Goal: Task Accomplishment & Management: Complete application form

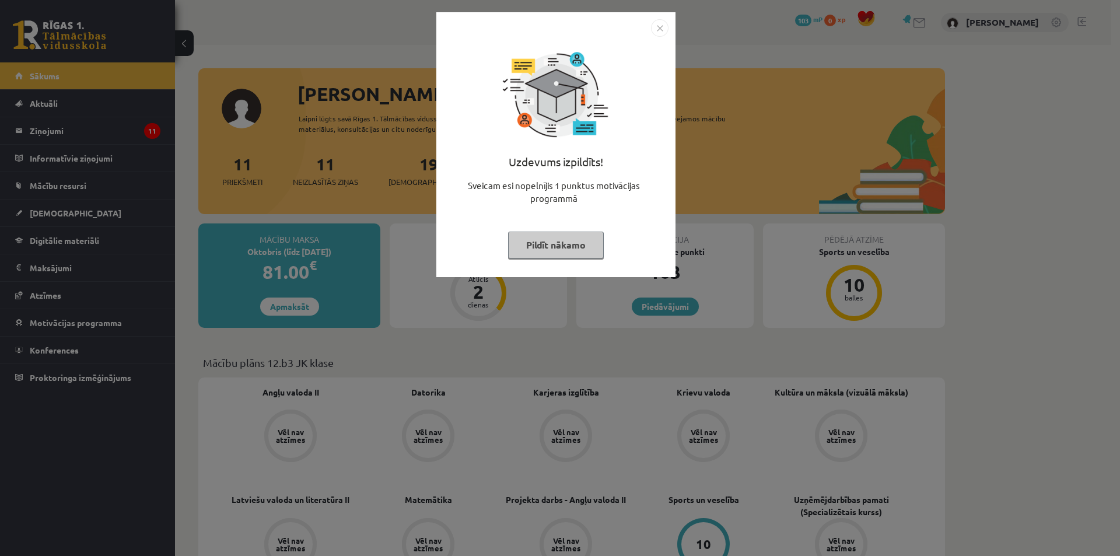
click at [560, 241] on button "Pildīt nākamo" at bounding box center [556, 244] width 96 height 27
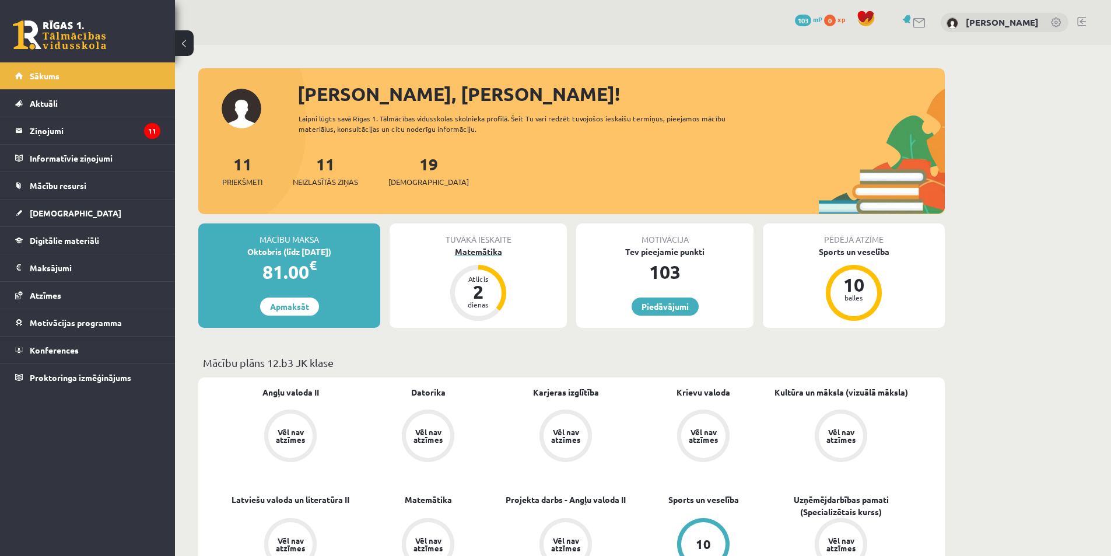
click at [492, 290] on div "2" at bounding box center [478, 291] width 35 height 19
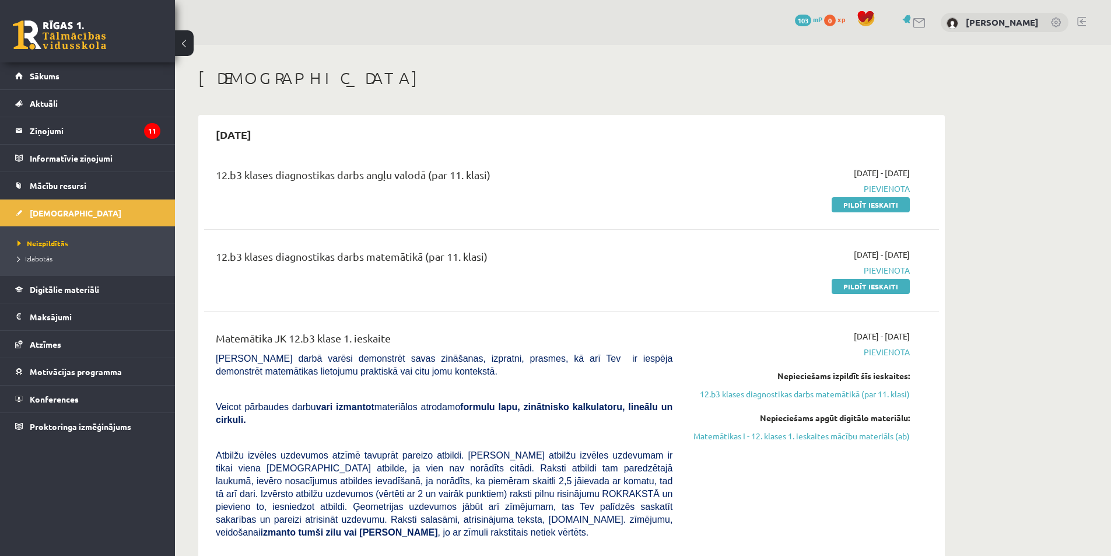
click at [187, 35] on button at bounding box center [184, 43] width 19 height 26
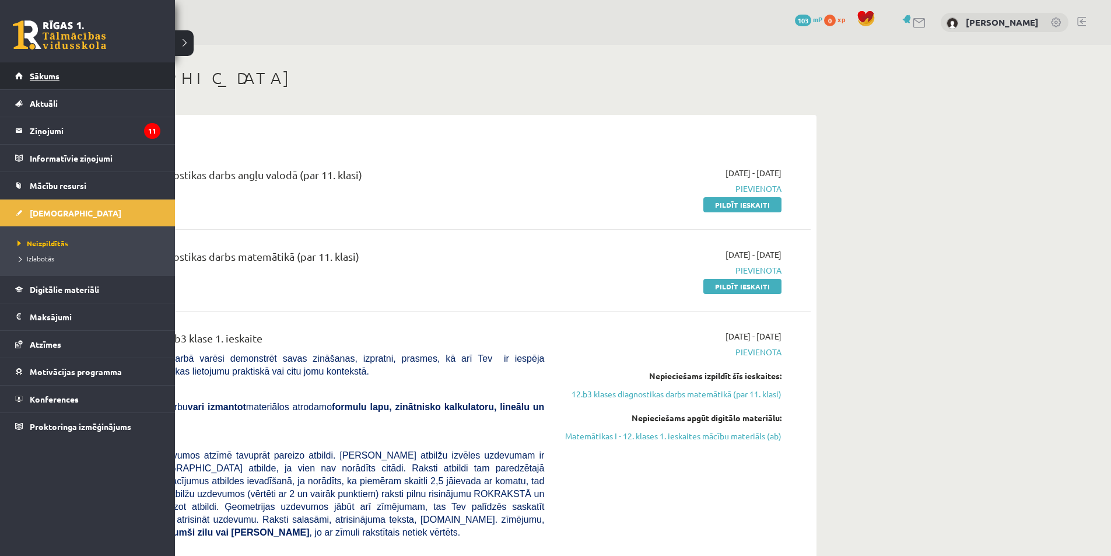
click at [58, 80] on span "Sākums" at bounding box center [45, 76] width 30 height 10
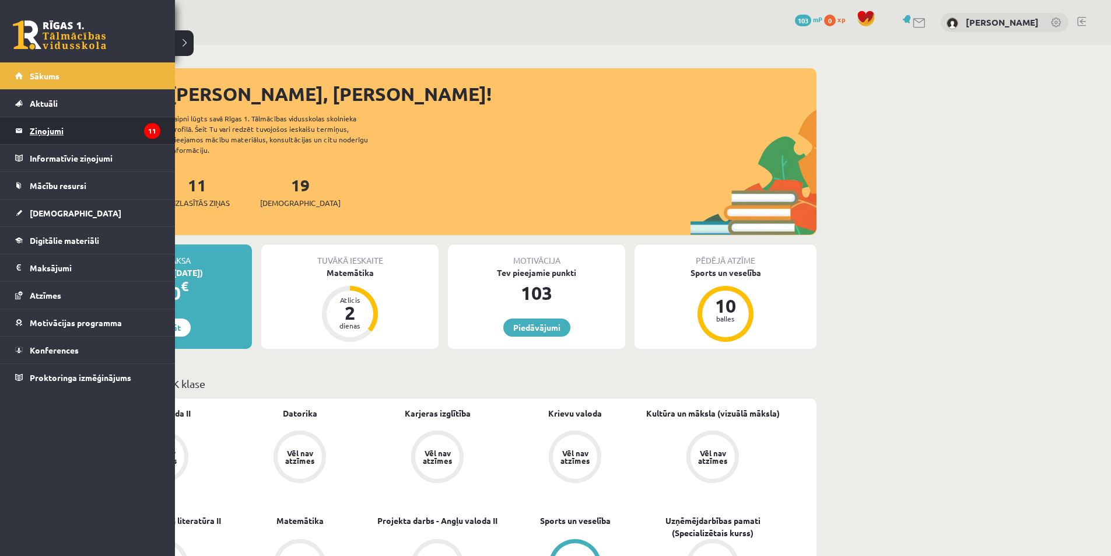
click at [62, 124] on legend "Ziņojumi 11" at bounding box center [95, 130] width 131 height 27
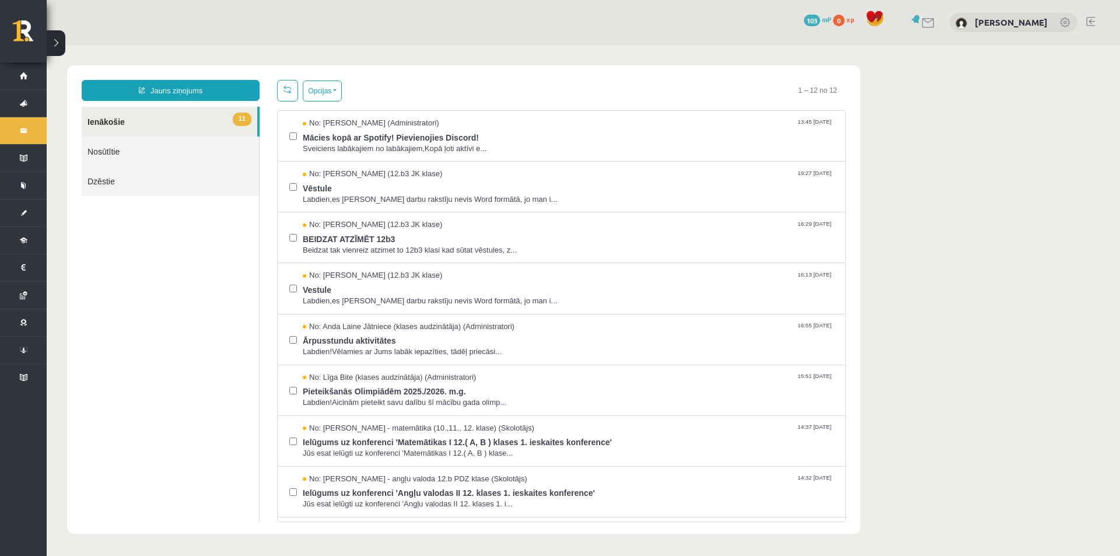
click at [927, 22] on link at bounding box center [928, 23] width 14 height 10
click at [315, 96] on button "Opcijas" at bounding box center [322, 90] width 39 height 21
click at [350, 114] on link "Atzīmēt visus ziņojumus" at bounding box center [393, 116] width 153 height 12
click at [329, 90] on button "Opcijas" at bounding box center [322, 90] width 39 height 21
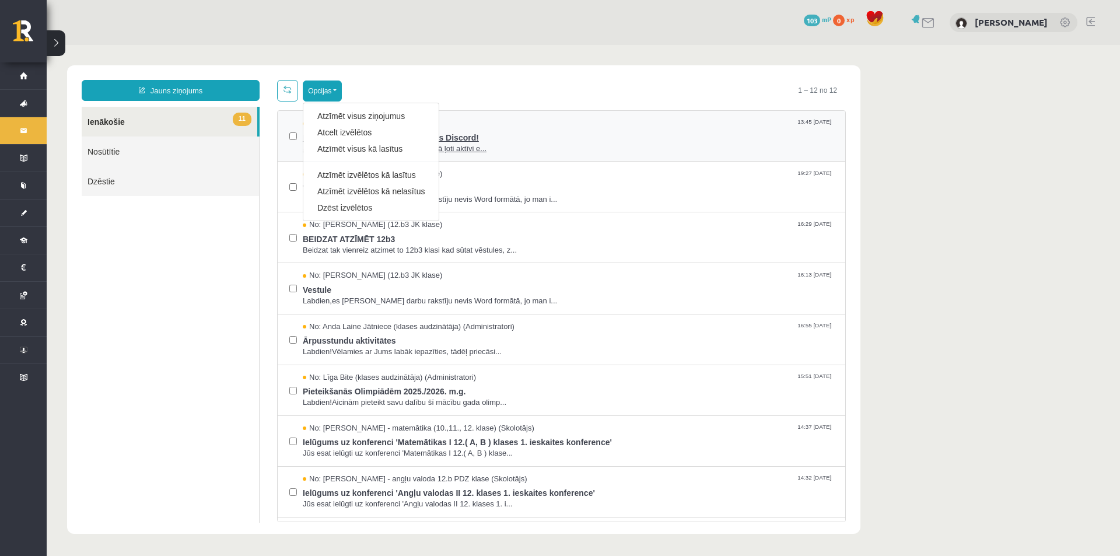
click at [349, 148] on link "Atzīmēt visus kā lasītus" at bounding box center [370, 149] width 107 height 12
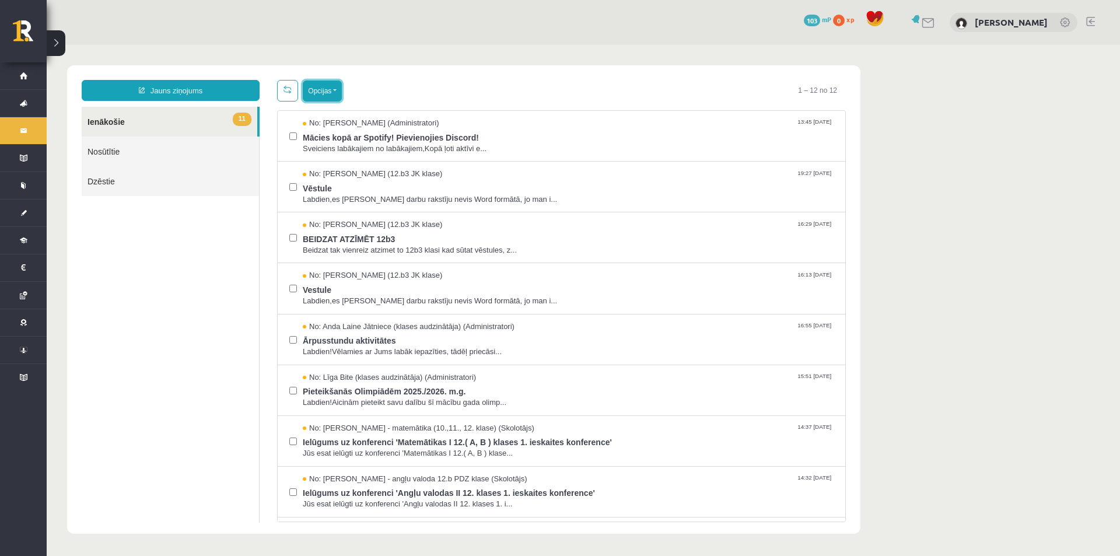
click at [334, 89] on button "Opcijas" at bounding box center [322, 90] width 39 height 21
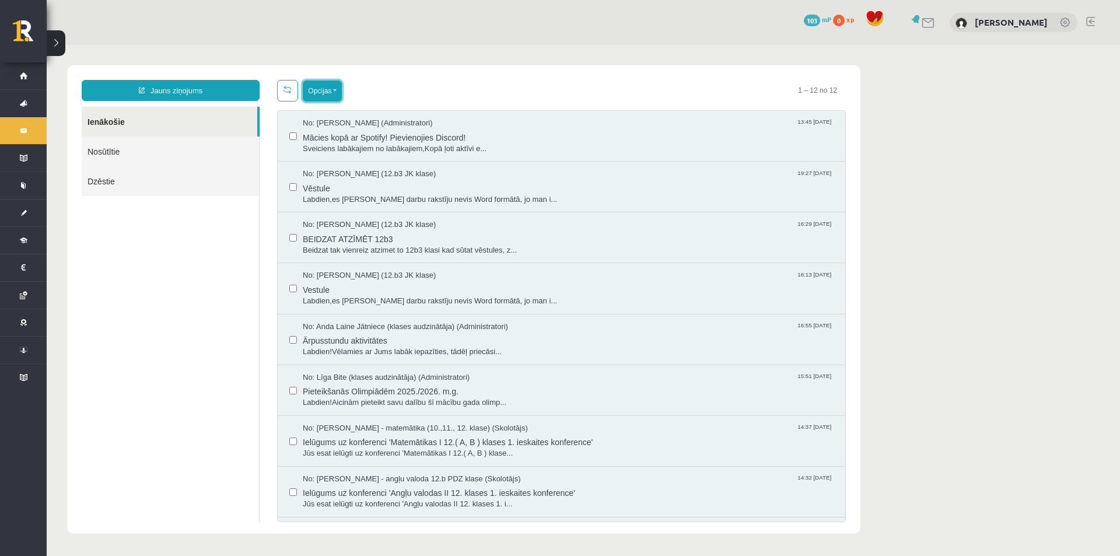
click at [327, 85] on button "Opcijas" at bounding box center [322, 90] width 39 height 21
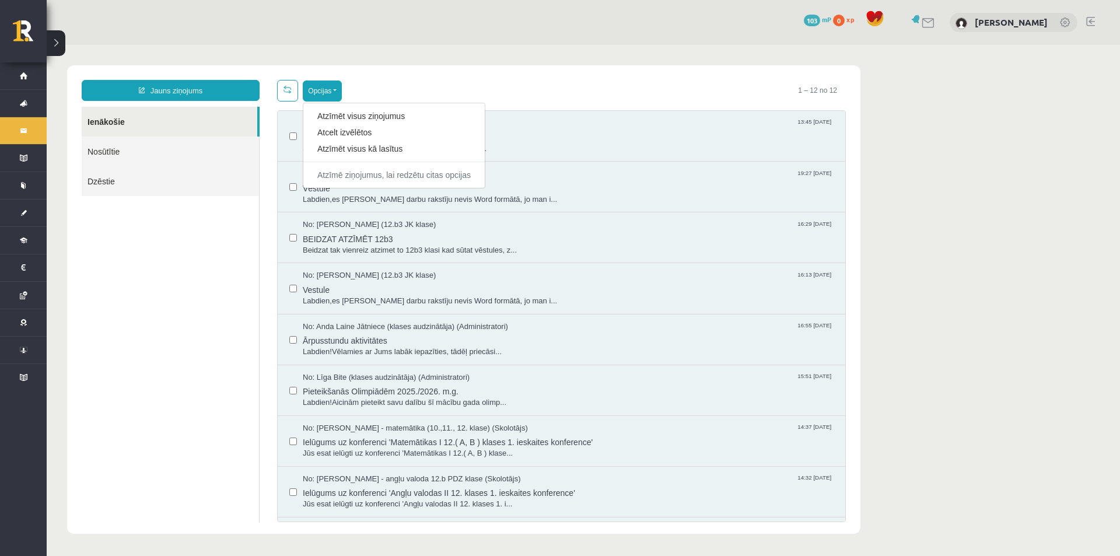
click at [392, 83] on div "Opcijas Atzīmēt visus ziņojumus Atcelt izvēlētos Atzīmēt visus kā lasītus Atzīm…" at bounding box center [561, 91] width 569 height 22
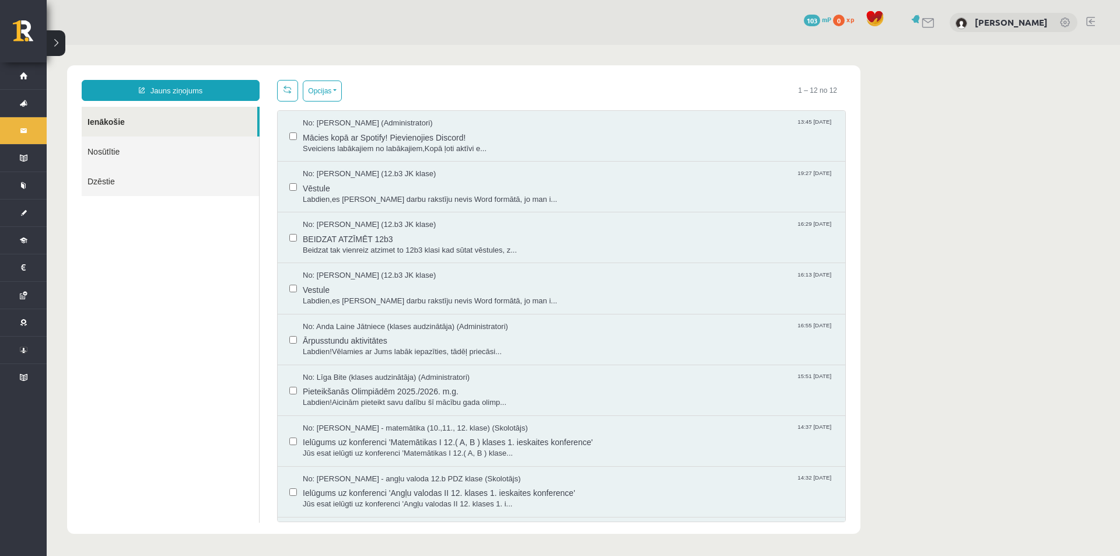
click at [301, 95] on div "Opcijas Atzīmēt visus ziņojumus Atcelt izvēlētos Atzīmēt visus kā lasītus Atzīm…" at bounding box center [309, 91] width 65 height 22
click at [293, 96] on link at bounding box center [287, 91] width 21 height 22
click at [387, 97] on div "Opcijas Atzīmēt visus ziņojumus Atcelt izvēlētos Atzīmēt visus kā lasītus Atzīm…" at bounding box center [561, 91] width 569 height 22
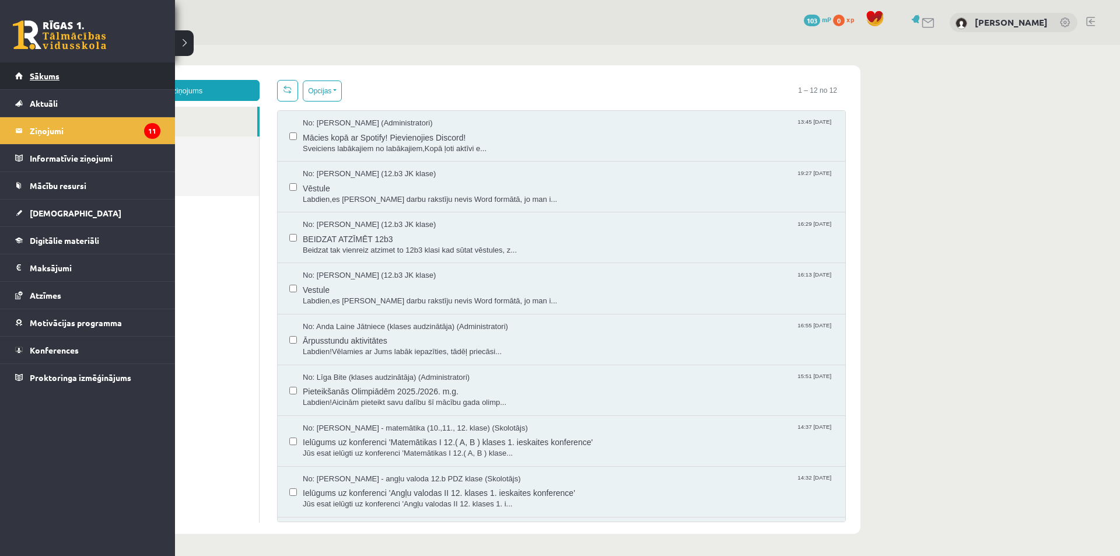
click at [49, 76] on span "Sākums" at bounding box center [45, 76] width 30 height 10
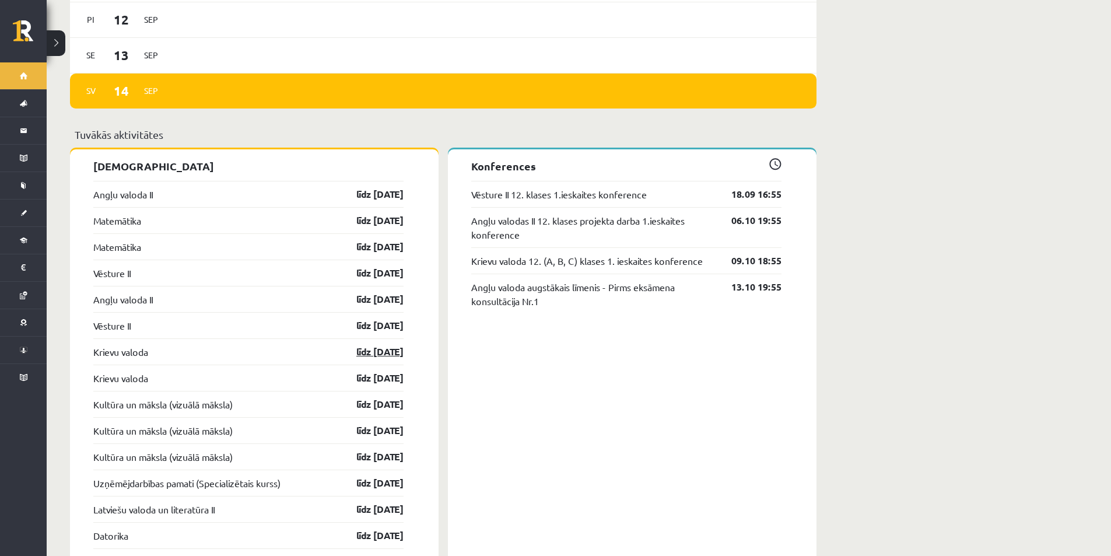
scroll to position [933, 0]
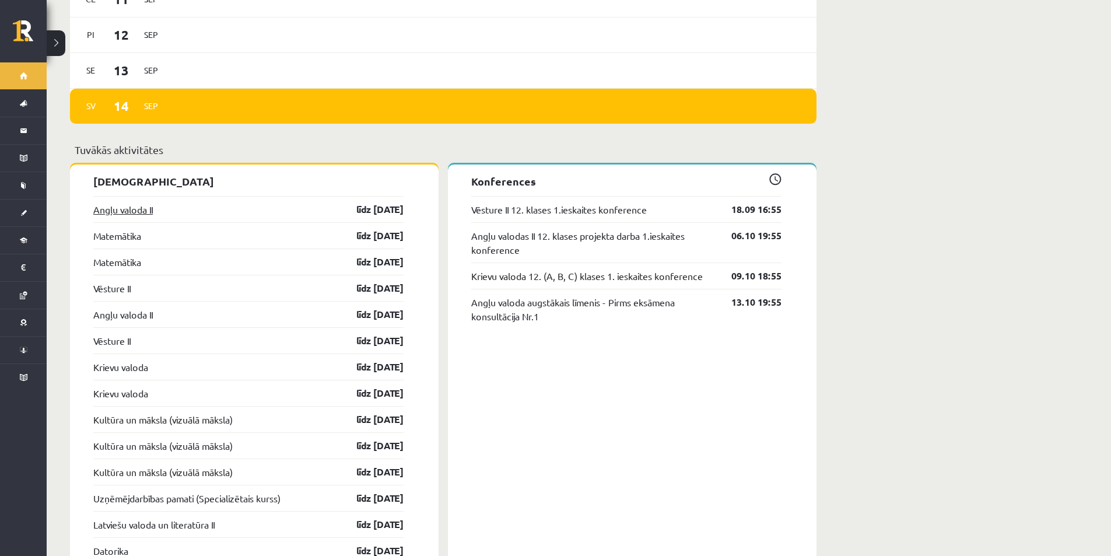
click at [123, 205] on link "Angļu valoda II" at bounding box center [122, 209] width 59 height 14
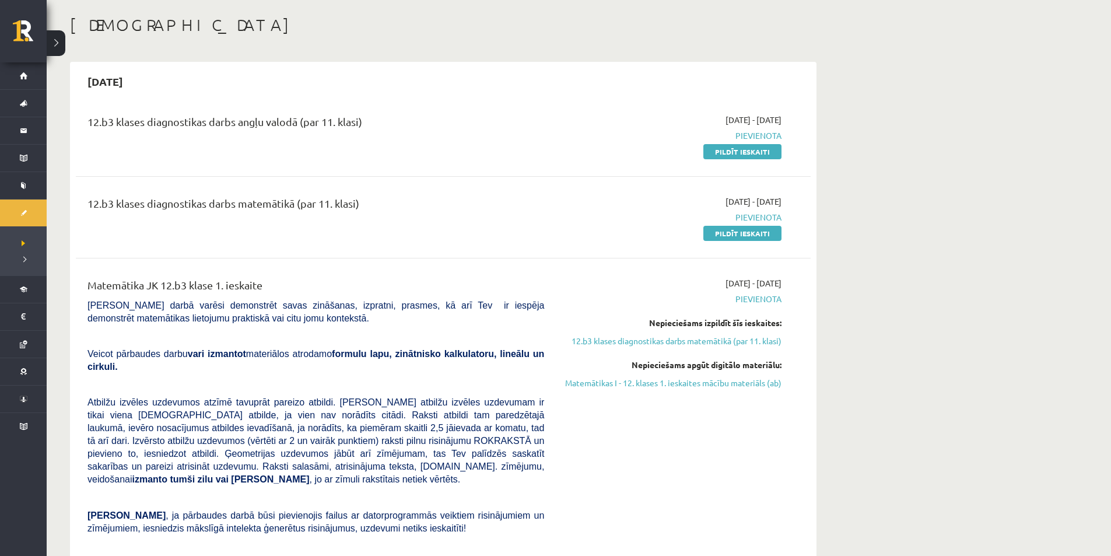
scroll to position [58, 0]
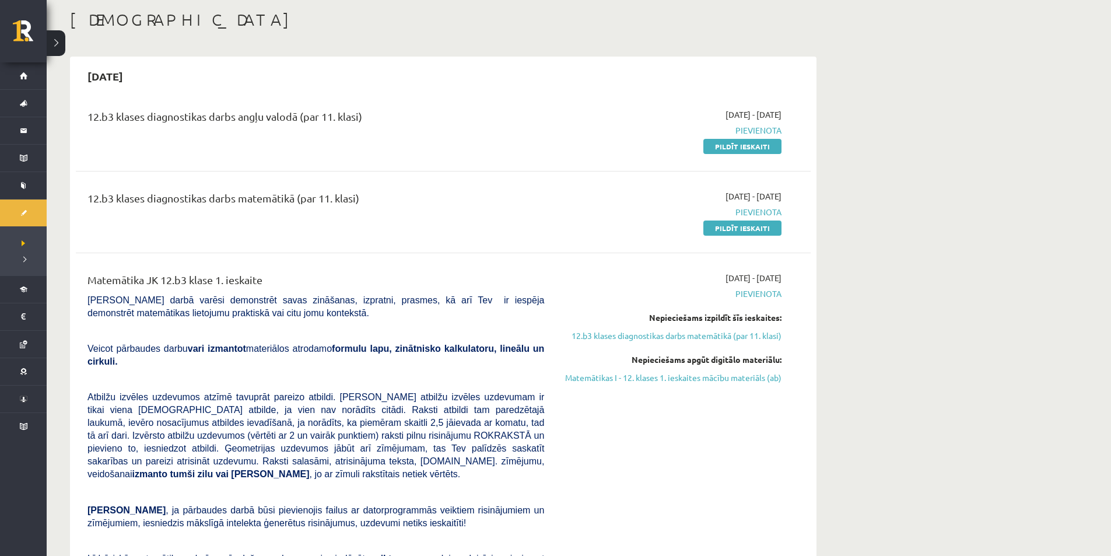
drag, startPoint x: 776, startPoint y: 277, endPoint x: 799, endPoint y: 279, distance: 22.8
click at [799, 279] on div "Matemātika JK 12.b3 klase 1. ieskaite Pārbaudes darbā varēsi demonstrēt savas z…" at bounding box center [443, 469] width 735 height 418
click at [787, 280] on div "2025-09-01 - 2025-09-15 Pievienota Nepieciešams izpildīt šīs ieskaites: 12.b3 k…" at bounding box center [671, 469] width 237 height 394
click at [755, 143] on link "Pildīt ieskaiti" at bounding box center [742, 146] width 78 height 15
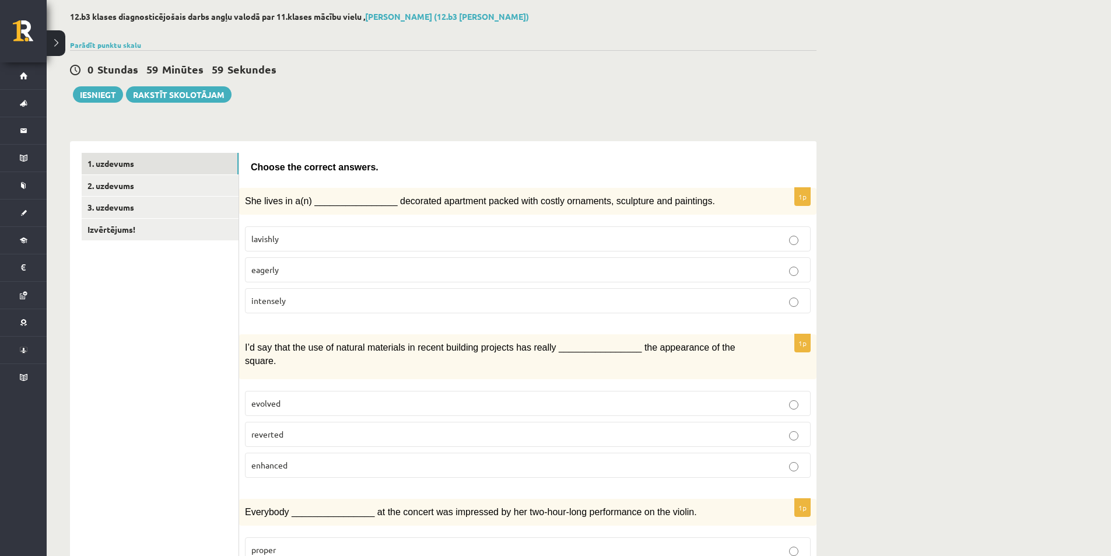
scroll to position [58, 0]
click at [293, 234] on p "lavishly" at bounding box center [527, 237] width 553 height 12
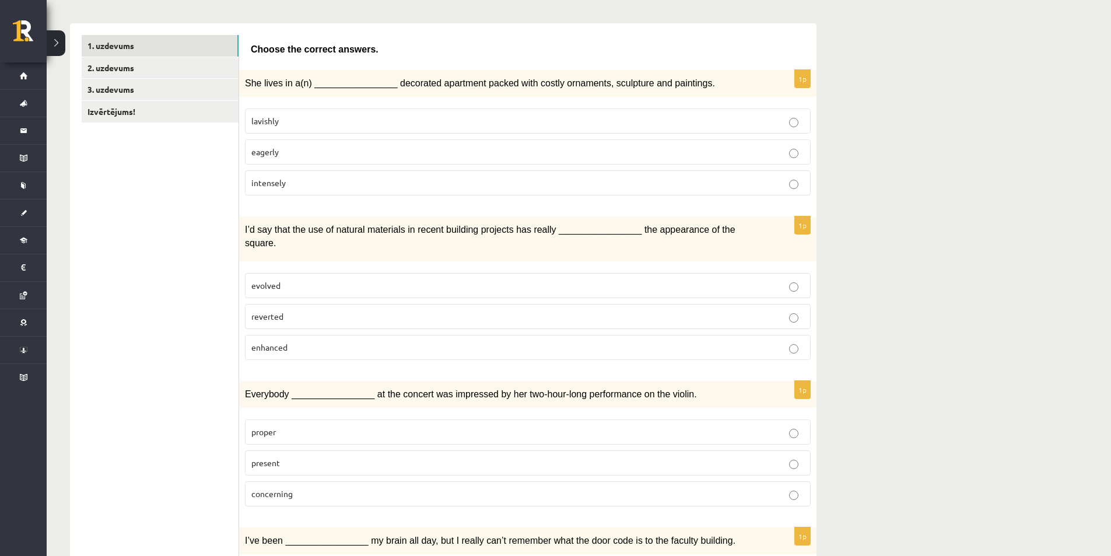
scroll to position [175, 0]
click at [322, 334] on label "enhanced" at bounding box center [528, 346] width 566 height 25
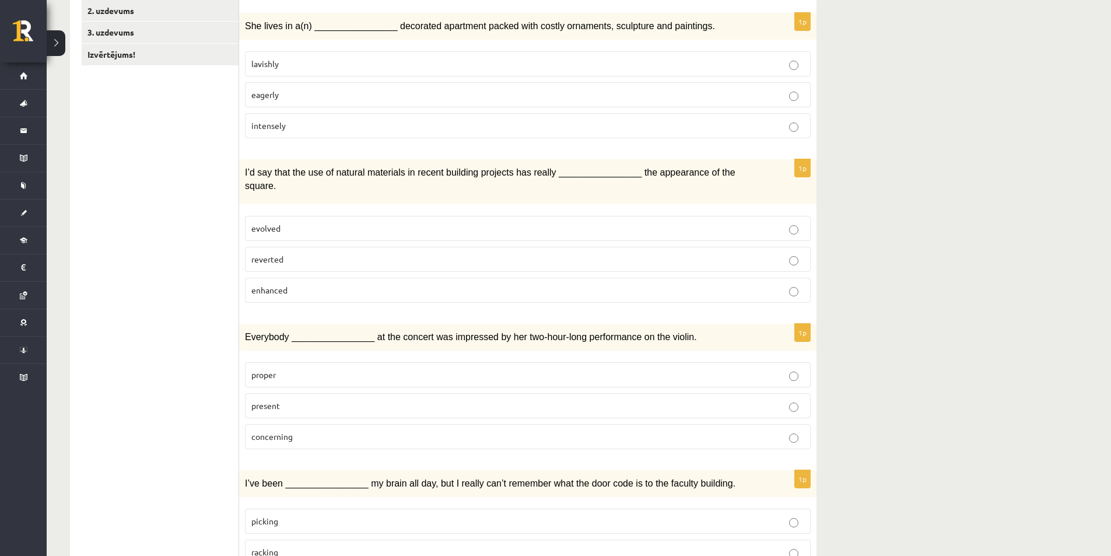
scroll to position [233, 0]
click at [299, 398] on p "present" at bounding box center [527, 404] width 553 height 12
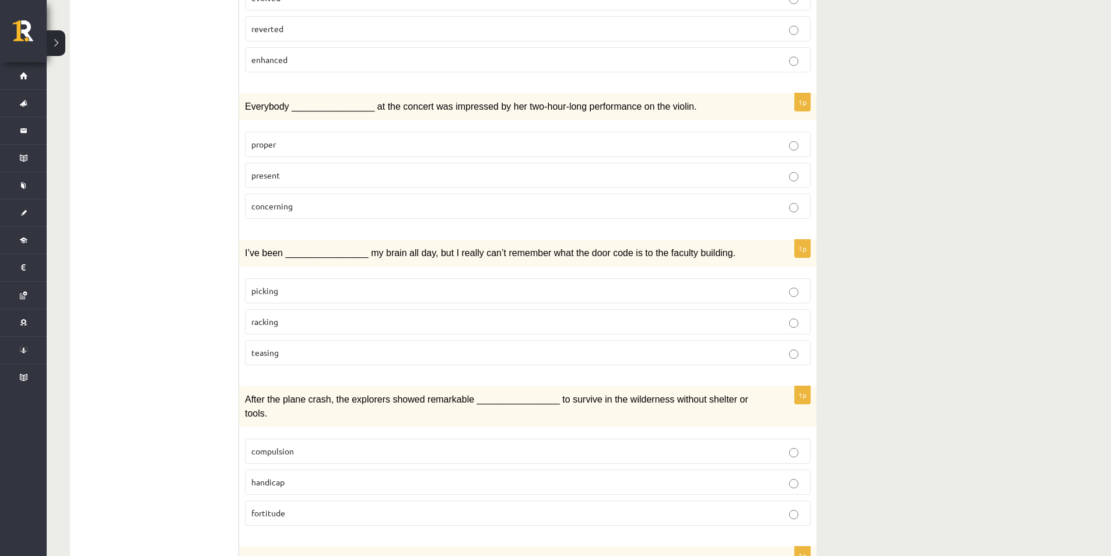
scroll to position [466, 0]
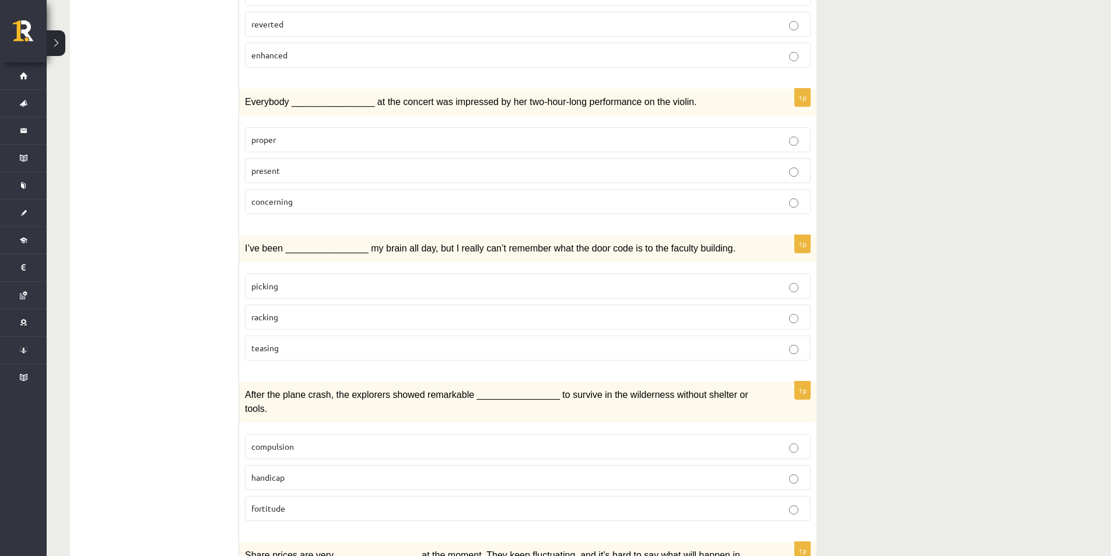
click at [292, 278] on label "picking" at bounding box center [528, 285] width 566 height 25
click at [294, 311] on p "racking" at bounding box center [527, 317] width 553 height 12
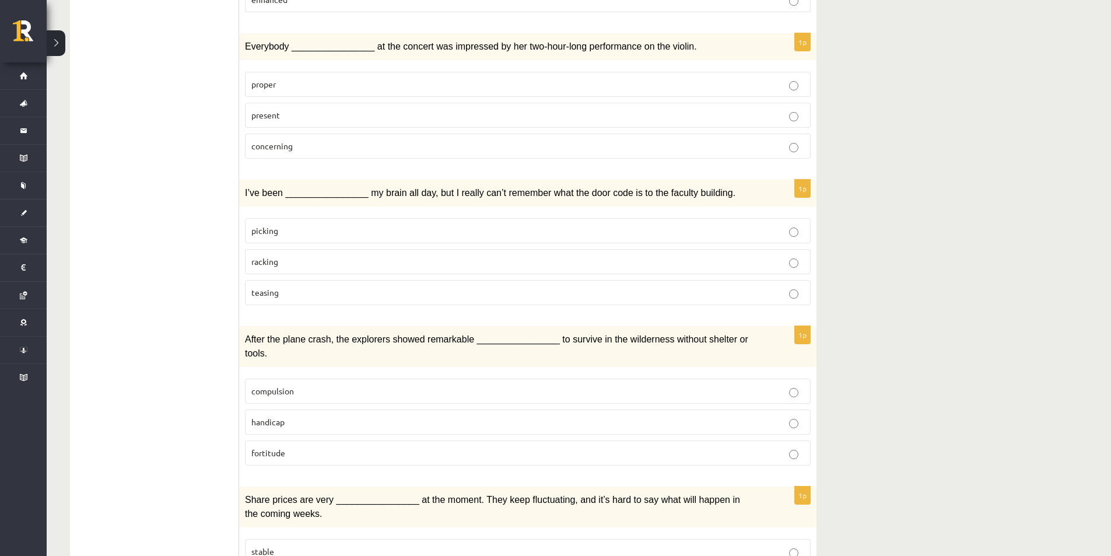
scroll to position [525, 0]
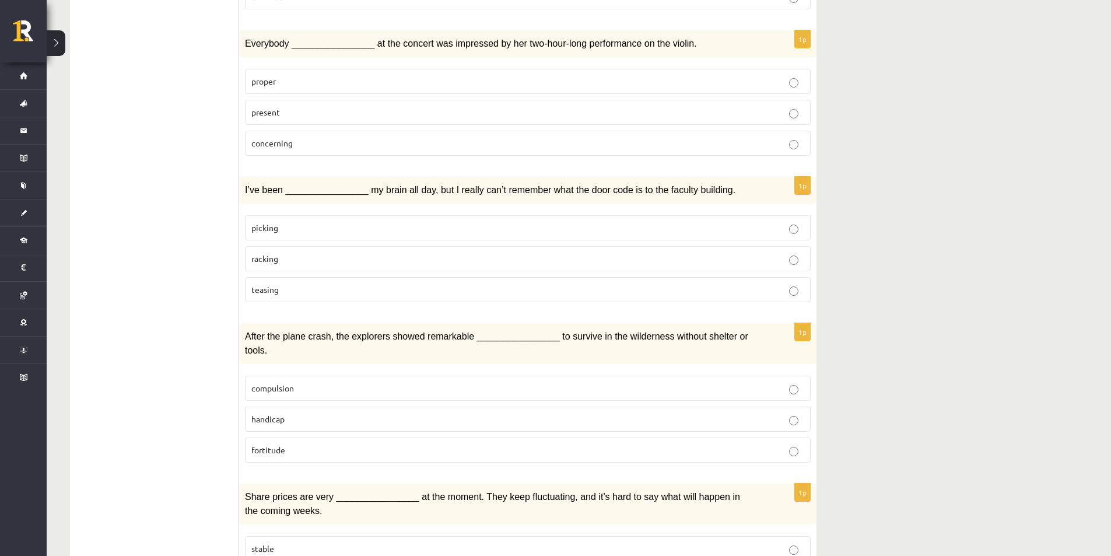
click at [311, 382] on p "compulsion" at bounding box center [527, 388] width 553 height 12
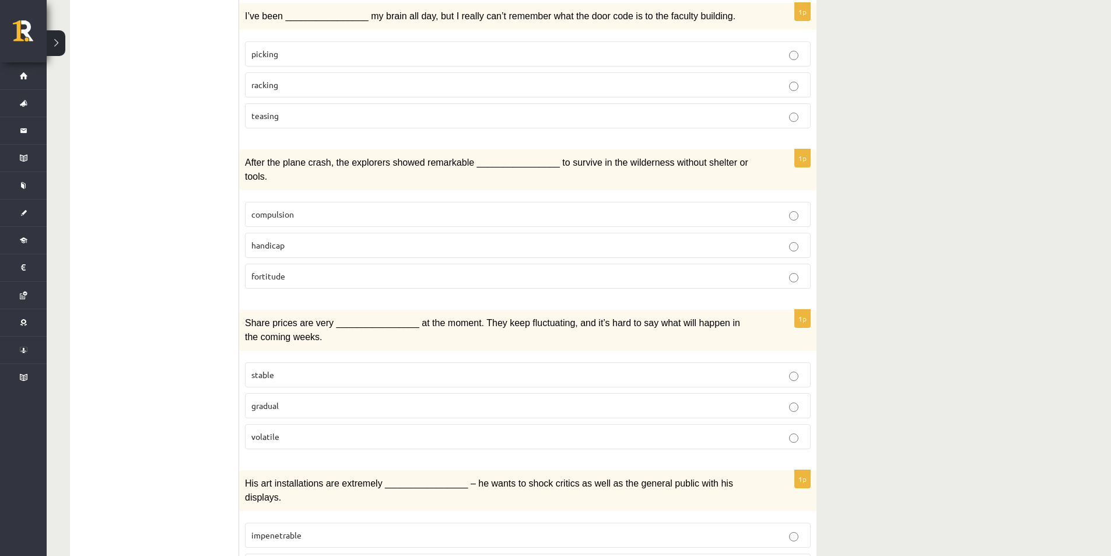
scroll to position [700, 0]
click at [308, 398] on p "gradual" at bounding box center [527, 404] width 553 height 12
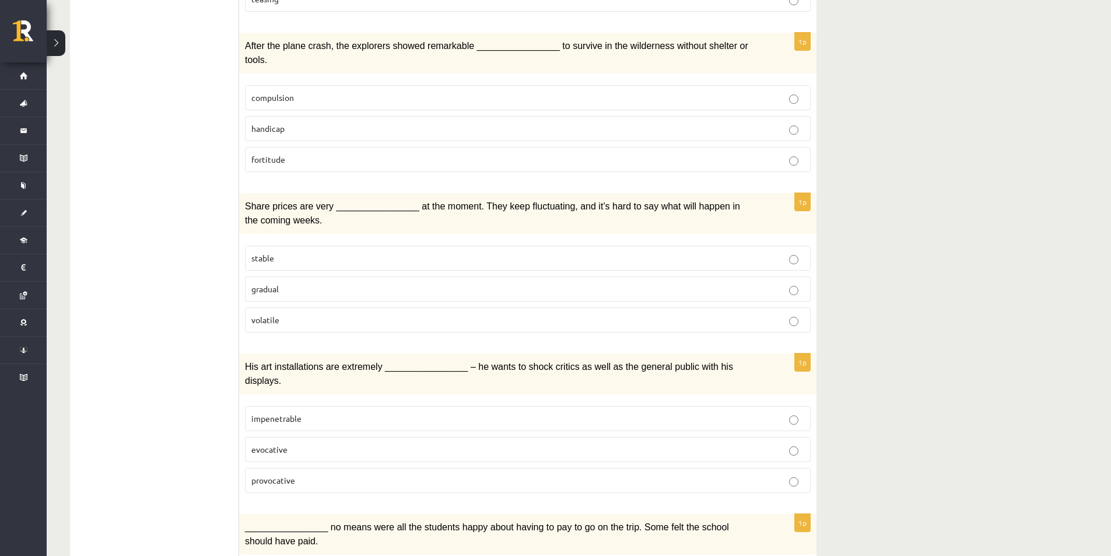
scroll to position [816, 0]
click at [311, 473] on p "provocative" at bounding box center [527, 479] width 553 height 12
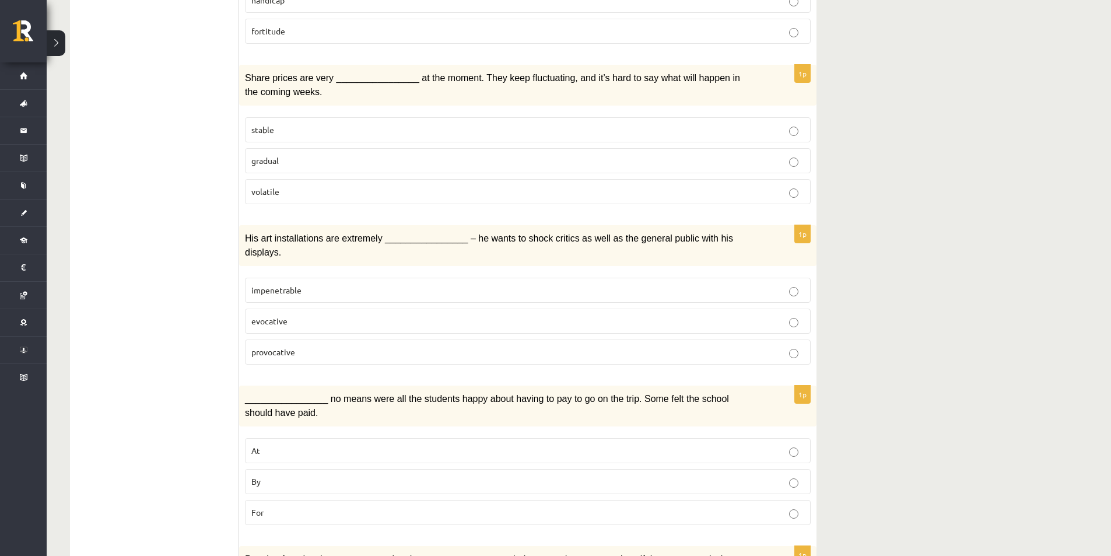
scroll to position [991, 0]
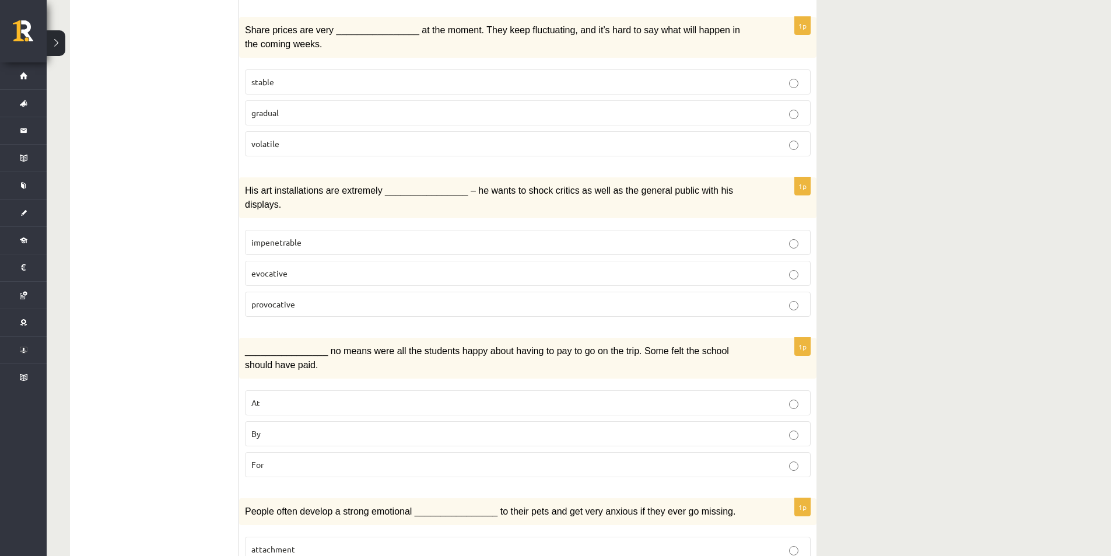
click at [272, 427] on p "By" at bounding box center [527, 433] width 553 height 12
click at [279, 458] on p "For" at bounding box center [527, 464] width 553 height 12
click at [265, 421] on label "By" at bounding box center [528, 433] width 566 height 25
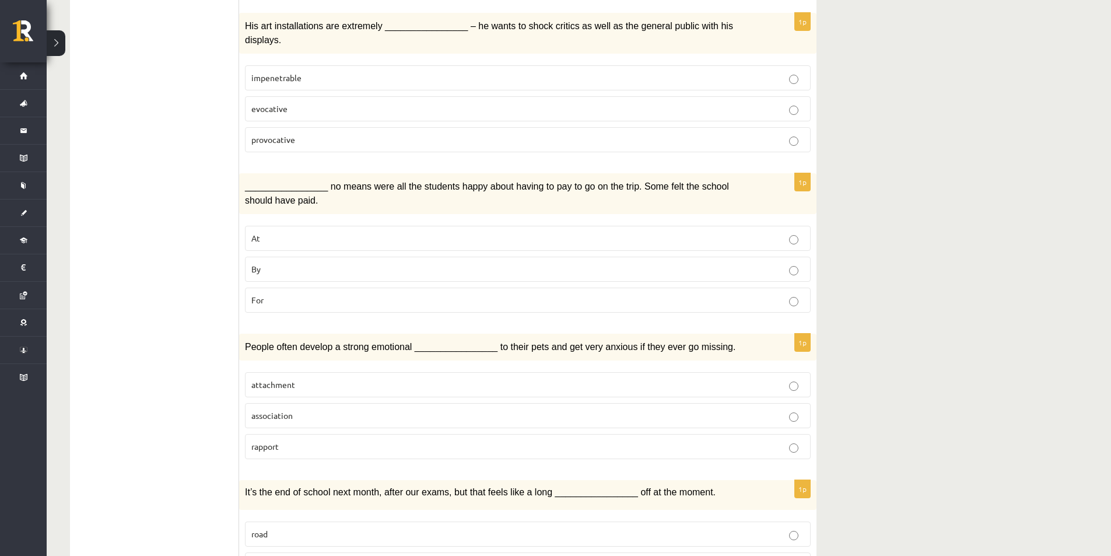
scroll to position [1166, 0]
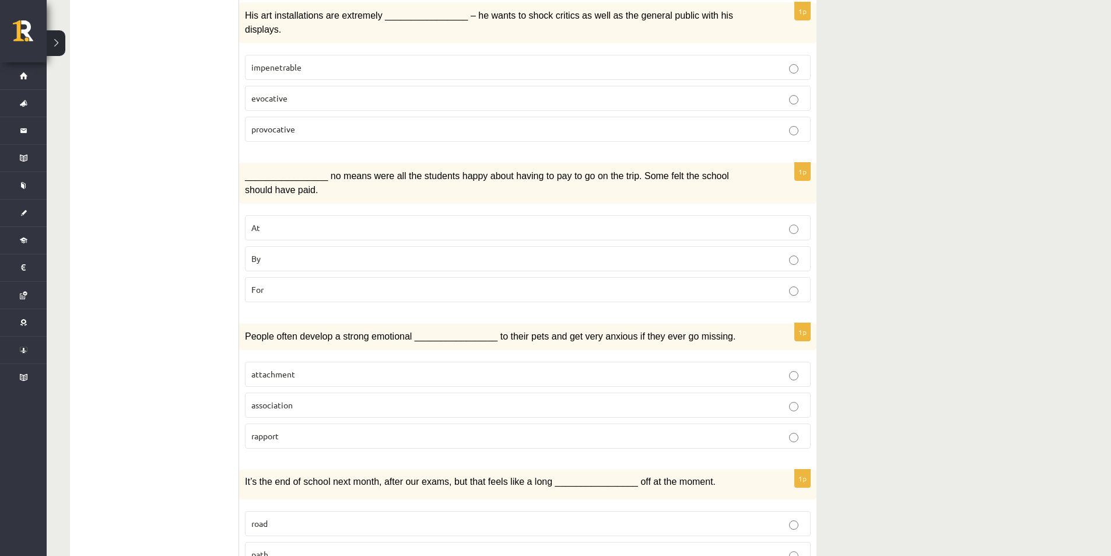
click at [301, 368] on p "attachment" at bounding box center [527, 374] width 553 height 12
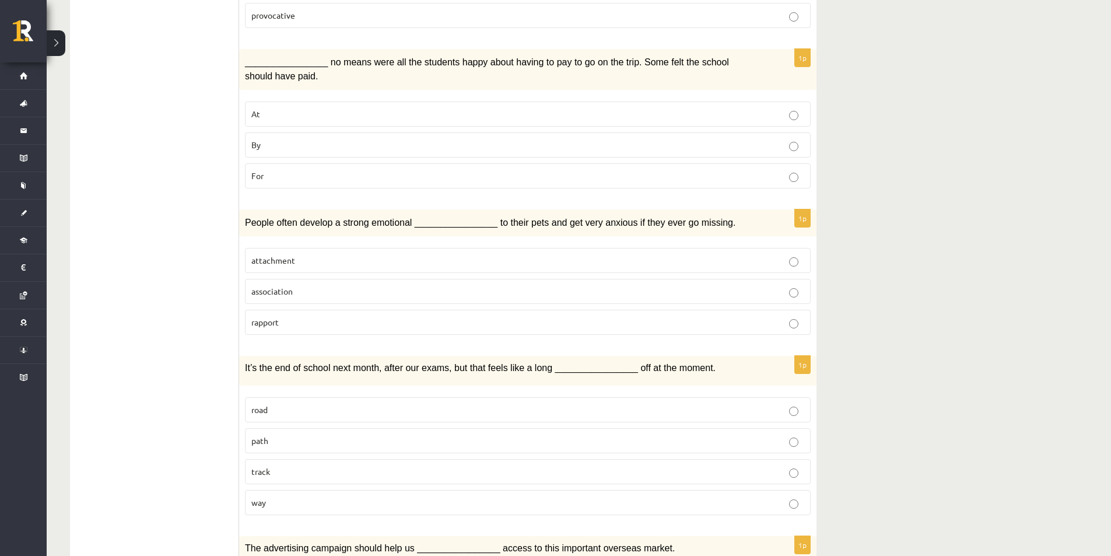
scroll to position [1283, 0]
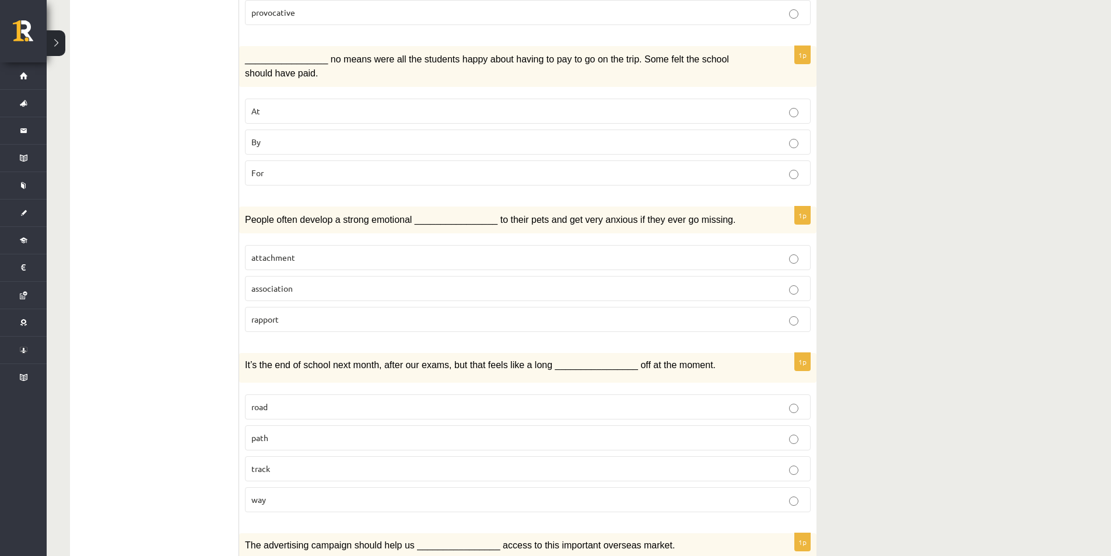
click at [297, 401] on p "road" at bounding box center [527, 407] width 553 height 12
click at [286, 493] on p "way" at bounding box center [527, 499] width 553 height 12
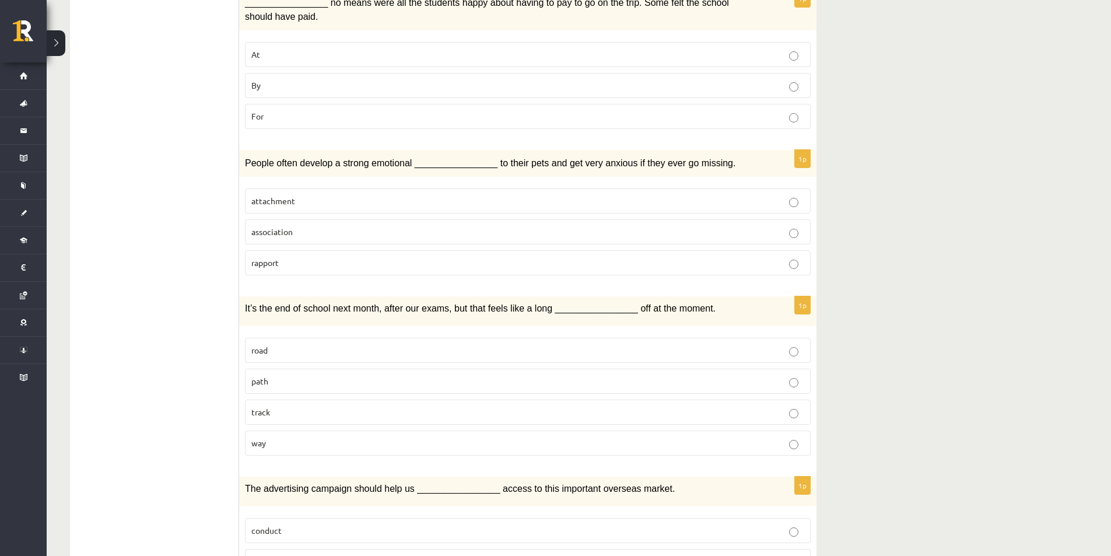
scroll to position [1341, 0]
click at [317, 342] on p "road" at bounding box center [527, 348] width 553 height 12
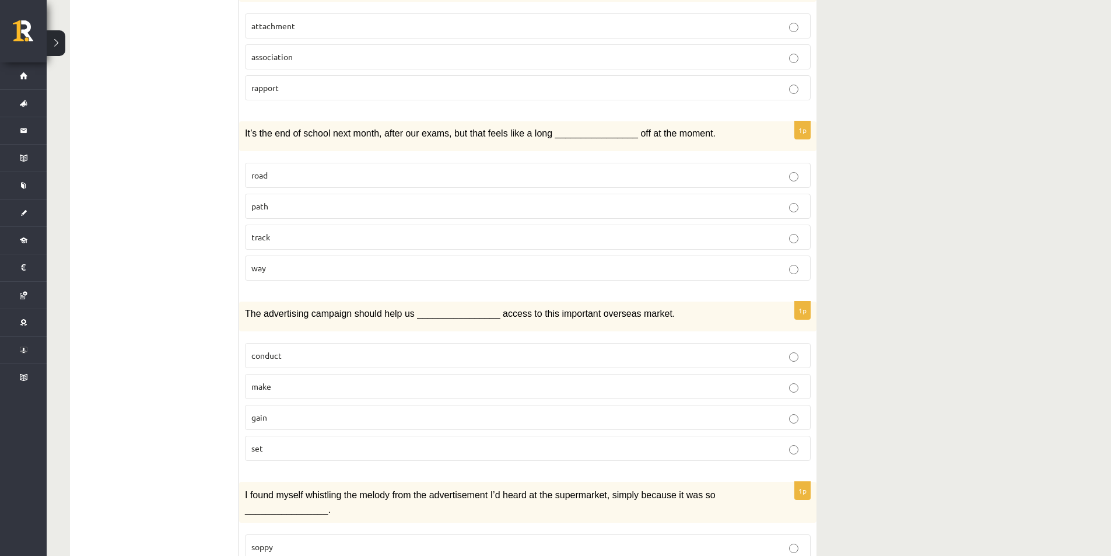
scroll to position [1516, 0]
click at [320, 409] on p "gain" at bounding box center [527, 415] width 553 height 12
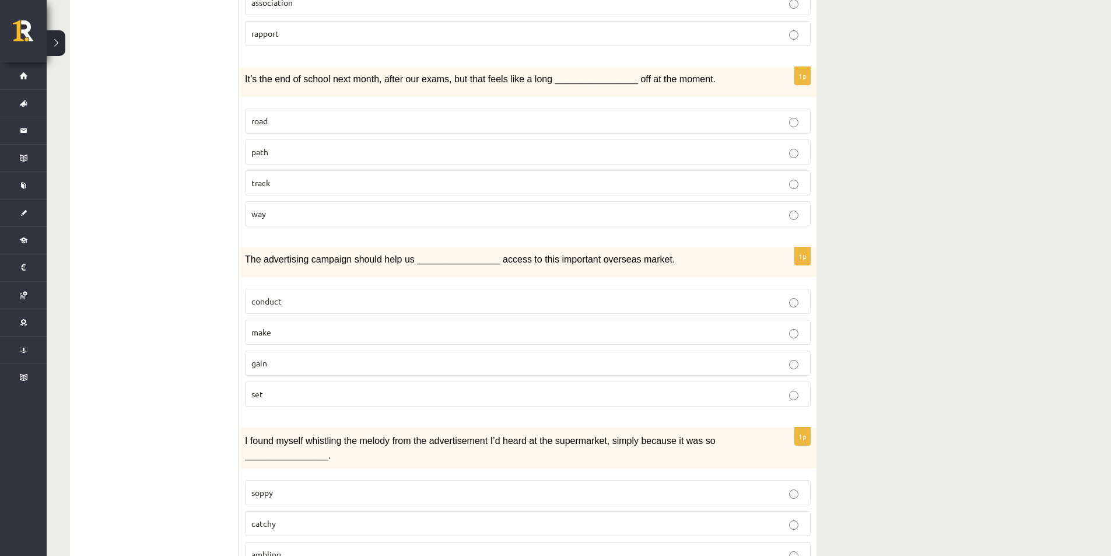
scroll to position [1576, 0]
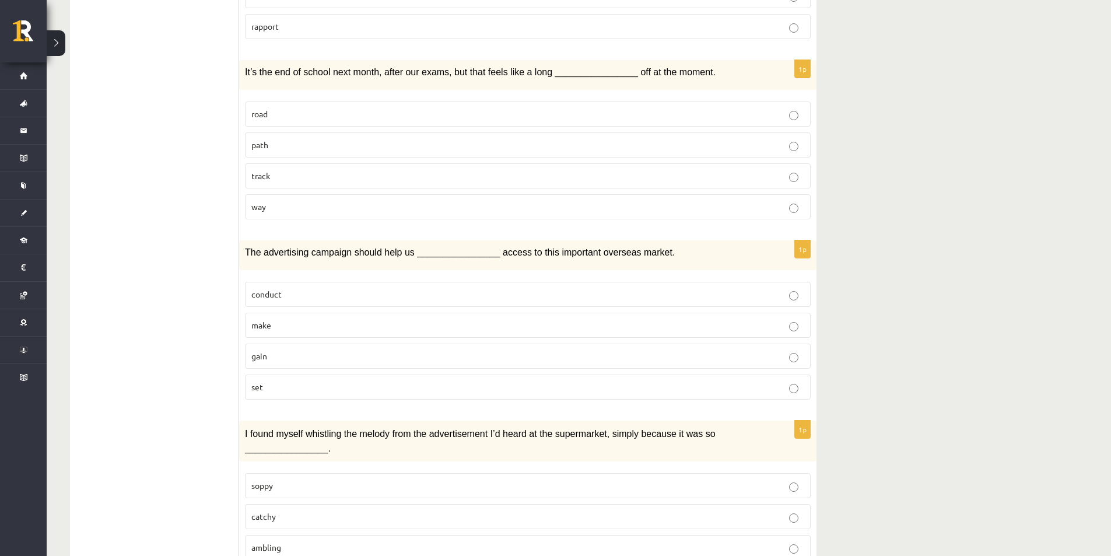
click at [308, 504] on label "catchy" at bounding box center [528, 516] width 566 height 25
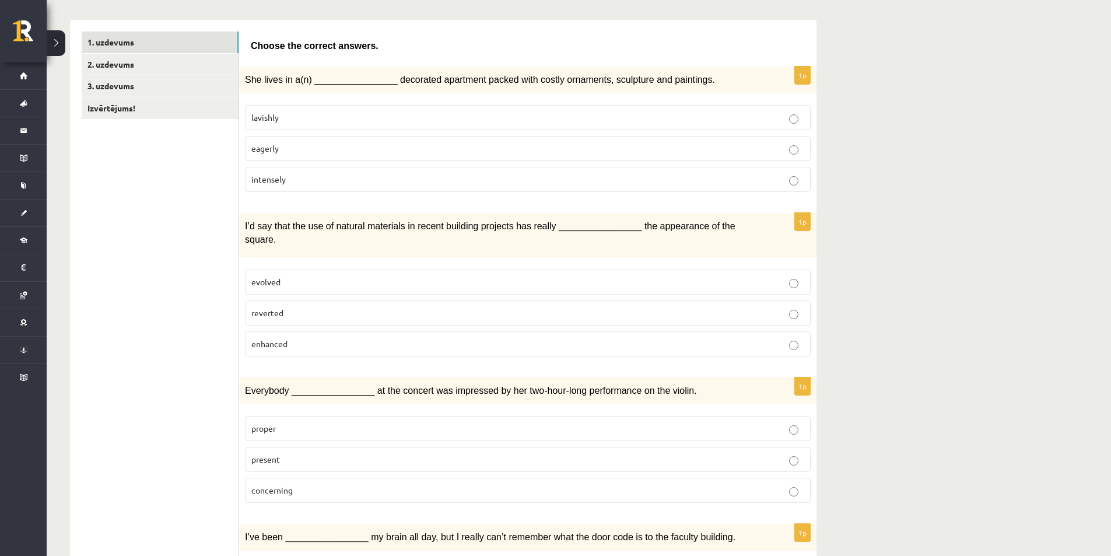
scroll to position [0, 0]
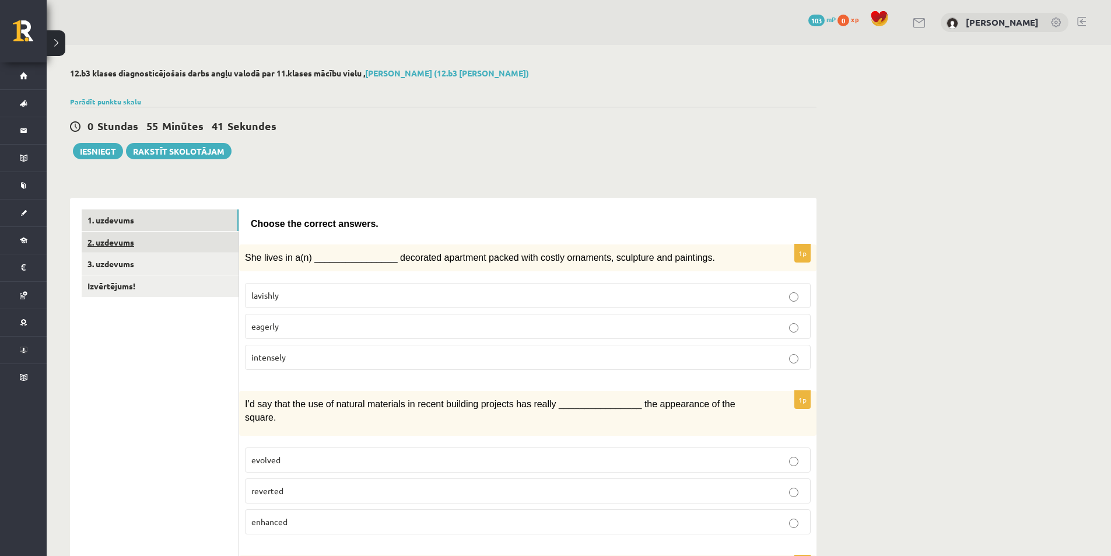
click at [137, 243] on link "2. uzdevums" at bounding box center [160, 242] width 157 height 22
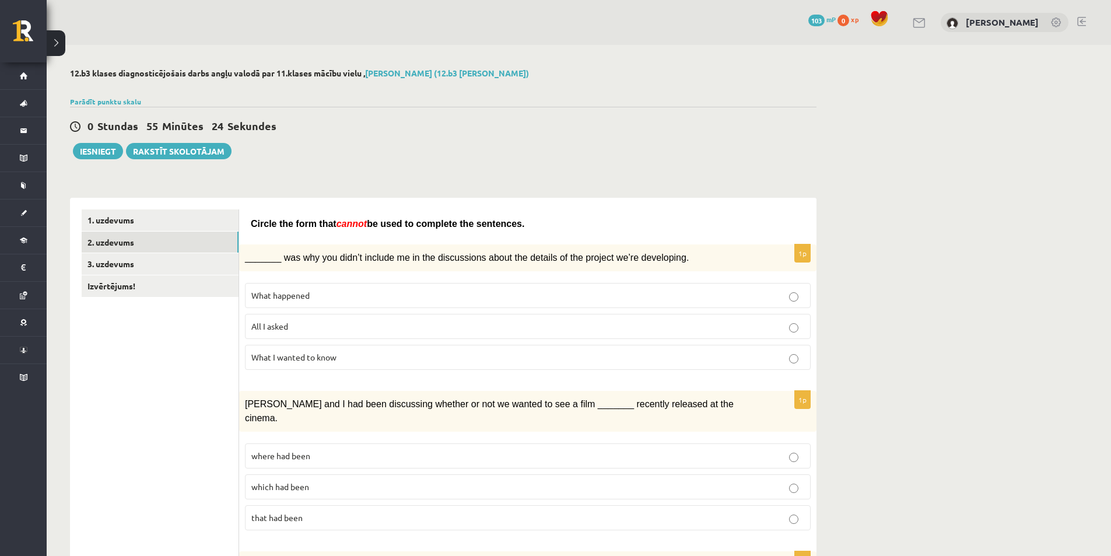
click at [333, 357] on span "What I wanted to know" at bounding box center [293, 357] width 85 height 10
click at [323, 296] on p "What happened" at bounding box center [527, 295] width 553 height 12
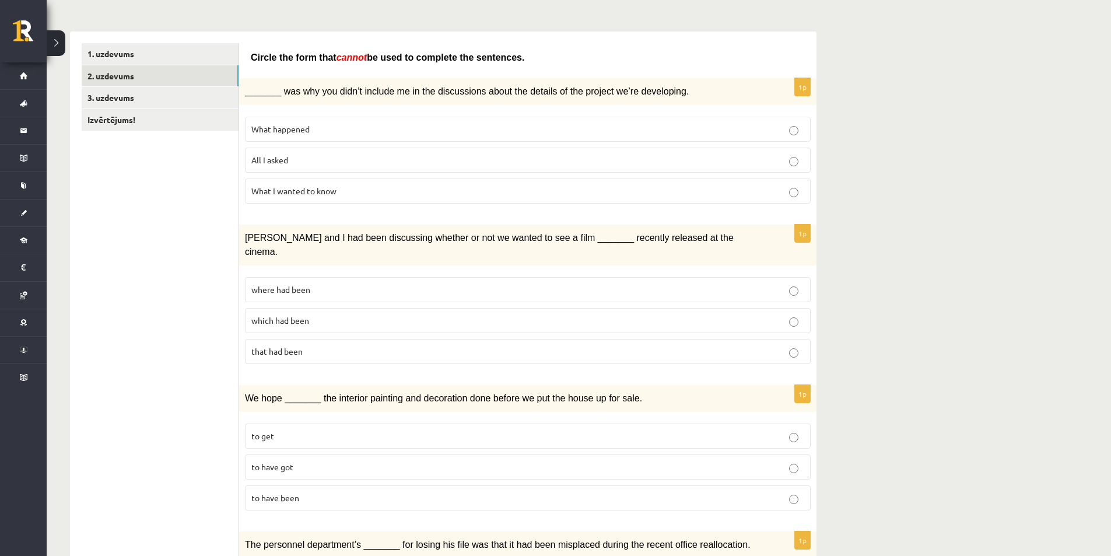
scroll to position [233, 0]
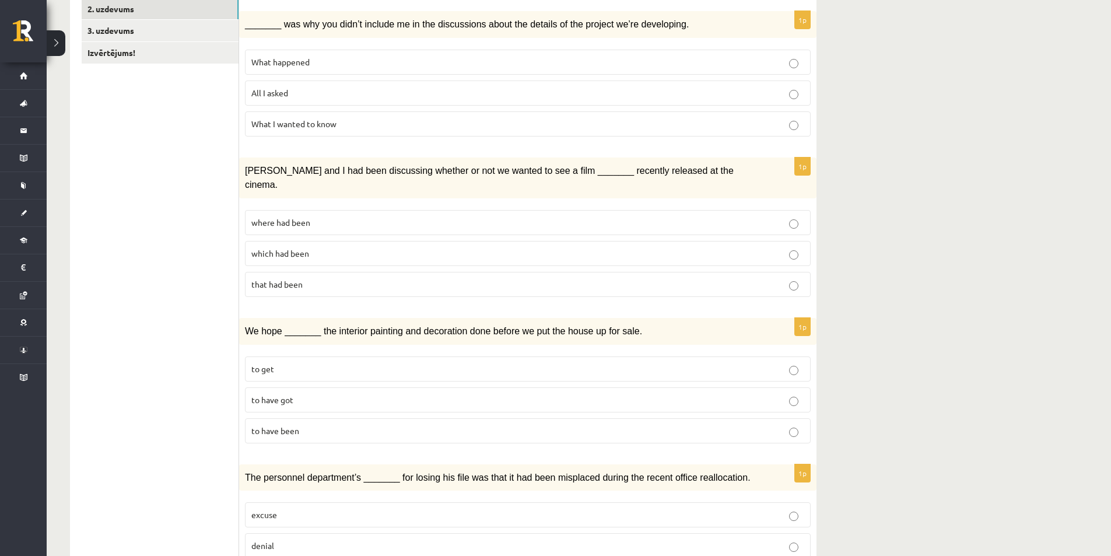
click at [370, 216] on p "where had been" at bounding box center [527, 222] width 553 height 12
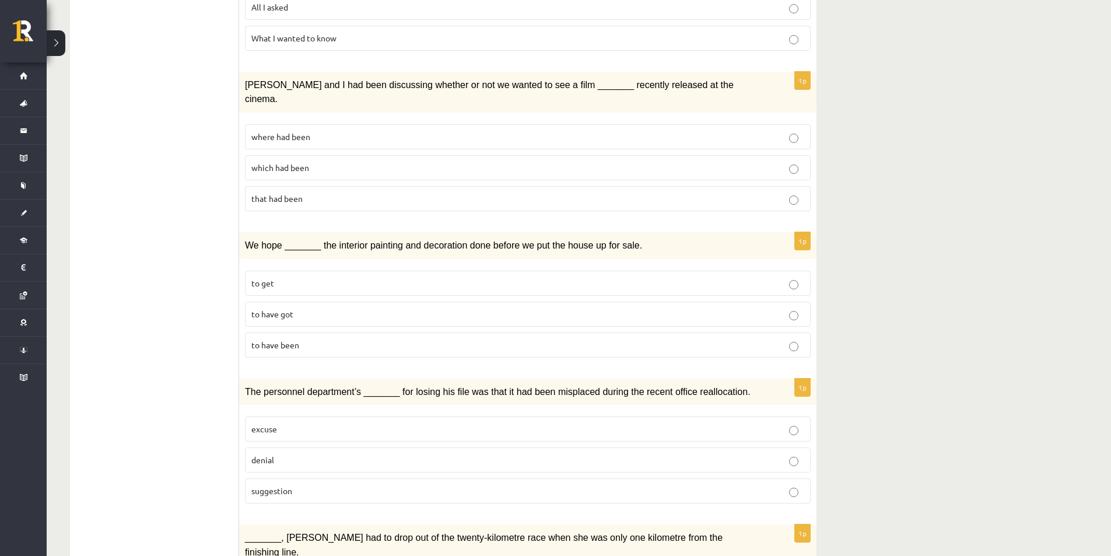
scroll to position [350, 0]
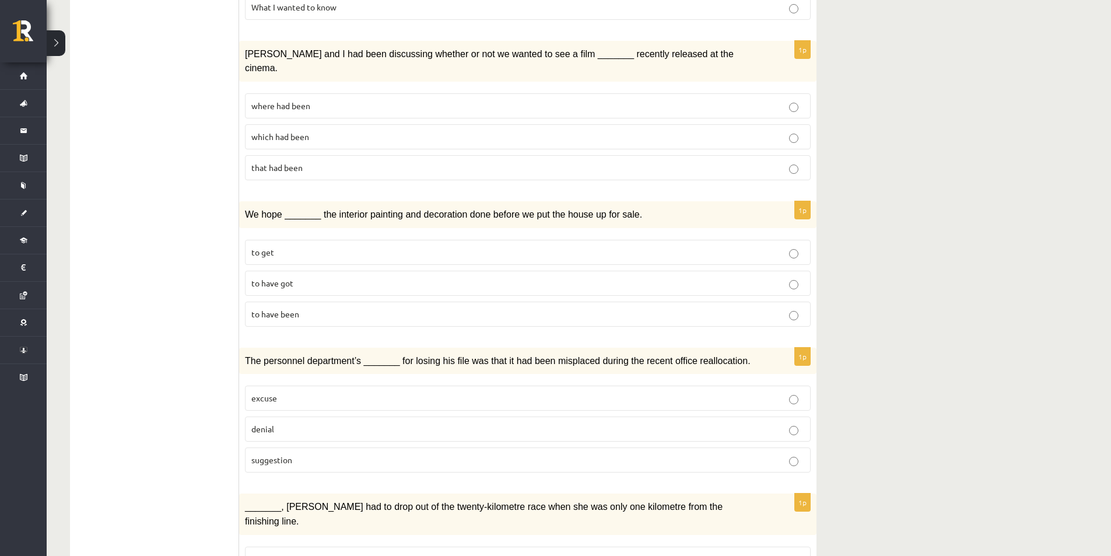
click at [303, 309] on label "to have been" at bounding box center [528, 313] width 566 height 25
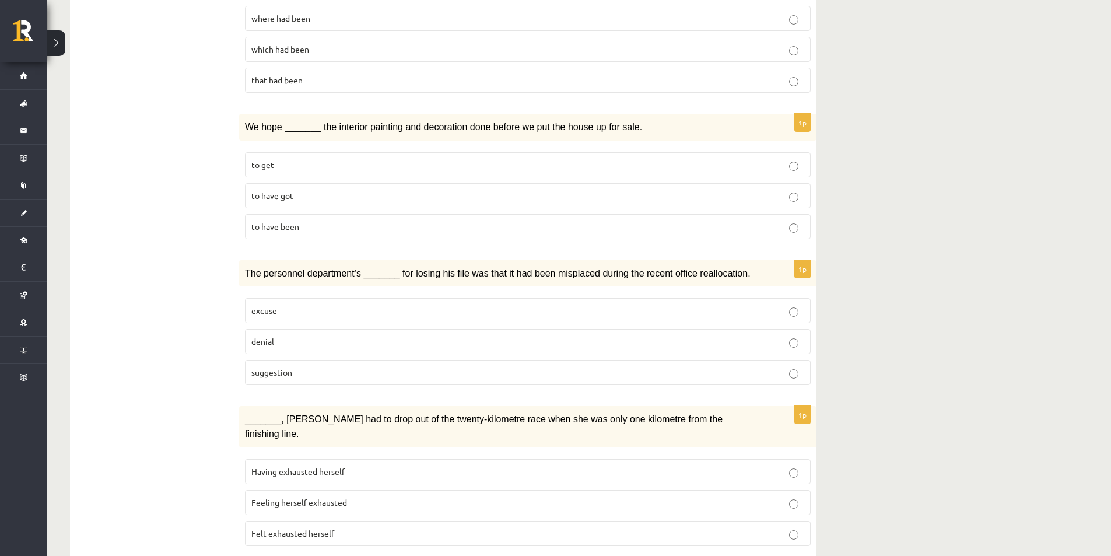
scroll to position [466, 0]
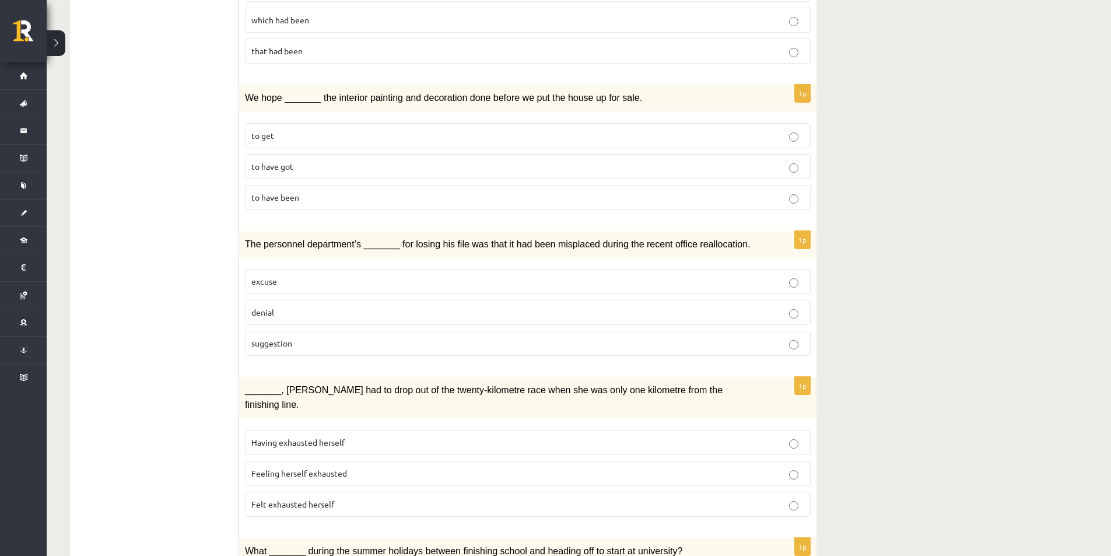
click at [312, 337] on p "suggestion" at bounding box center [527, 343] width 553 height 12
click at [290, 237] on div "The personnel department’s _______ for losing his file was that it had been mis…" at bounding box center [527, 244] width 577 height 27
click at [291, 306] on p "denial" at bounding box center [527, 312] width 553 height 12
click at [297, 337] on p "suggestion" at bounding box center [527, 343] width 553 height 12
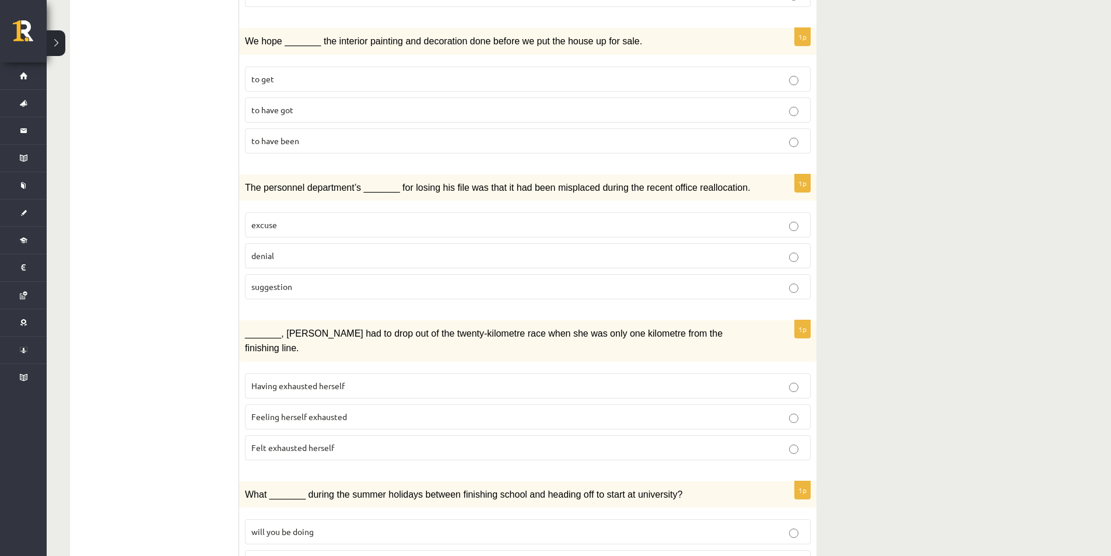
scroll to position [525, 0]
click at [361, 396] on fieldset "Having exhausted herself Feeling herself exhausted Felt exhausted herself" at bounding box center [528, 414] width 566 height 96
click at [358, 440] on p "Felt exhausted herself" at bounding box center [527, 446] width 553 height 12
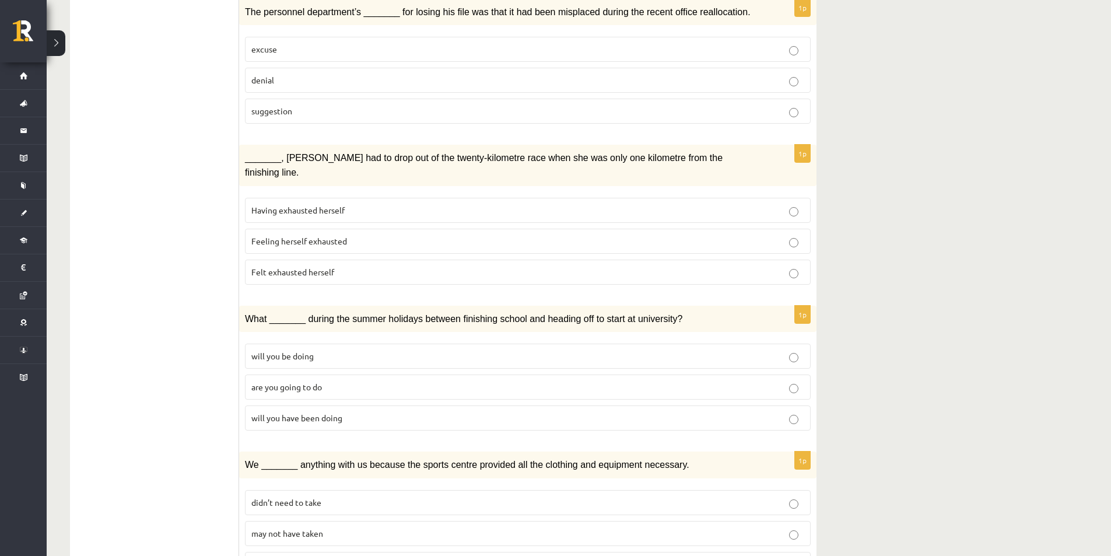
scroll to position [700, 0]
click at [349, 404] on label "will you have been doing" at bounding box center [528, 416] width 566 height 25
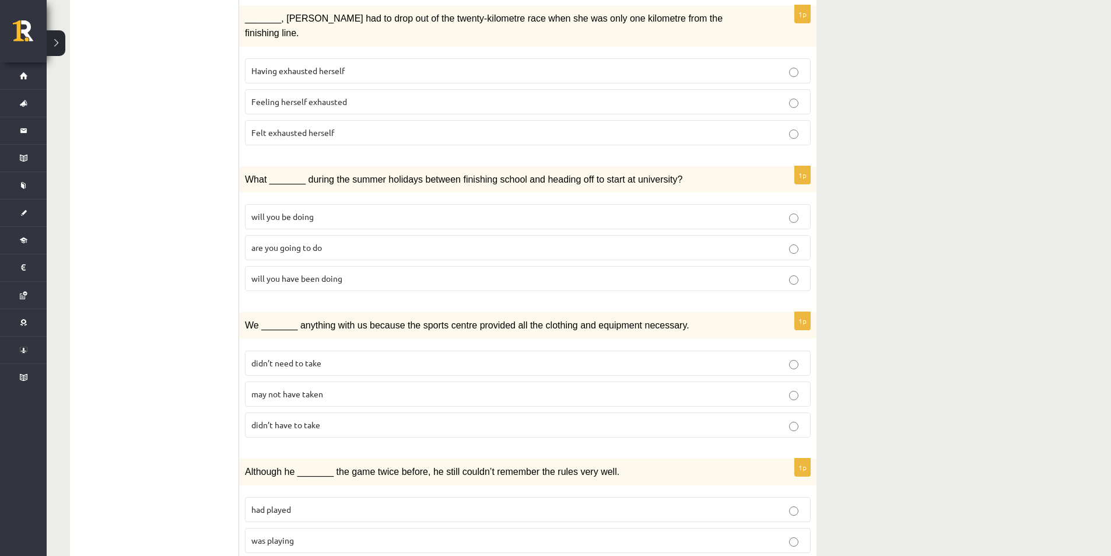
scroll to position [875, 0]
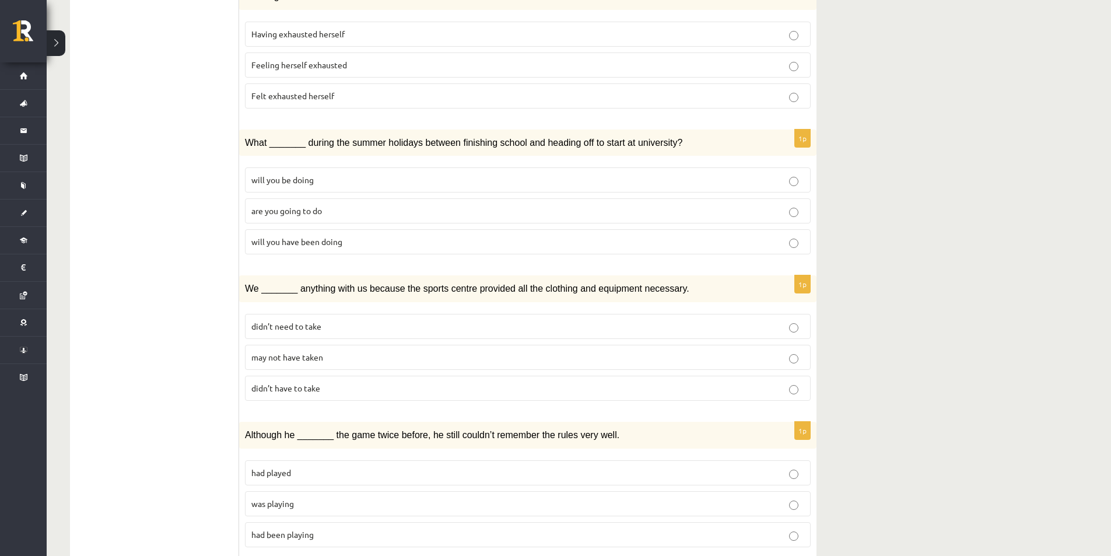
click at [333, 351] on p "may not have taken" at bounding box center [527, 357] width 553 height 12
click at [331, 522] on label "had been playing" at bounding box center [528, 534] width 566 height 25
click at [326, 491] on label "was playing" at bounding box center [528, 503] width 566 height 25
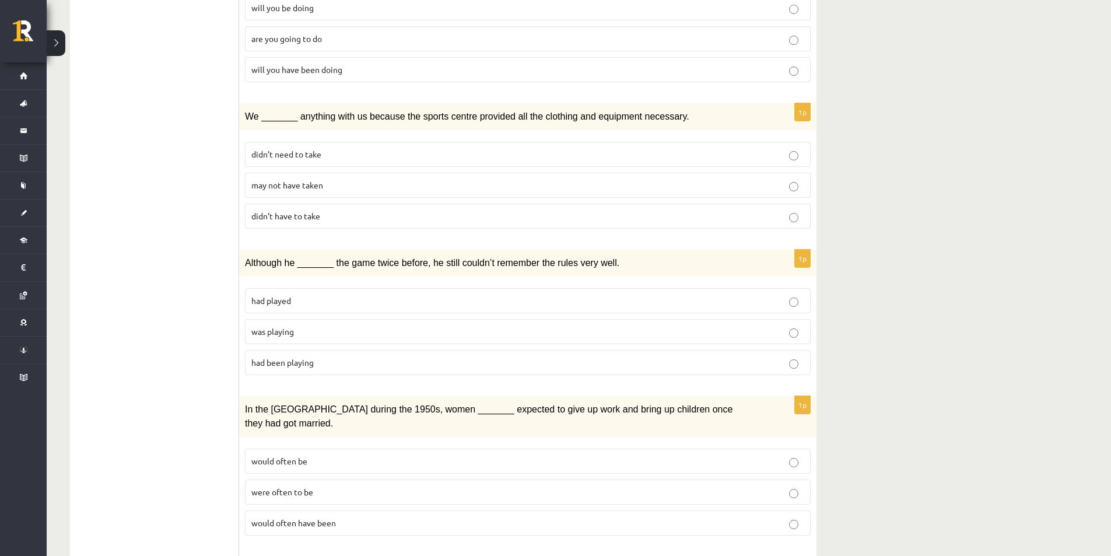
scroll to position [1050, 0]
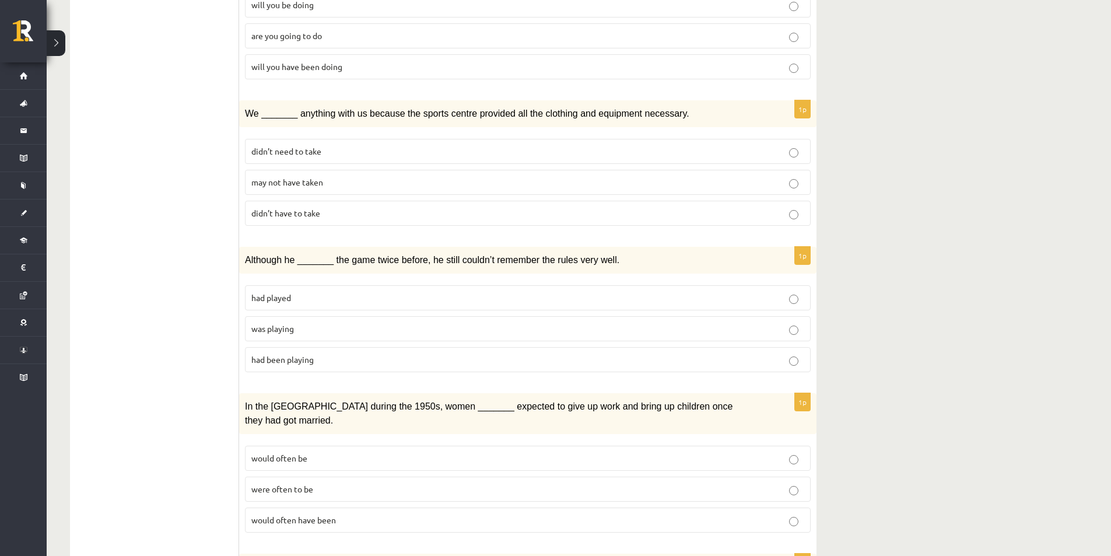
click at [303, 483] on span "were often to be" at bounding box center [282, 488] width 62 height 10
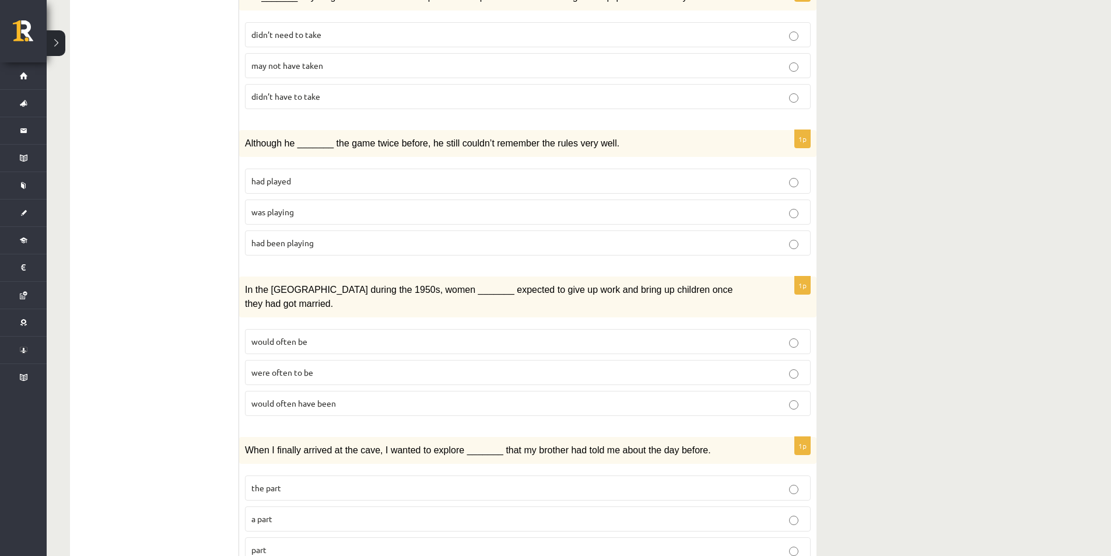
scroll to position [1168, 0]
click at [303, 542] on p "part" at bounding box center [527, 548] width 553 height 12
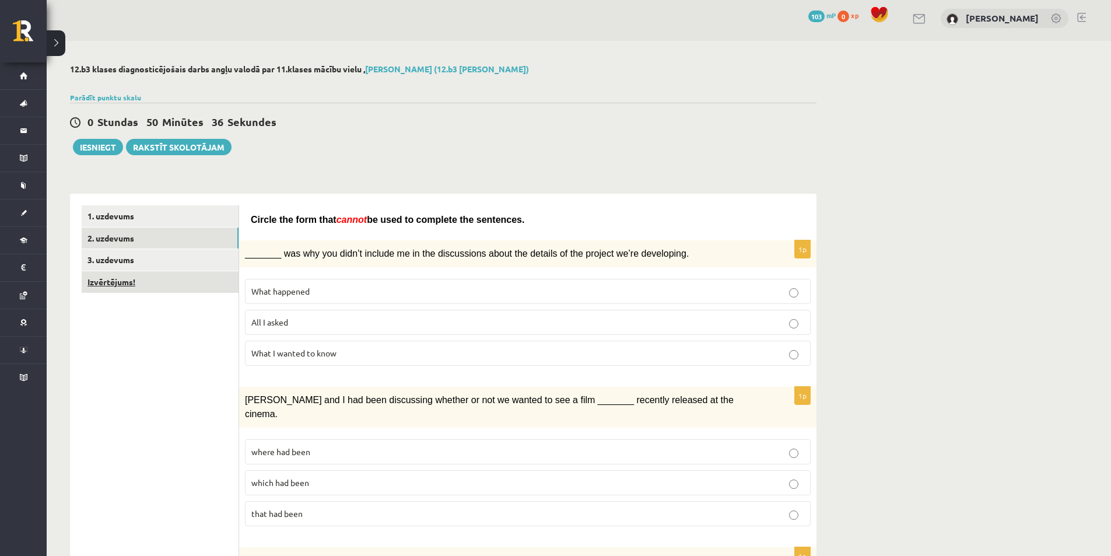
scroll to position [0, 0]
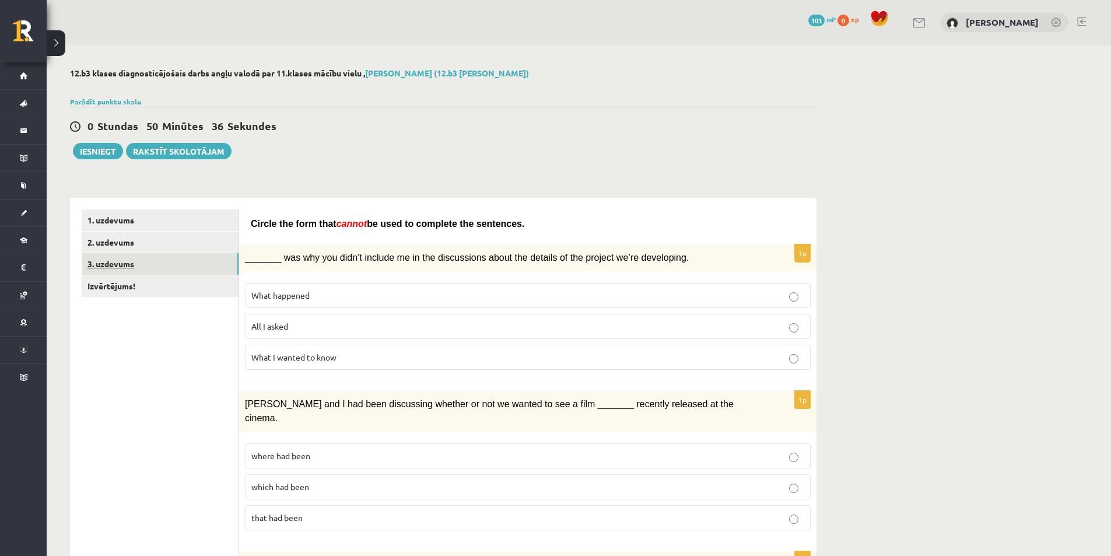
click at [135, 268] on link "3. uzdevums" at bounding box center [160, 264] width 157 height 22
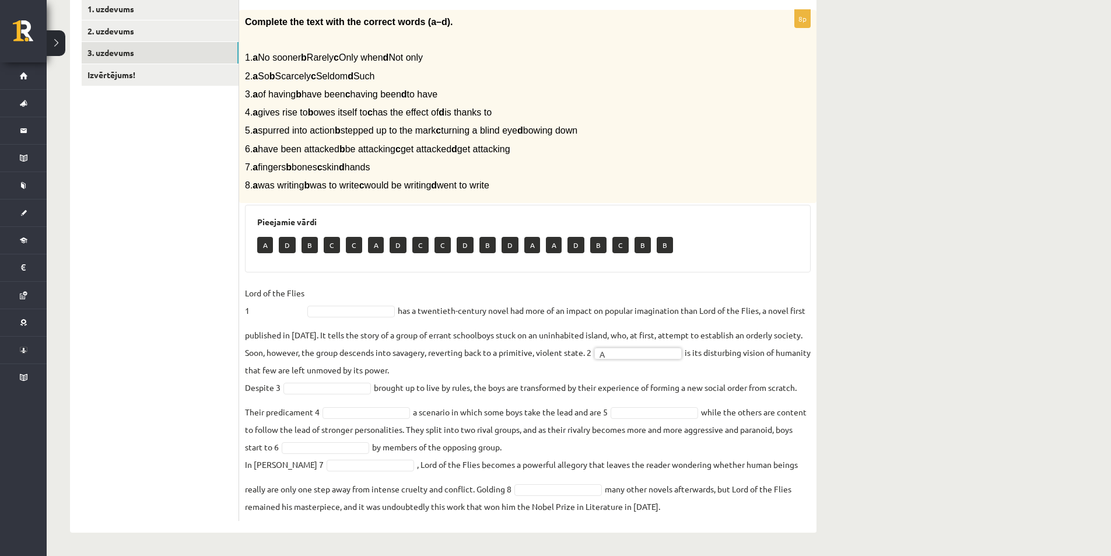
click at [341, 317] on fieldset "Lord of the Flies 1 has a twentieth-century novel had more of an impact on popu…" at bounding box center [528, 399] width 566 height 231
drag, startPoint x: 316, startPoint y: 243, endPoint x: 307, endPoint y: 242, distance: 9.3
click at [315, 243] on p "B" at bounding box center [309, 245] width 16 height 16
drag, startPoint x: 307, startPoint y: 242, endPoint x: 328, endPoint y: 291, distance: 53.3
click at [328, 306] on div "8p Complete the text with the correct words (a–d). 1. a No sooner b Rarely c On…" at bounding box center [527, 265] width 577 height 511
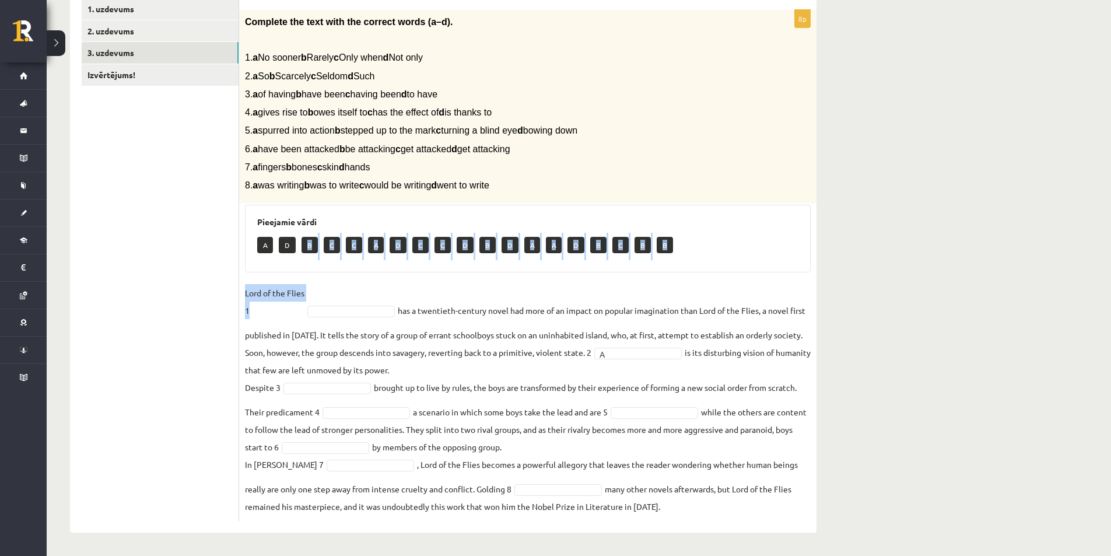
click at [328, 289] on fieldset "Lord of the Flies 1 has a twentieth-century novel had more of an impact on popu…" at bounding box center [528, 399] width 566 height 231
click at [372, 300] on fieldset "Lord of the Flies 1 has a twentieth-century novel had more of an impact on popu…" at bounding box center [528, 399] width 566 height 231
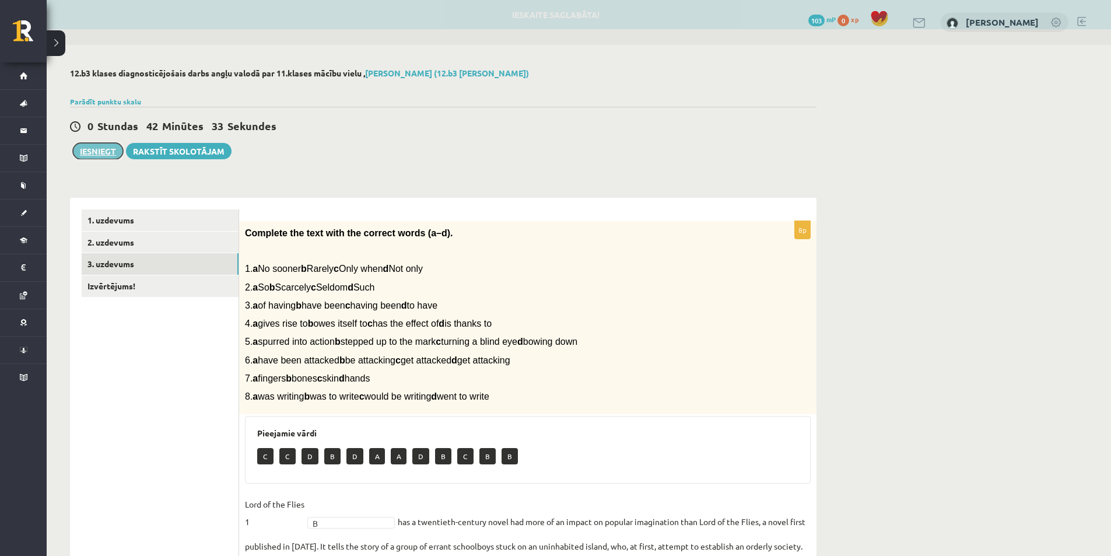
click at [106, 157] on button "Iesniegt" at bounding box center [98, 151] width 50 height 16
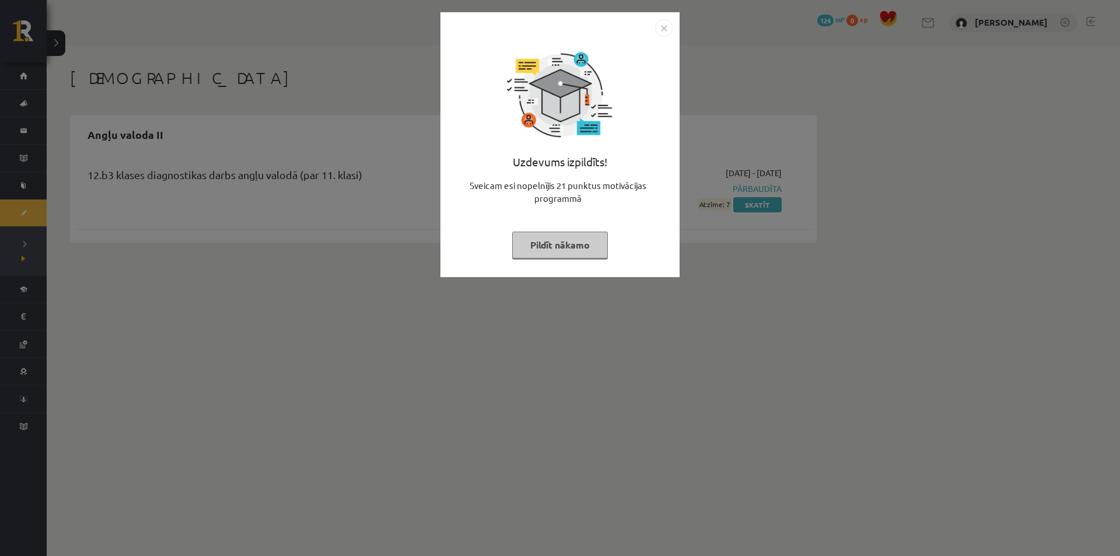
click at [558, 250] on button "Pildīt nākamo" at bounding box center [560, 244] width 96 height 27
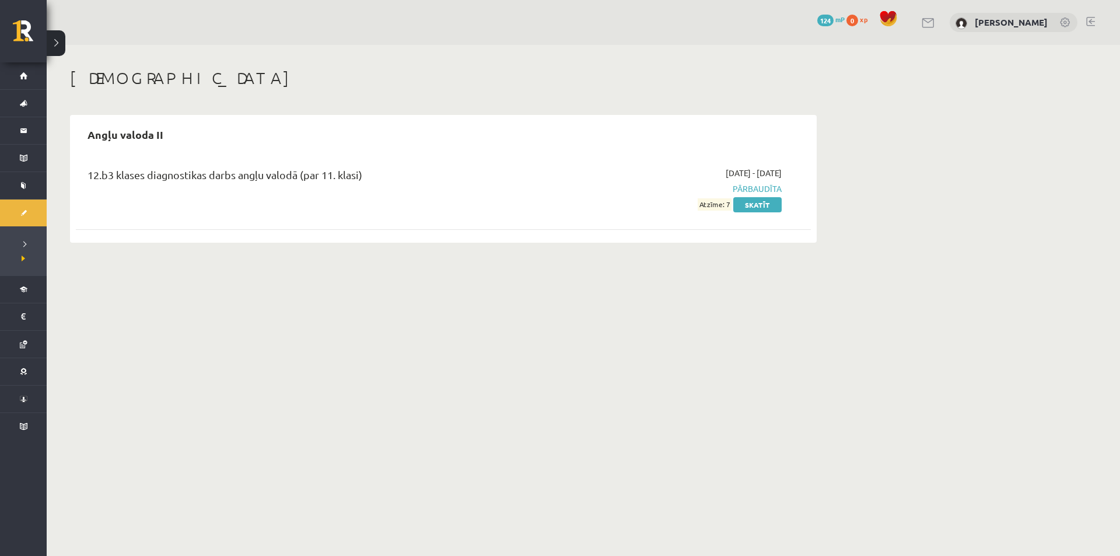
drag, startPoint x: 725, startPoint y: 204, endPoint x: 733, endPoint y: 206, distance: 8.1
click at [731, 206] on span "Atzīme: 7" at bounding box center [714, 204] width 34 height 12
click at [728, 262] on div "[DEMOGRAPHIC_DATA] Angļu valoda II 12.b3 klases diagnostikas darbs angļu valodā…" at bounding box center [443, 155] width 793 height 221
click at [64, 40] on button at bounding box center [56, 43] width 19 height 26
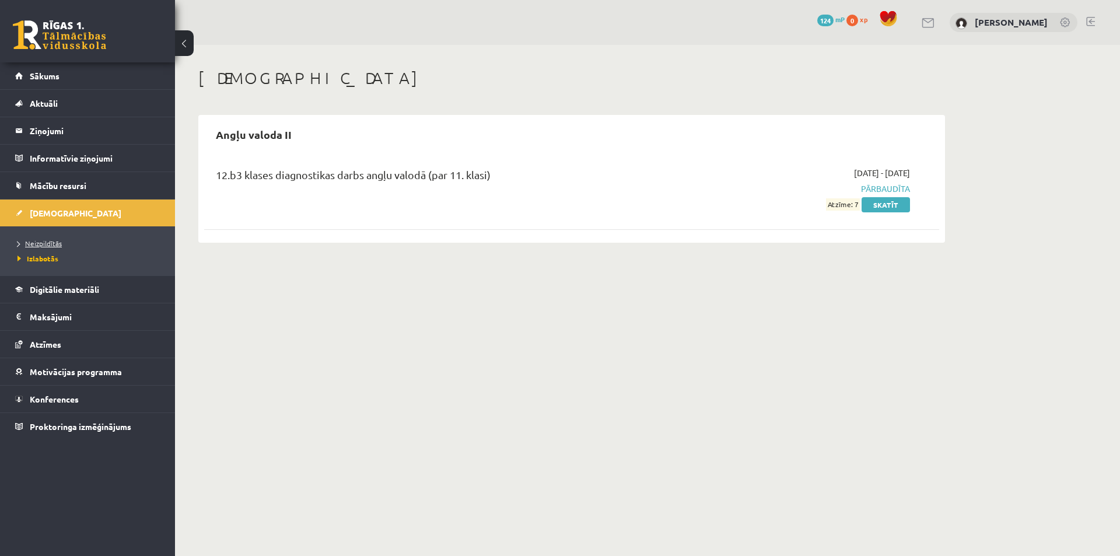
click at [51, 242] on span "Neizpildītās" at bounding box center [39, 242] width 44 height 9
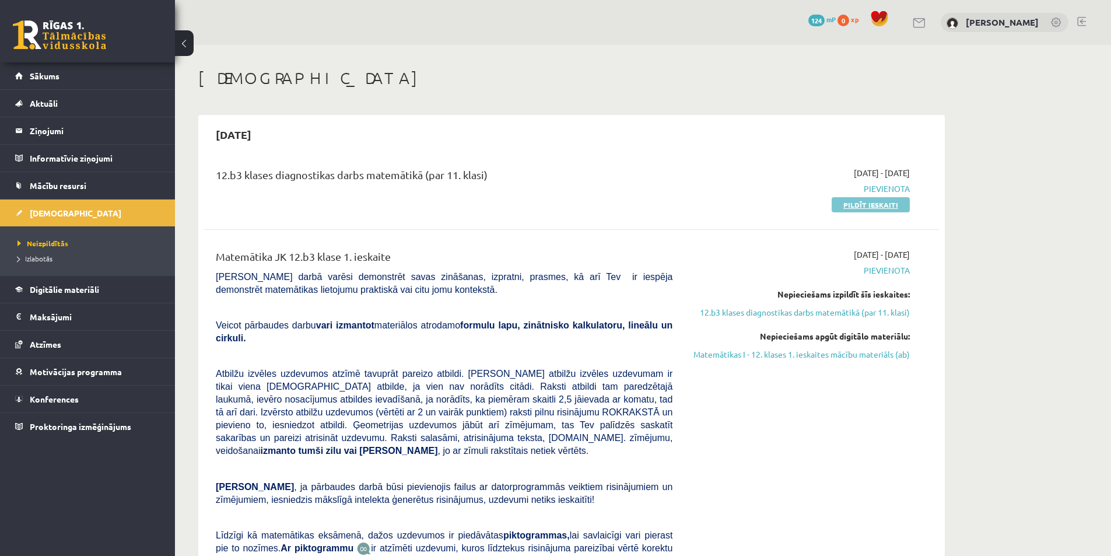
click at [855, 208] on link "Pildīt ieskaiti" at bounding box center [871, 204] width 78 height 15
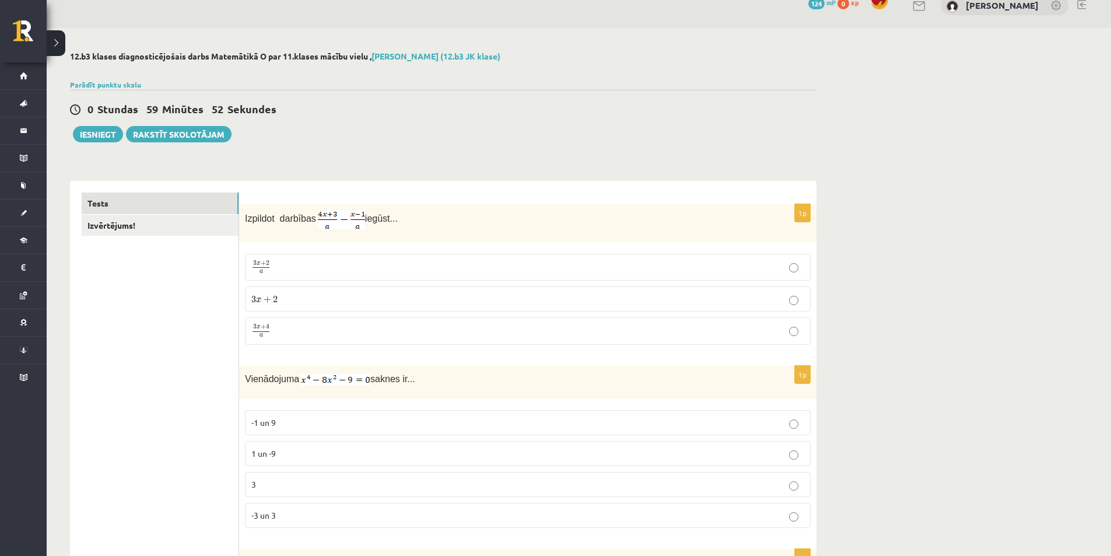
scroll to position [58, 0]
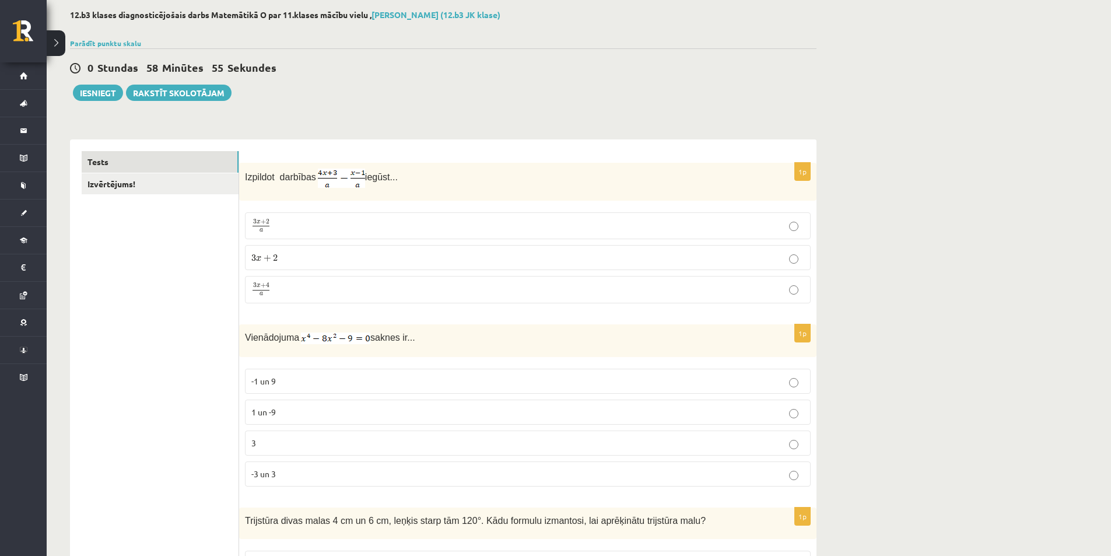
click at [315, 298] on label "3 x + 4 a 3 x + 4 a" at bounding box center [528, 289] width 566 height 27
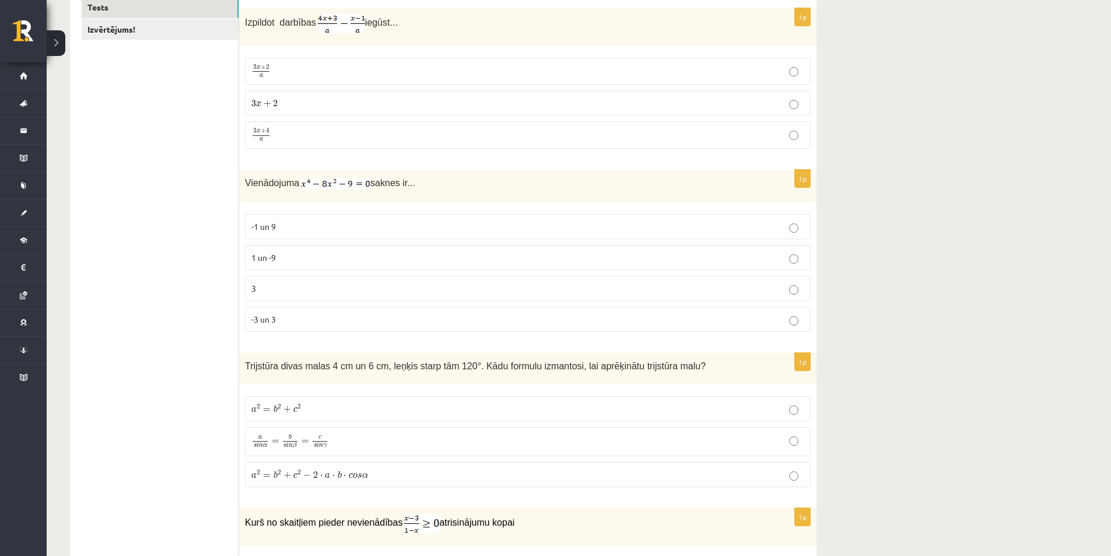
scroll to position [233, 0]
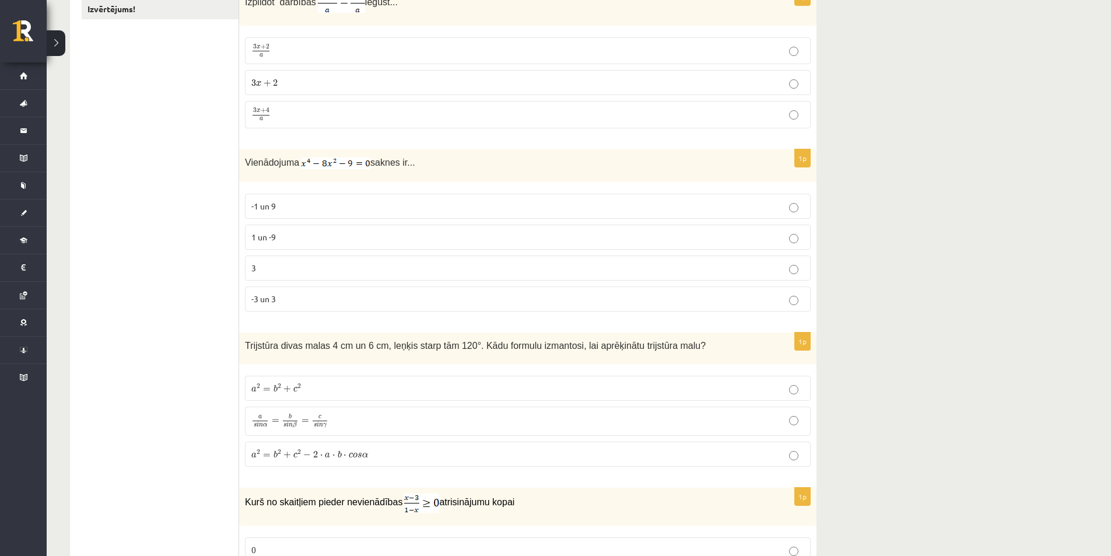
click at [265, 197] on label "-1 un 9" at bounding box center [528, 206] width 566 height 25
click at [284, 243] on p "1 un -9" at bounding box center [527, 237] width 553 height 12
click at [306, 206] on p "-1 un 9" at bounding box center [527, 206] width 553 height 12
click at [294, 307] on label "-3 un 3" at bounding box center [528, 298] width 566 height 25
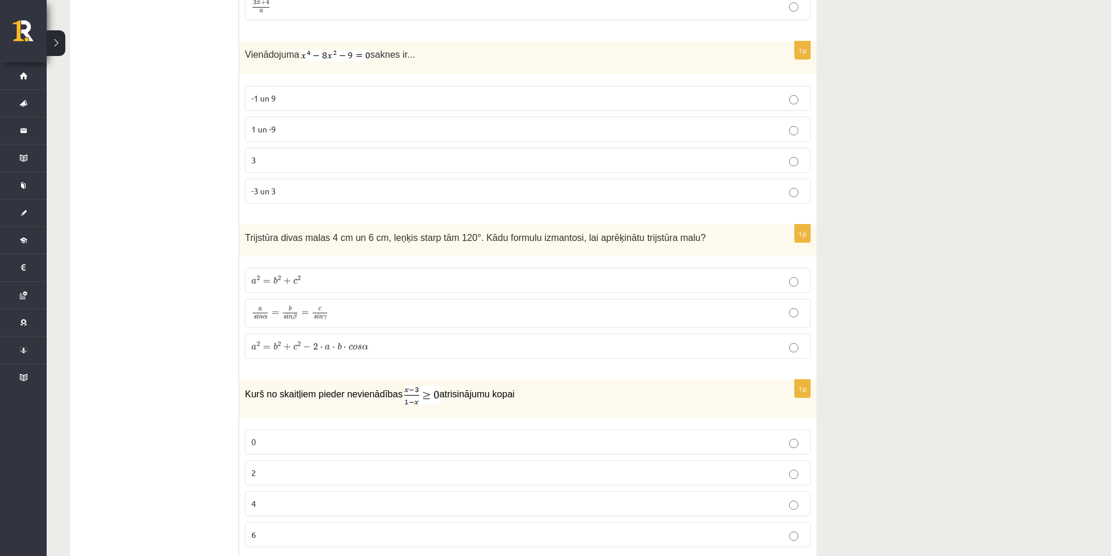
scroll to position [350, 0]
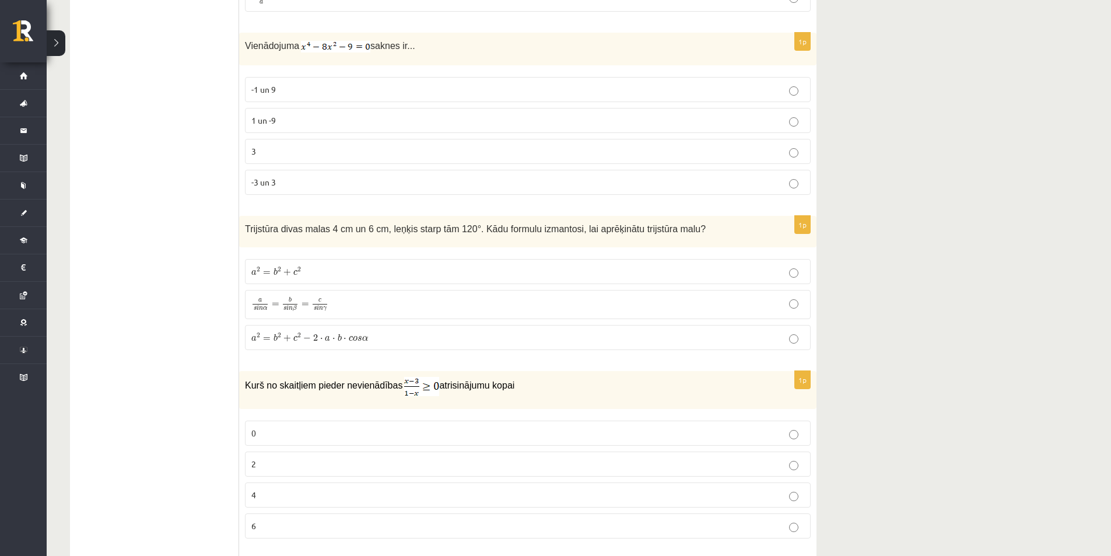
click at [332, 343] on p "a 2 = b 2 + c 2 − 2 ⋅ a ⋅ b ⋅ c o s α a 2 = b 2 + c 2 − 2 ⋅ a ⋅ b ⋅ c o s α" at bounding box center [527, 337] width 553 height 12
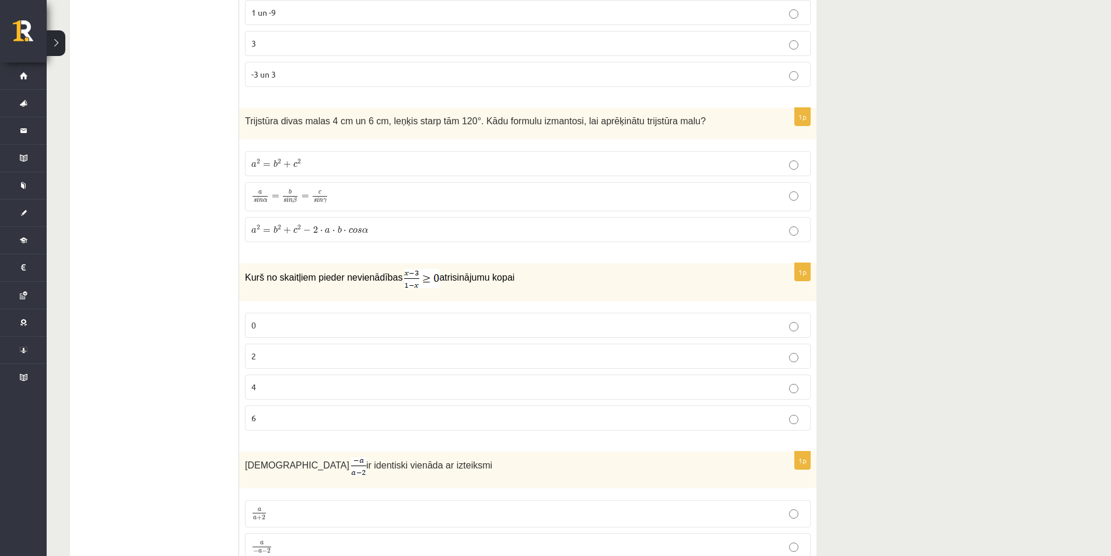
scroll to position [466, 0]
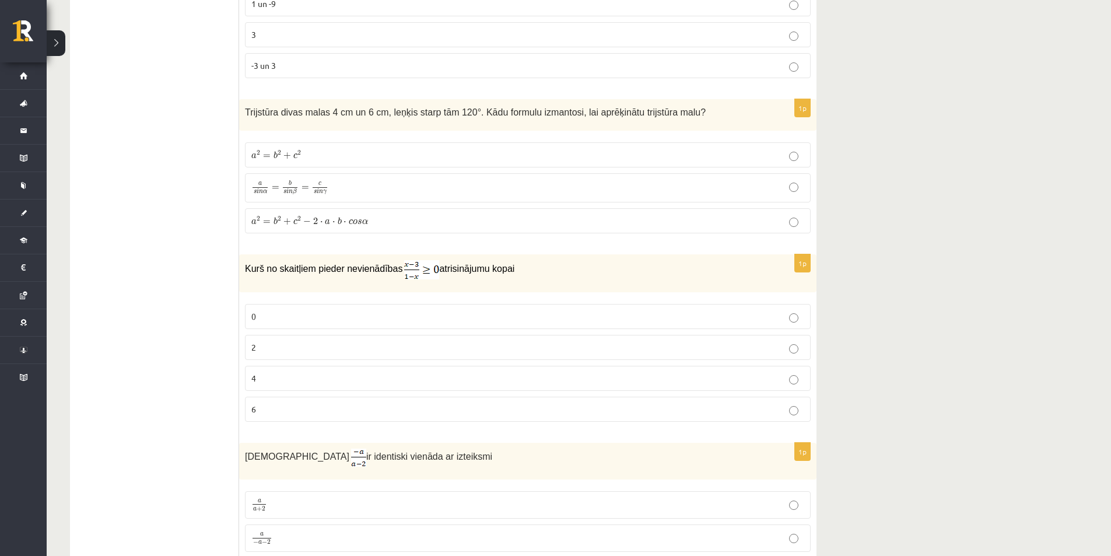
click at [269, 419] on label "6" at bounding box center [528, 409] width 566 height 25
click at [263, 380] on p "4" at bounding box center [527, 378] width 553 height 12
click at [266, 344] on p "2" at bounding box center [527, 347] width 553 height 12
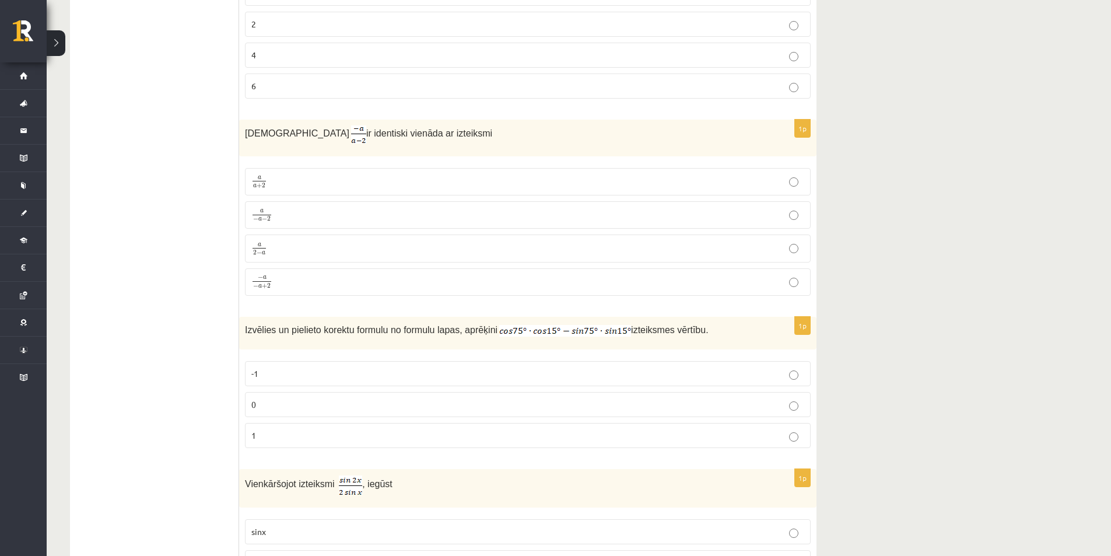
scroll to position [816, 0]
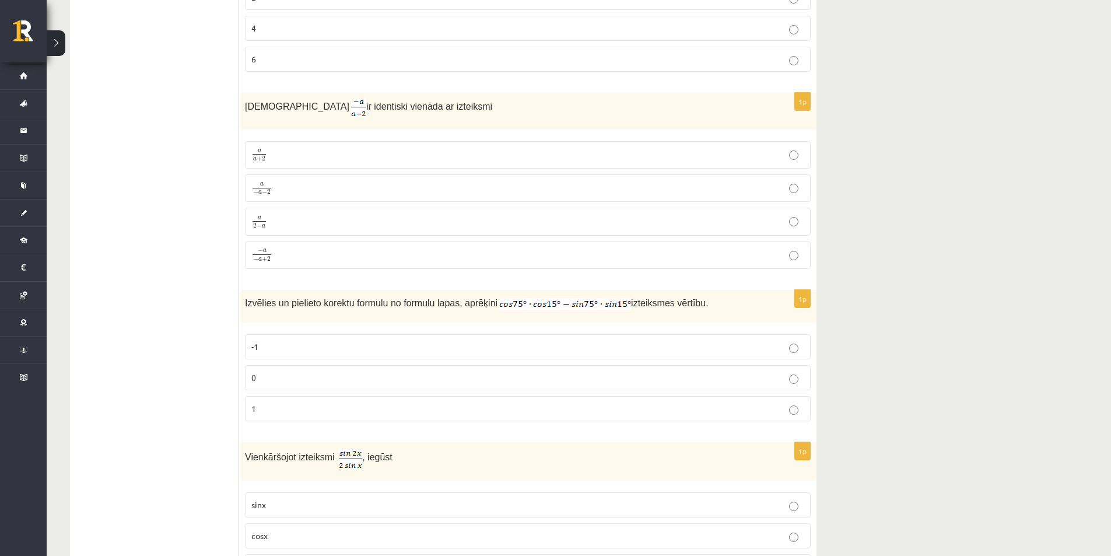
click at [405, 225] on p "a 2 − a a 2 − a" at bounding box center [527, 221] width 553 height 15
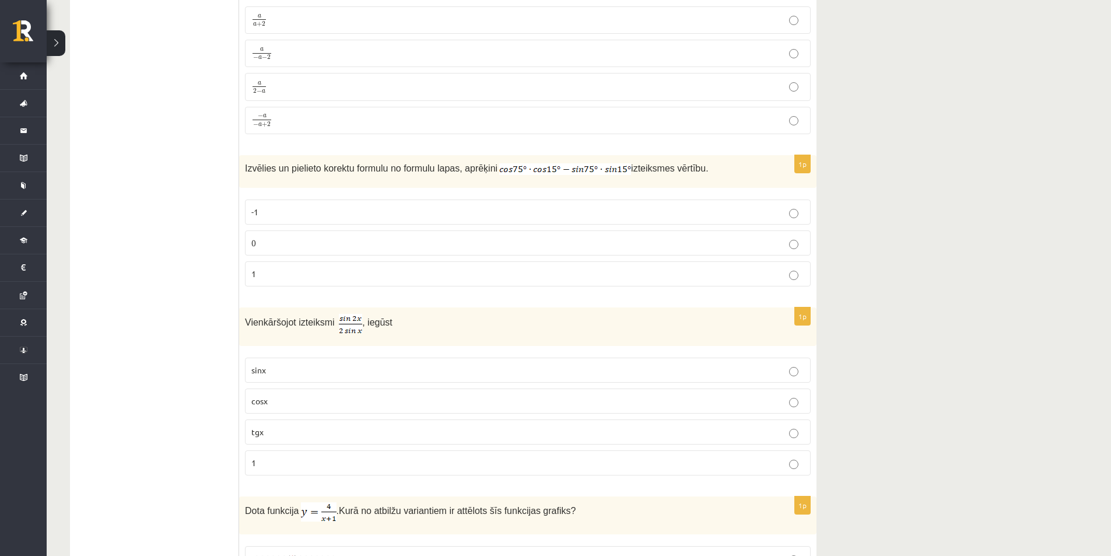
scroll to position [991, 0]
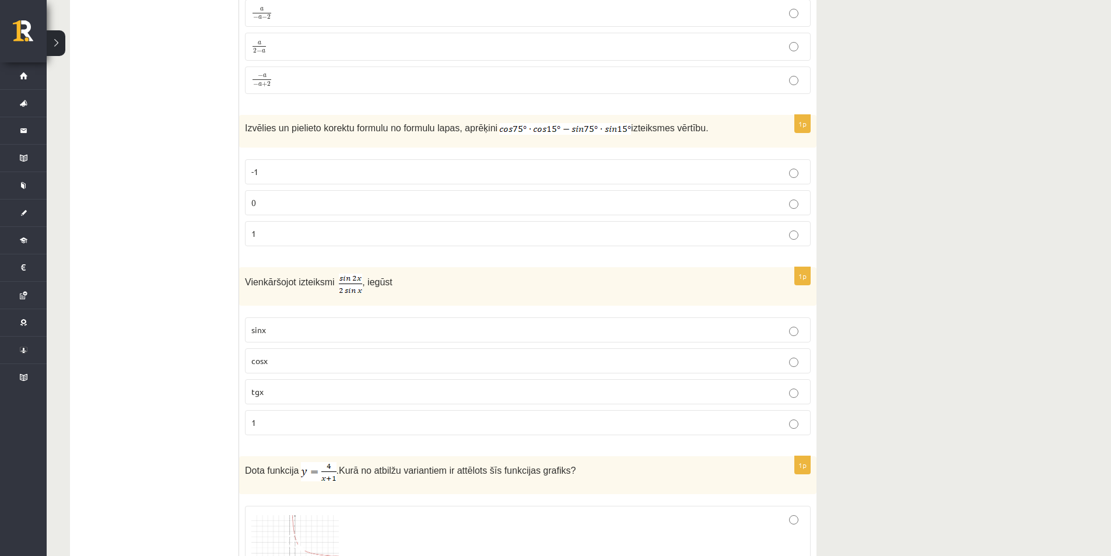
click at [303, 236] on p "1" at bounding box center [527, 233] width 553 height 12
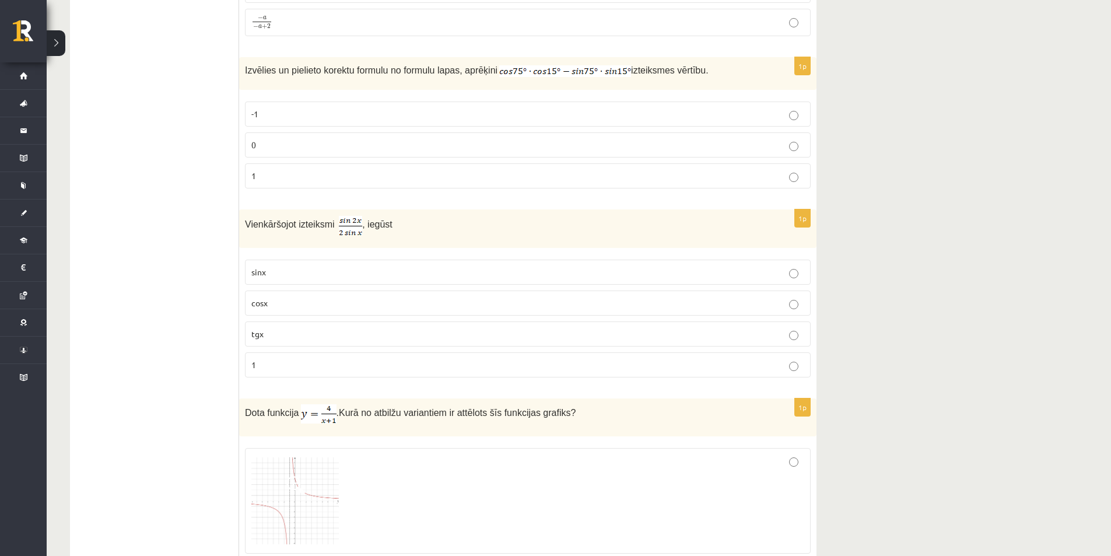
scroll to position [1050, 0]
click at [314, 241] on div "Vienkāršojot izteiksmi , iegūst" at bounding box center [527, 228] width 577 height 38
click at [340, 254] on fieldset "sinx cosx tgx 1" at bounding box center [528, 316] width 566 height 127
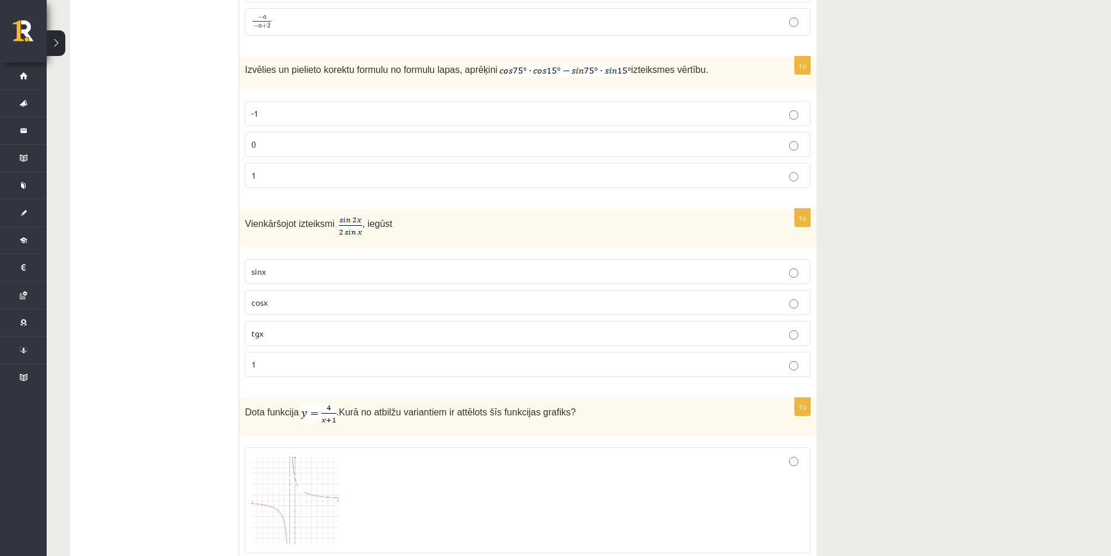
click at [296, 296] on p "cosx" at bounding box center [527, 302] width 553 height 12
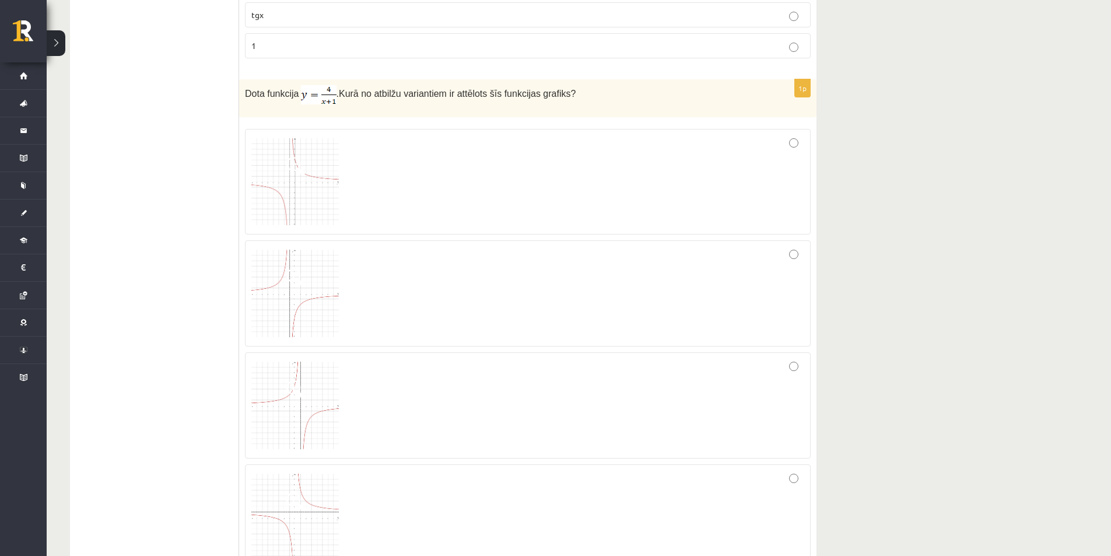
scroll to position [1341, 0]
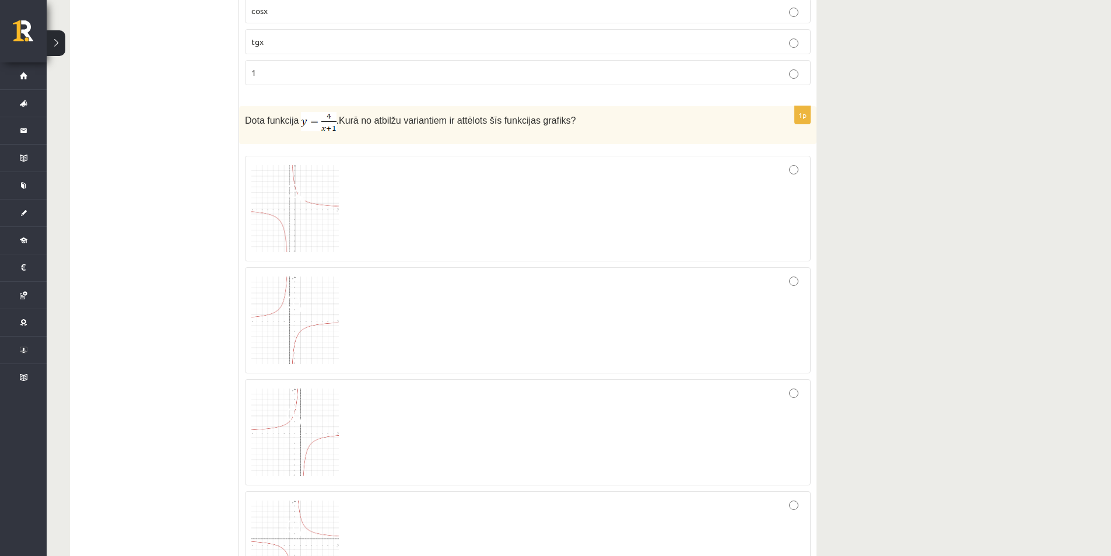
click at [313, 212] on img at bounding box center [294, 208] width 87 height 87
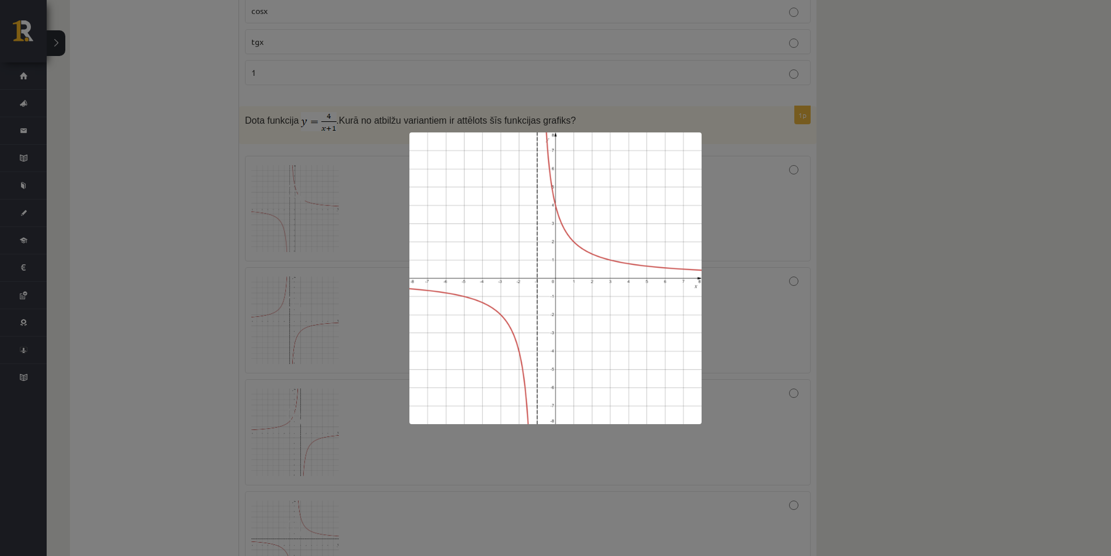
click at [746, 360] on div at bounding box center [555, 278] width 1111 height 556
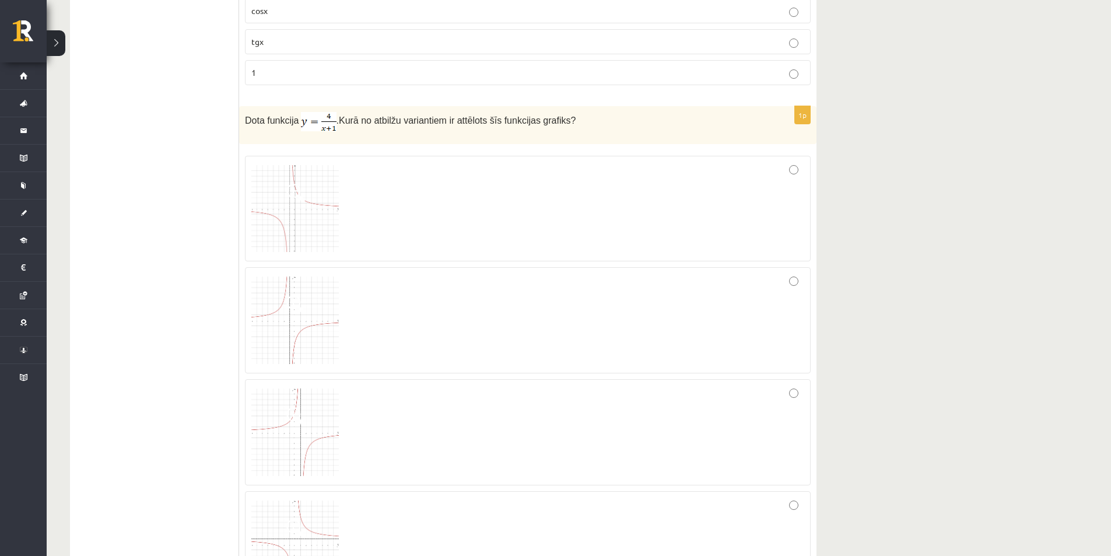
click at [279, 197] on img at bounding box center [294, 208] width 87 height 87
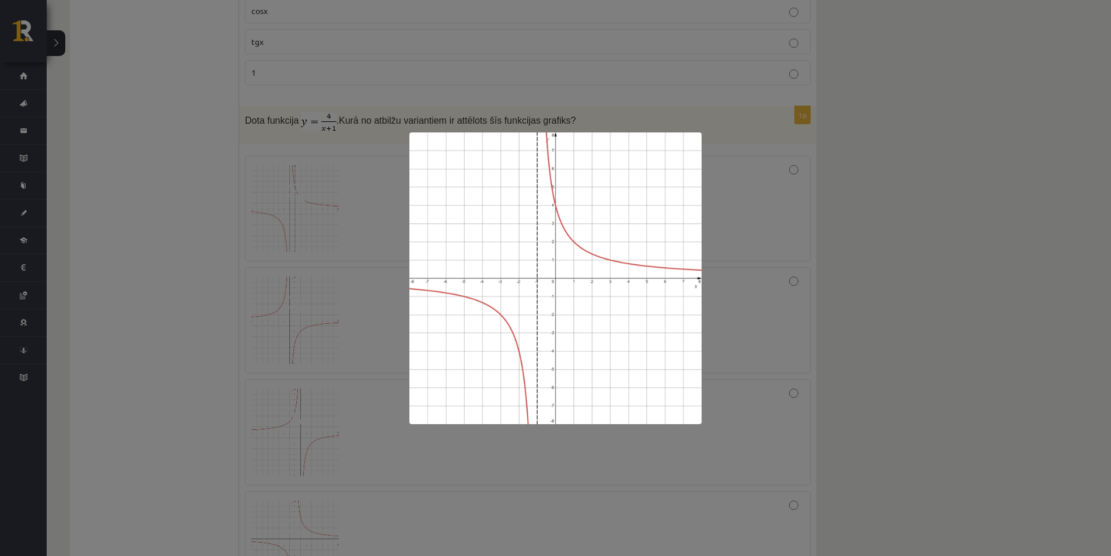
drag, startPoint x: 334, startPoint y: 215, endPoint x: 320, endPoint y: 278, distance: 65.1
click at [334, 215] on div at bounding box center [555, 278] width 1111 height 556
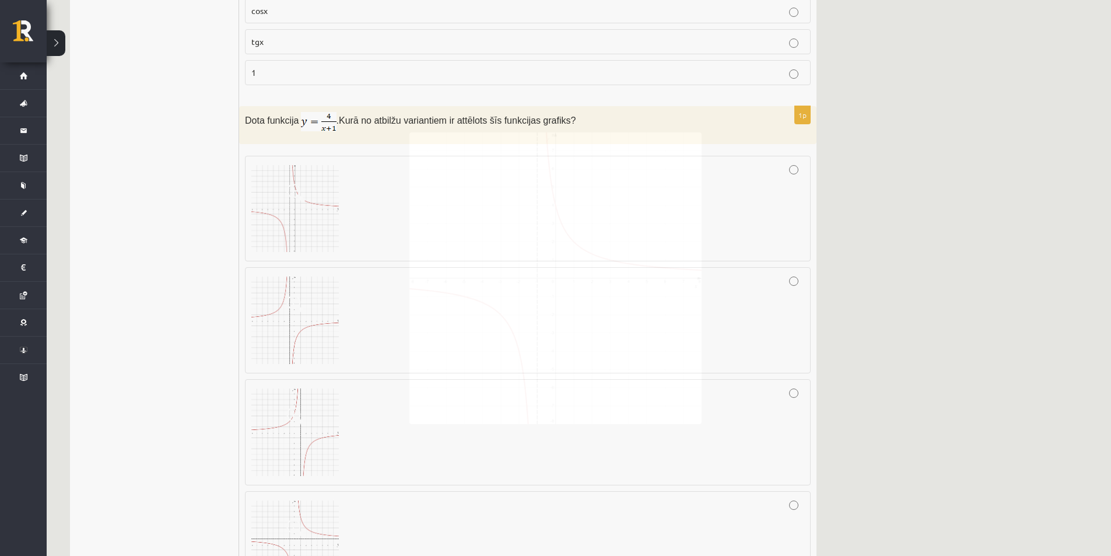
click at [315, 305] on img at bounding box center [294, 319] width 87 height 87
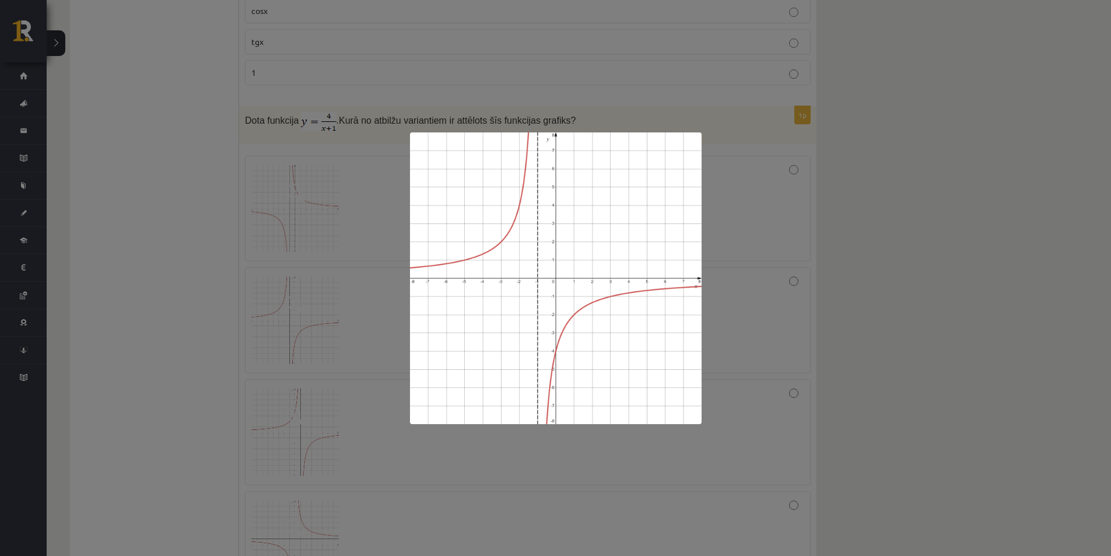
click at [390, 301] on div at bounding box center [555, 278] width 1111 height 556
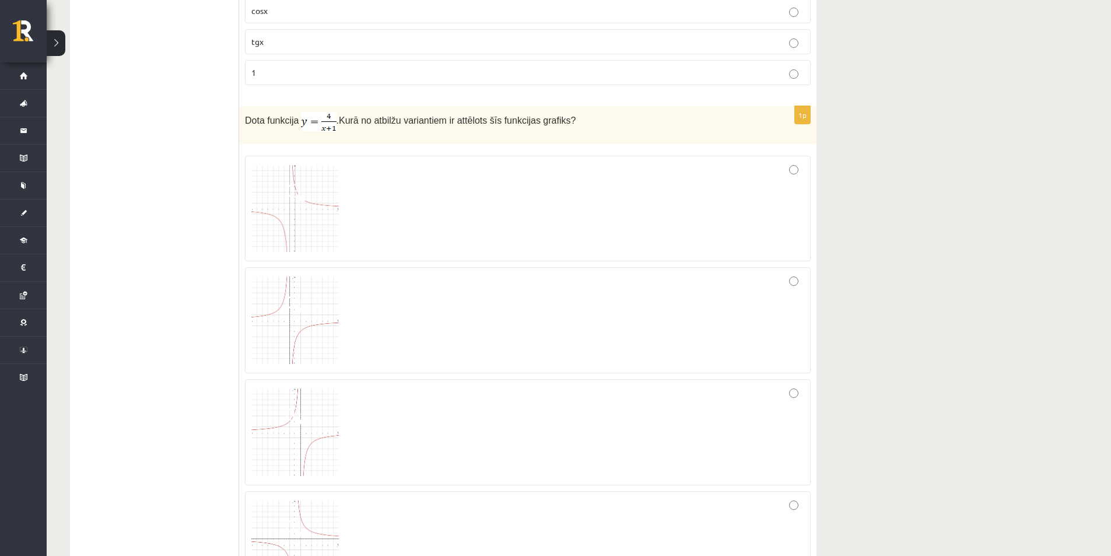
click at [313, 392] on img at bounding box center [294, 431] width 87 height 87
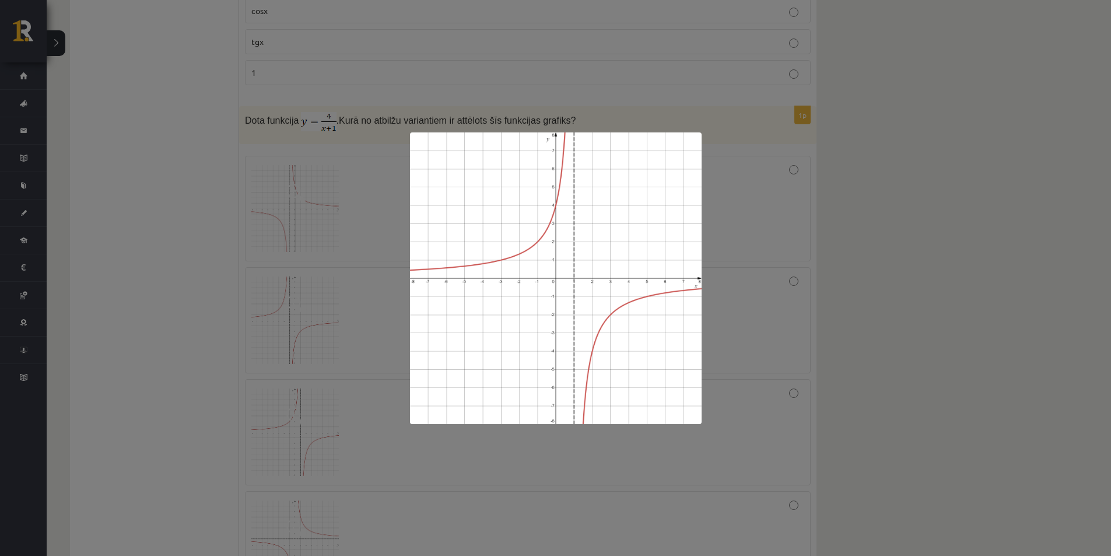
click at [362, 347] on div at bounding box center [555, 278] width 1111 height 556
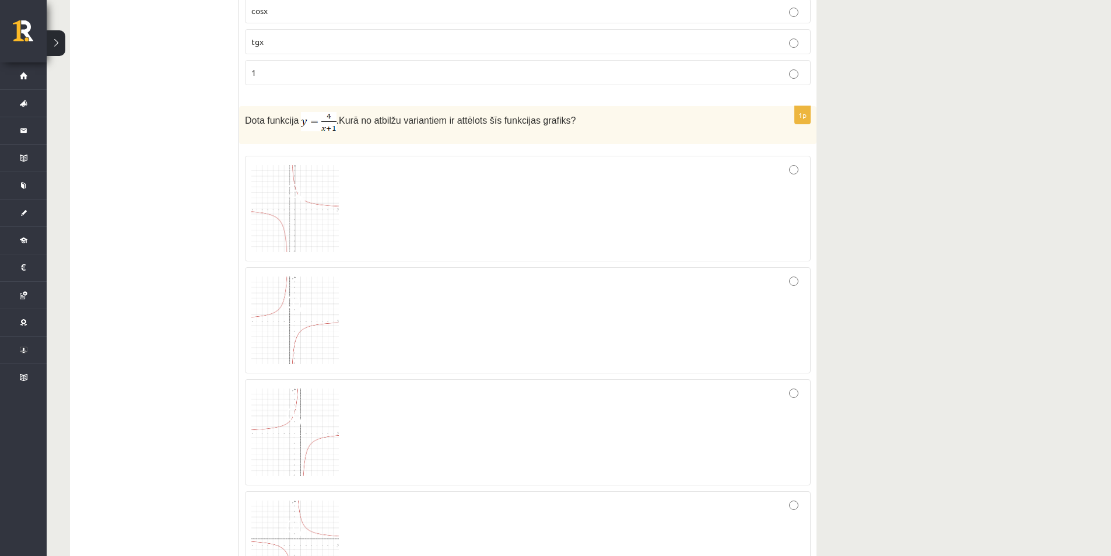
click at [304, 511] on img at bounding box center [294, 543] width 87 height 87
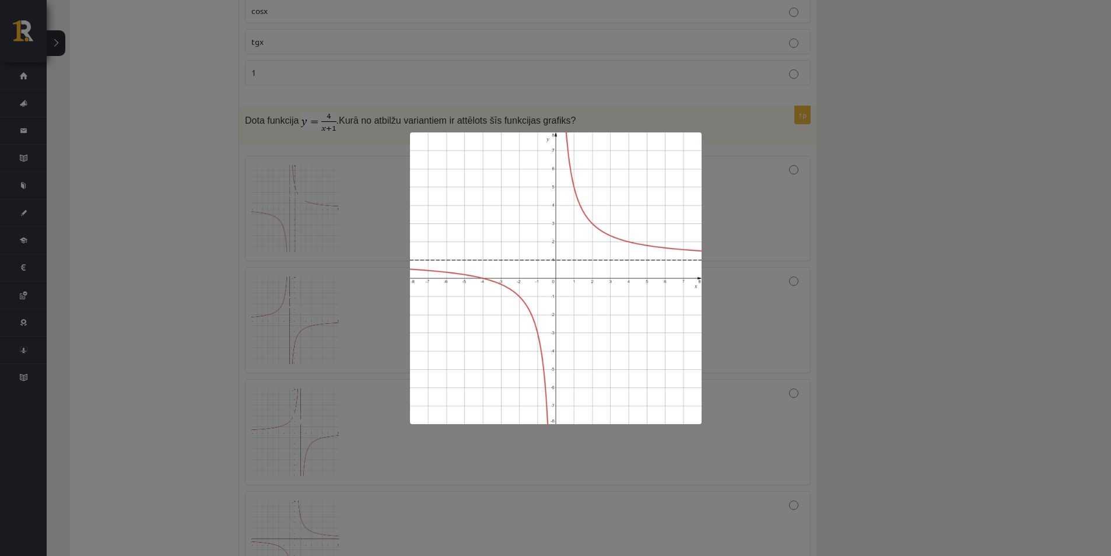
click at [361, 355] on div at bounding box center [555, 278] width 1111 height 556
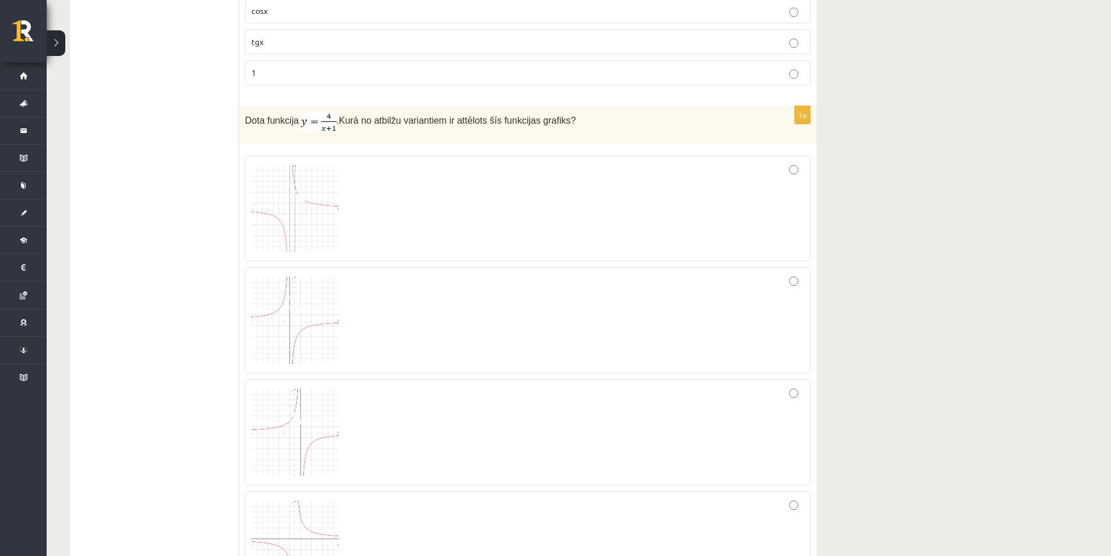
click at [307, 209] on img at bounding box center [294, 208] width 87 height 87
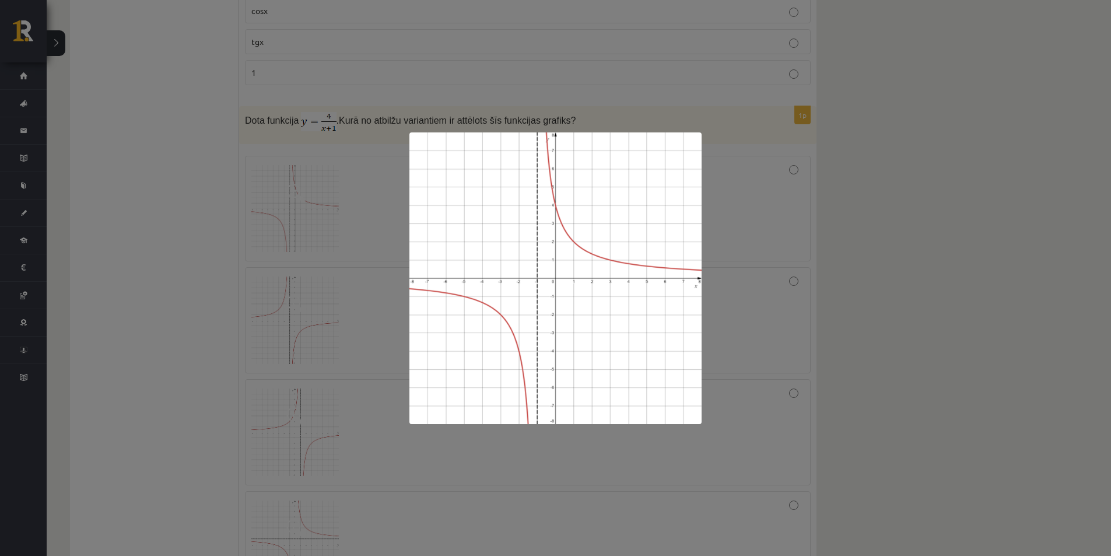
click at [310, 307] on div at bounding box center [555, 278] width 1111 height 556
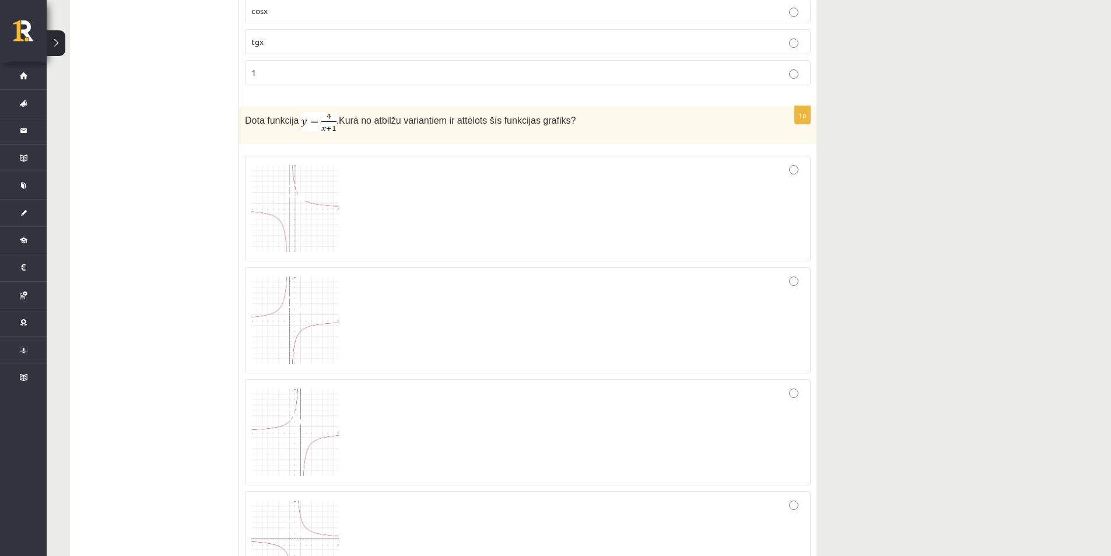
click at [311, 360] on img at bounding box center [294, 319] width 87 height 87
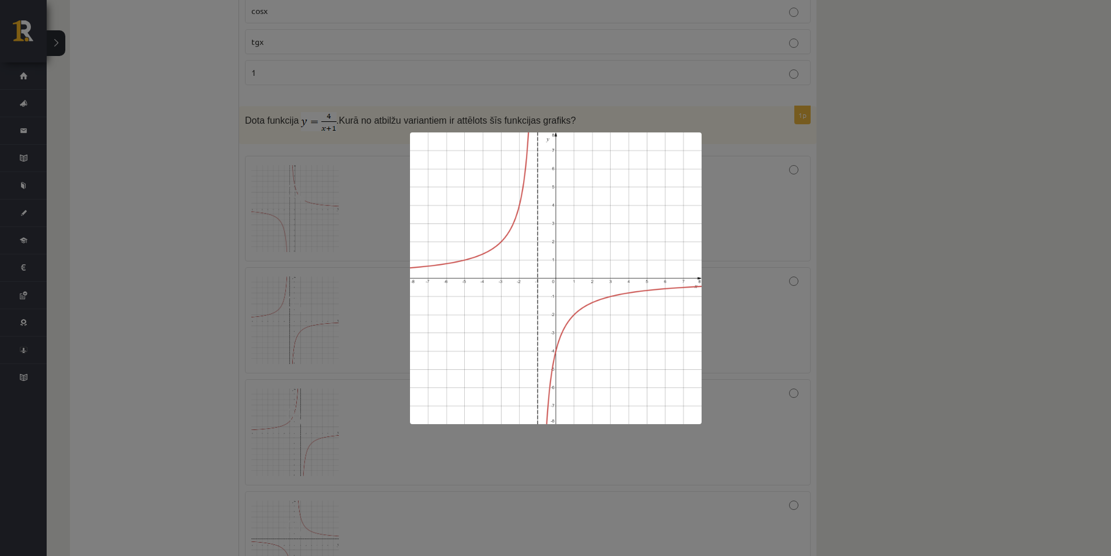
click at [332, 292] on div at bounding box center [555, 278] width 1111 height 556
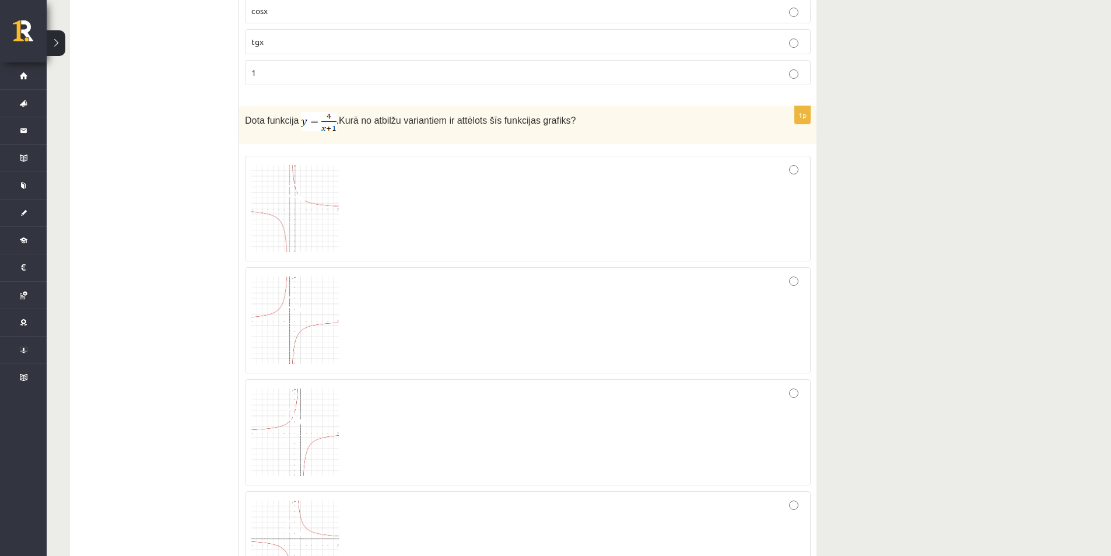
click at [316, 506] on img at bounding box center [294, 543] width 87 height 87
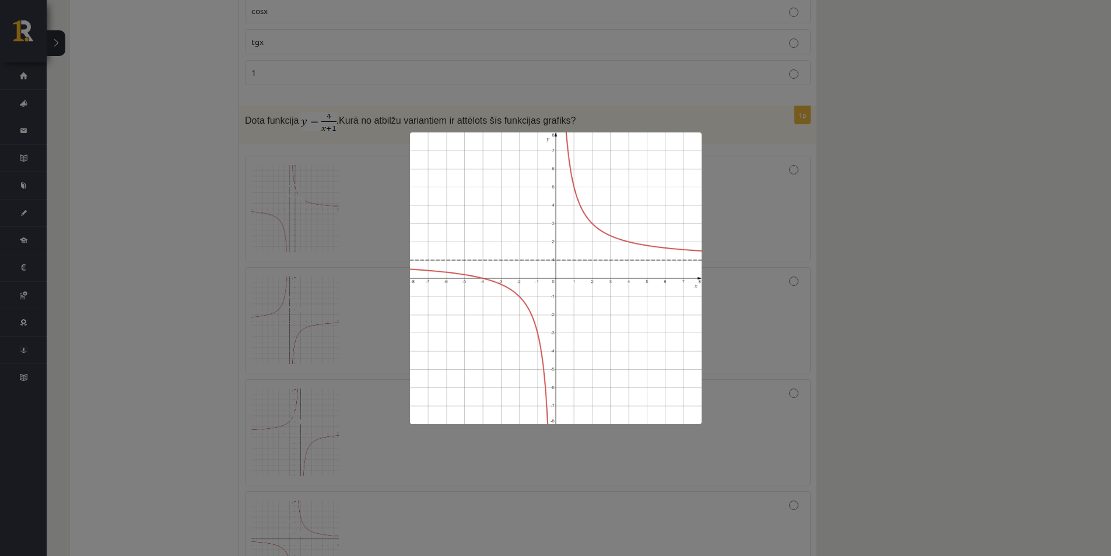
click at [375, 435] on div at bounding box center [555, 278] width 1111 height 556
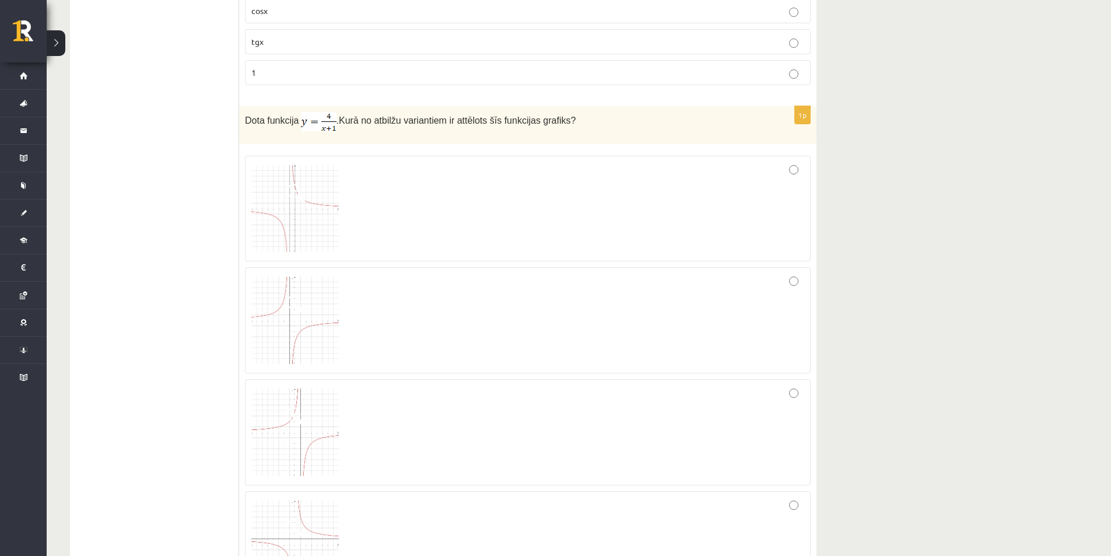
click at [299, 213] on img at bounding box center [294, 208] width 87 height 87
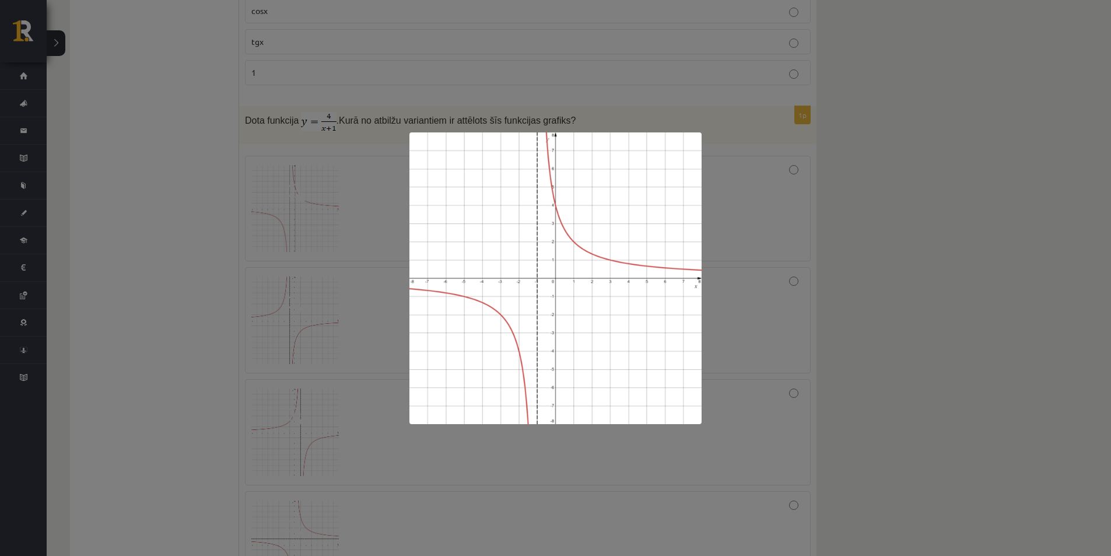
click at [330, 258] on div at bounding box center [555, 278] width 1111 height 556
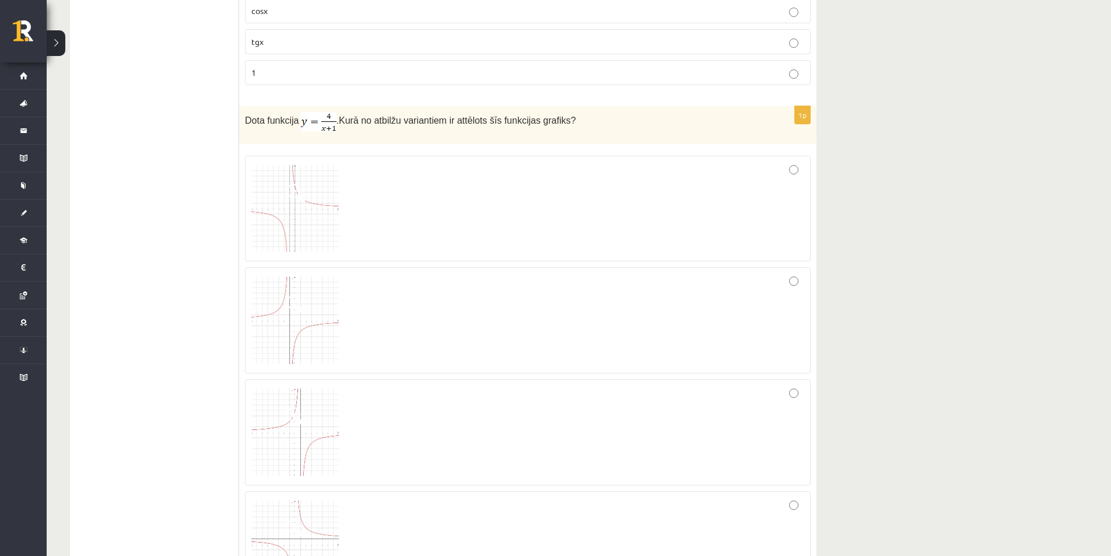
click at [784, 166] on div at bounding box center [527, 208] width 553 height 93
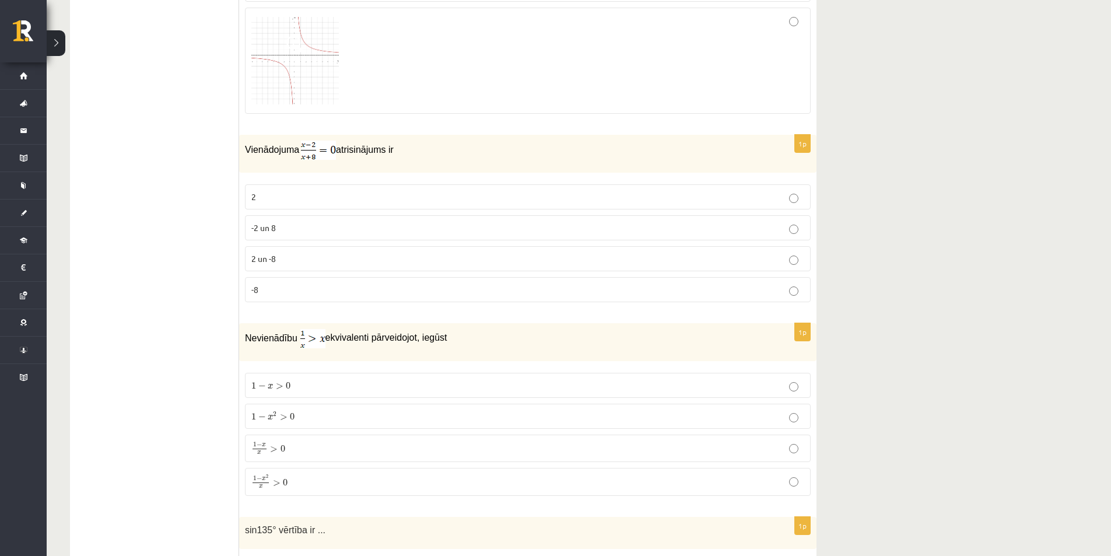
scroll to position [1808, 0]
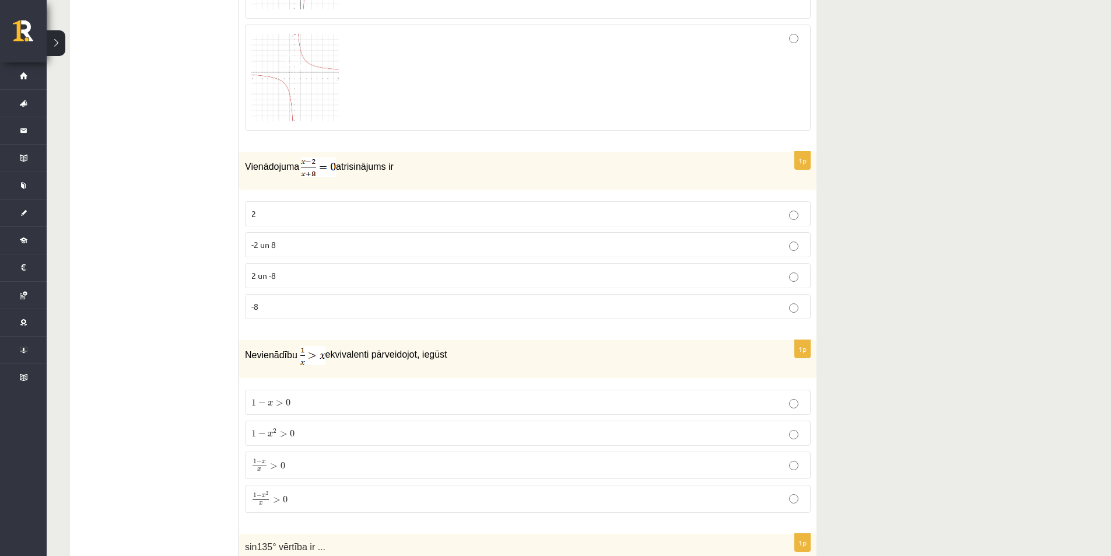
click at [292, 271] on p "2 un -8" at bounding box center [527, 275] width 553 height 12
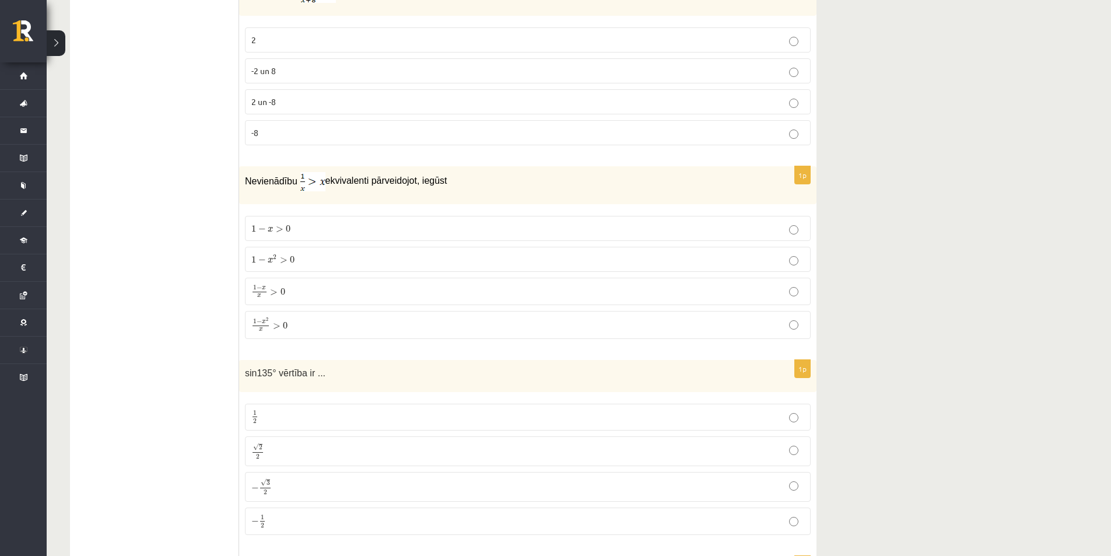
scroll to position [1983, 0]
click at [299, 284] on p "1 − x x > 0 1 − x x > 0" at bounding box center [527, 290] width 553 height 14
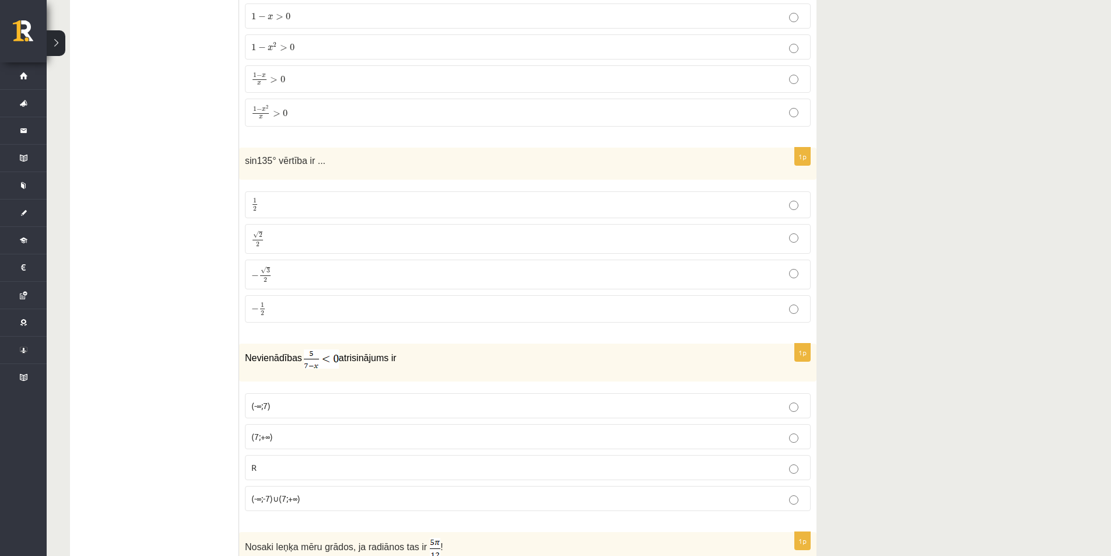
scroll to position [2216, 0]
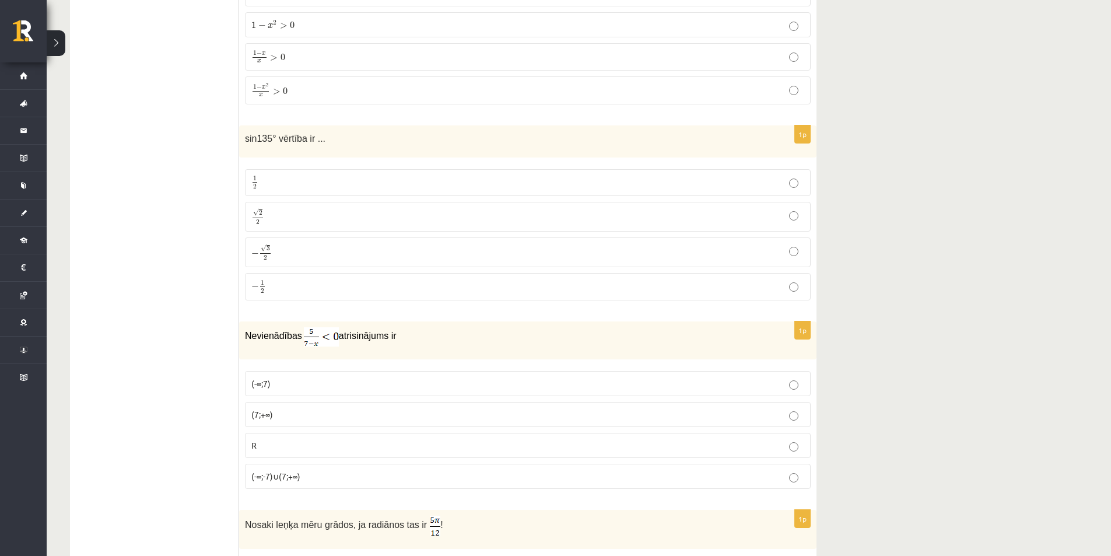
click at [282, 223] on p "√ 2 2 2 2" at bounding box center [527, 216] width 553 height 17
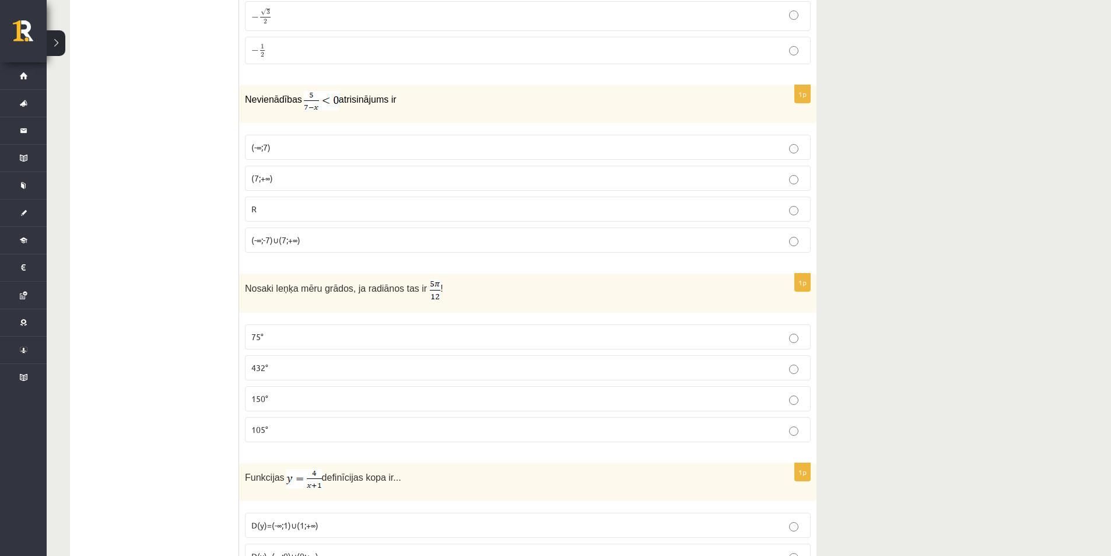
scroll to position [2507, 0]
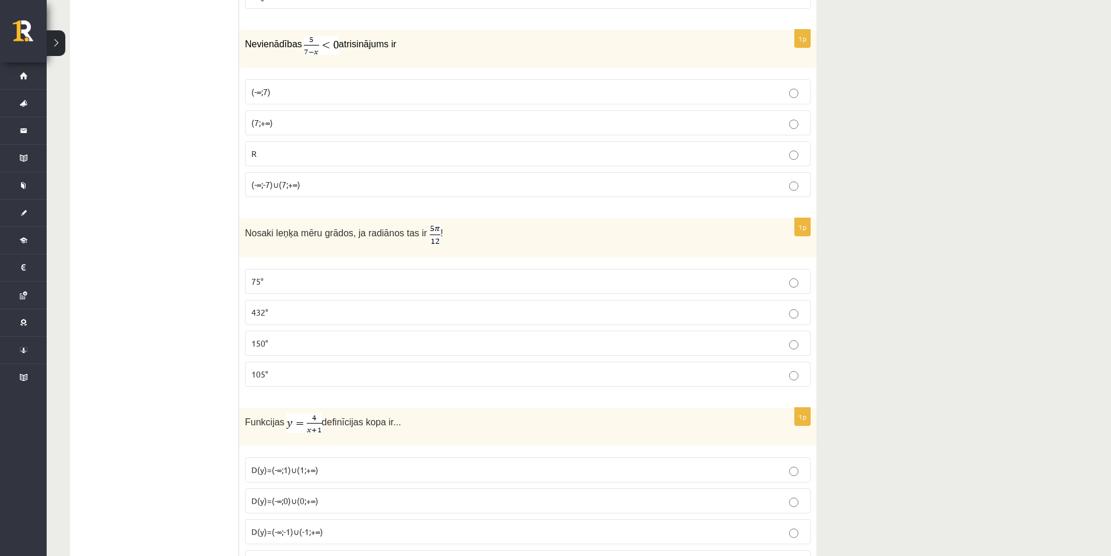
click at [259, 349] on label "150°" at bounding box center [528, 343] width 566 height 25
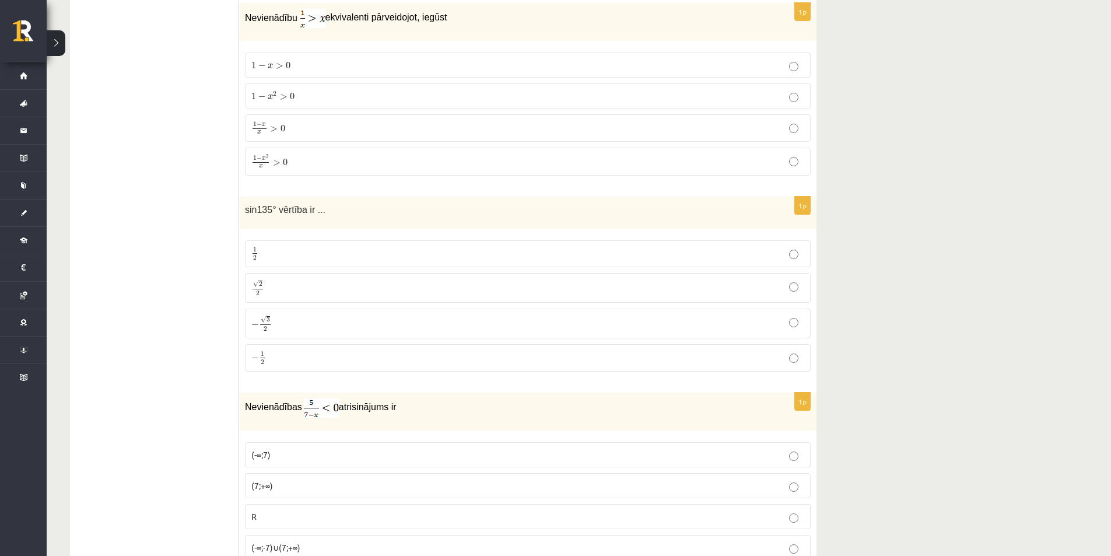
scroll to position [2436, 0]
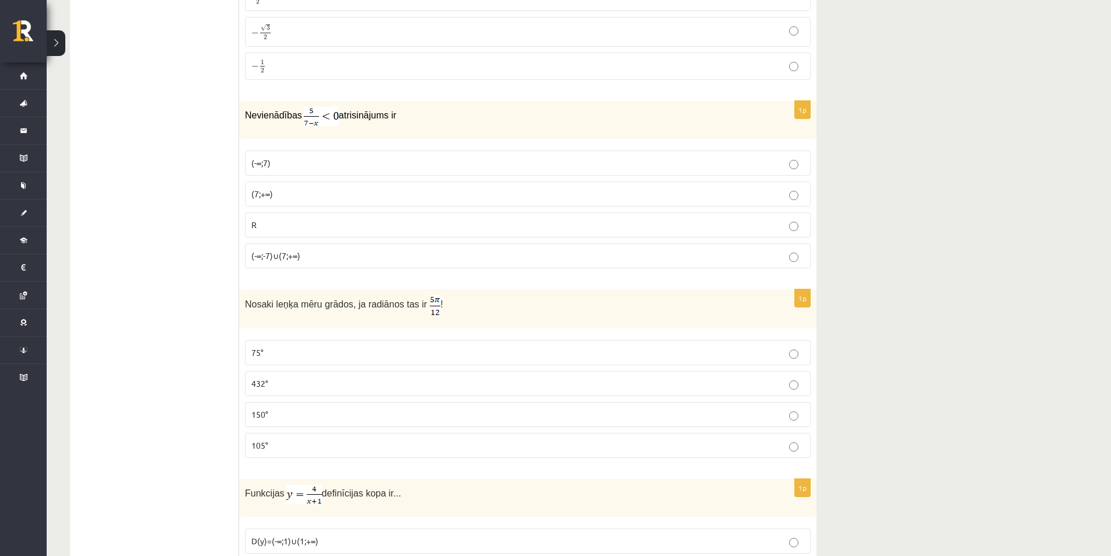
click at [310, 188] on p "(7;+∞)" at bounding box center [527, 194] width 553 height 12
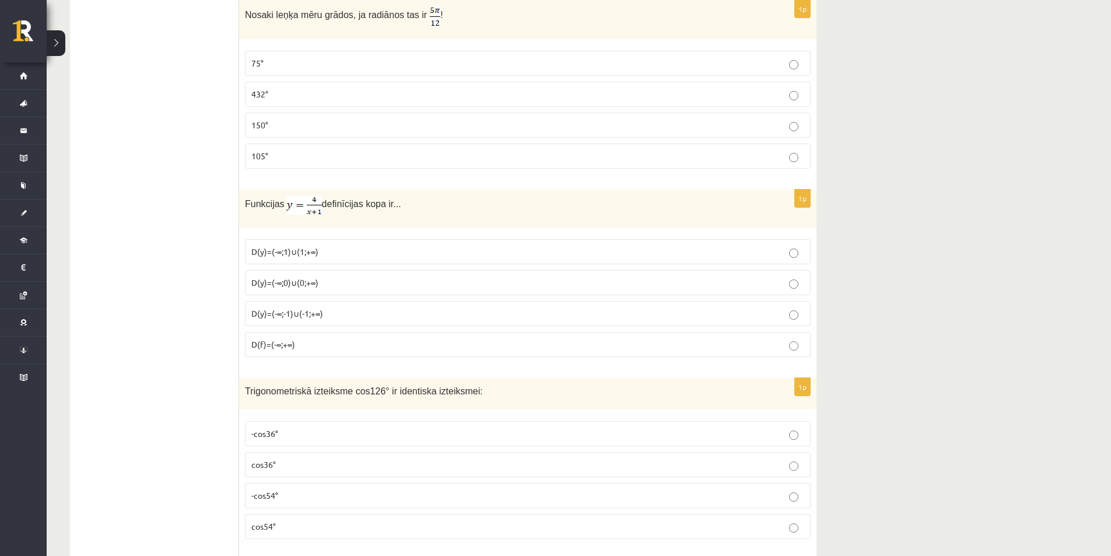
scroll to position [2728, 0]
click at [322, 314] on p "D(y)=(-∞;-1)∪(-1;+∞)" at bounding box center [527, 311] width 553 height 12
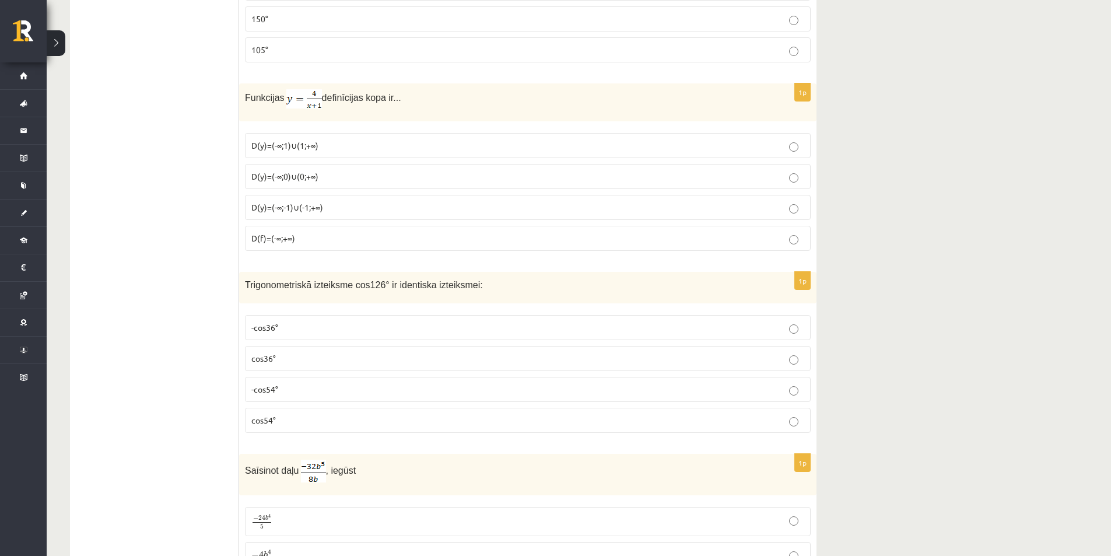
scroll to position [2844, 0]
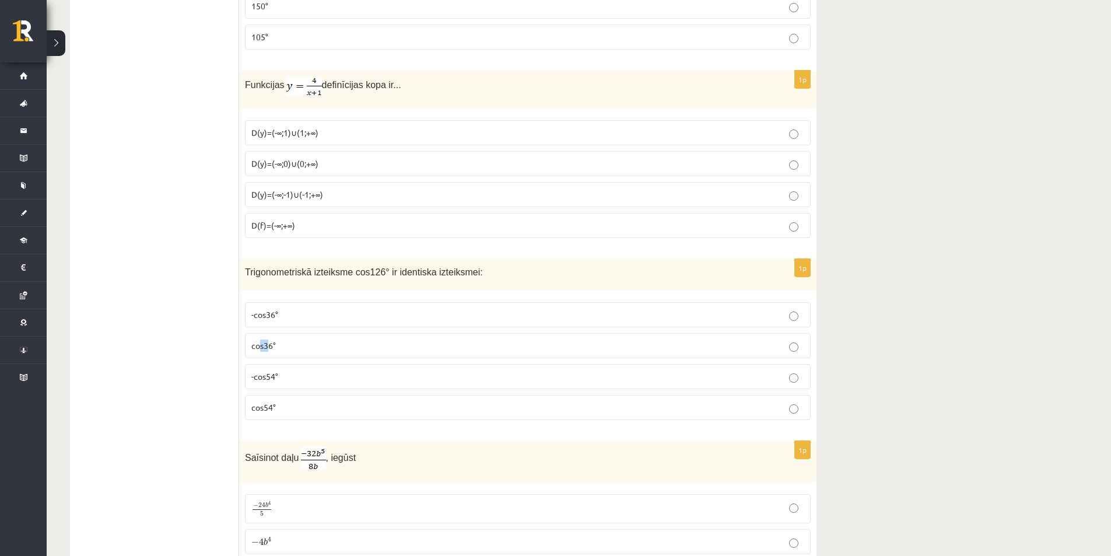
click at [266, 340] on span "cos36°" at bounding box center [263, 345] width 24 height 10
click at [273, 358] on fieldset "-cos36° cos36° -cos54° cos54°" at bounding box center [528, 359] width 566 height 127
click at [275, 352] on label "cos36°" at bounding box center [528, 345] width 566 height 25
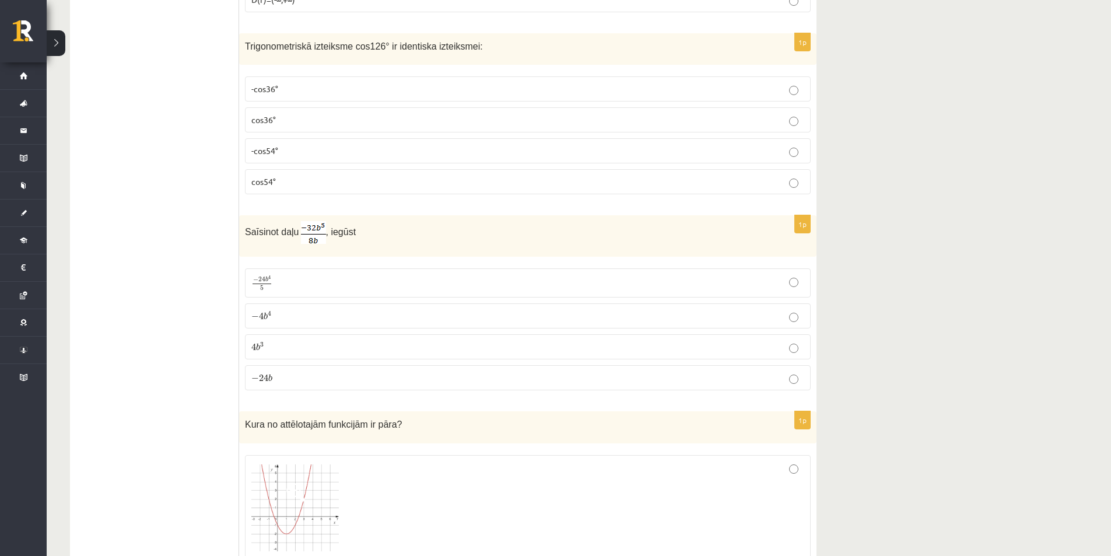
scroll to position [3078, 0]
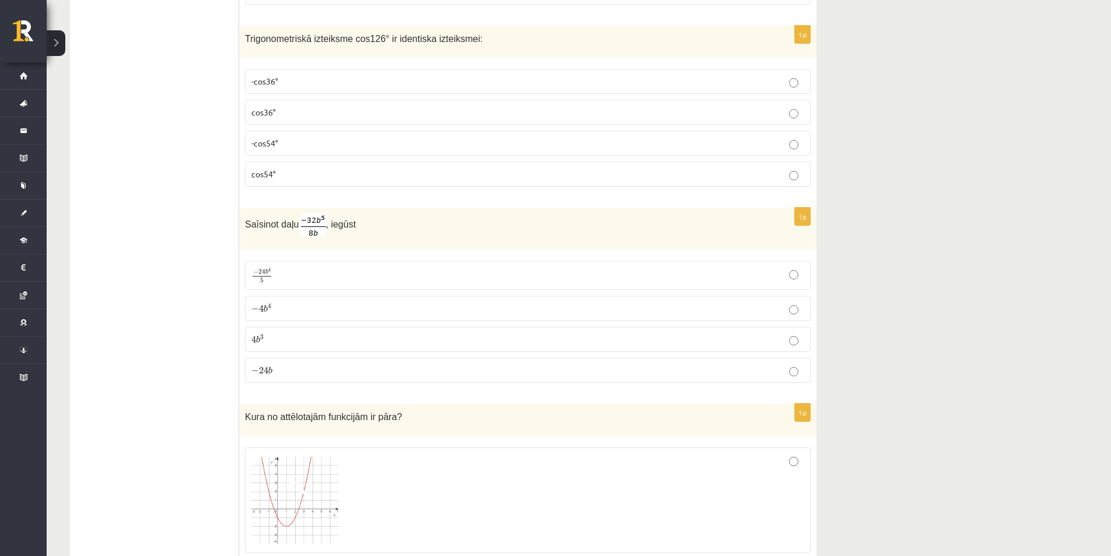
click at [290, 296] on label "− 4 b 4 − 4 b 4" at bounding box center [528, 308] width 566 height 25
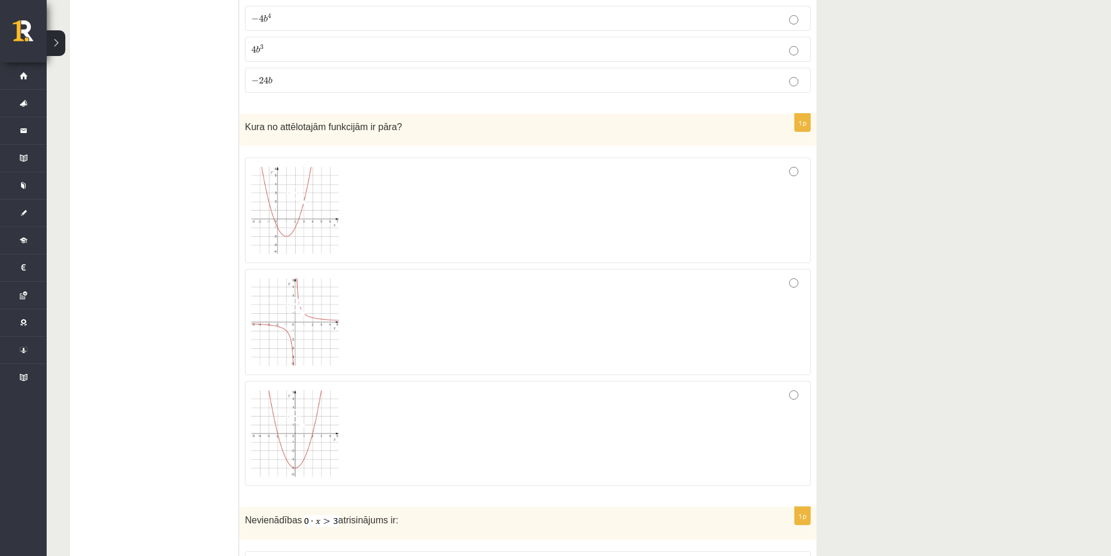
scroll to position [3369, 0]
click at [304, 429] on img at bounding box center [294, 431] width 87 height 86
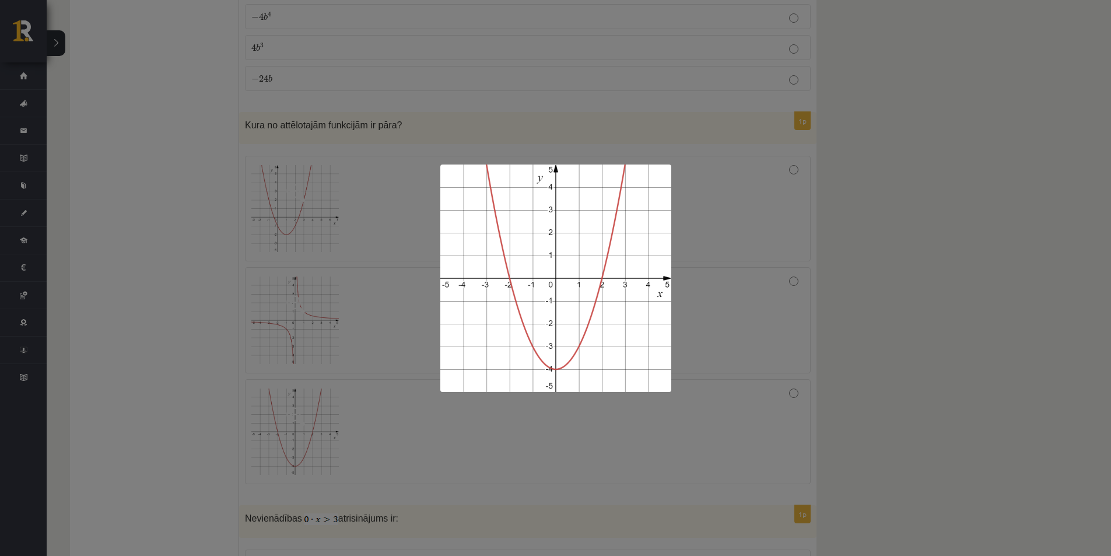
click at [478, 419] on div at bounding box center [555, 278] width 1111 height 556
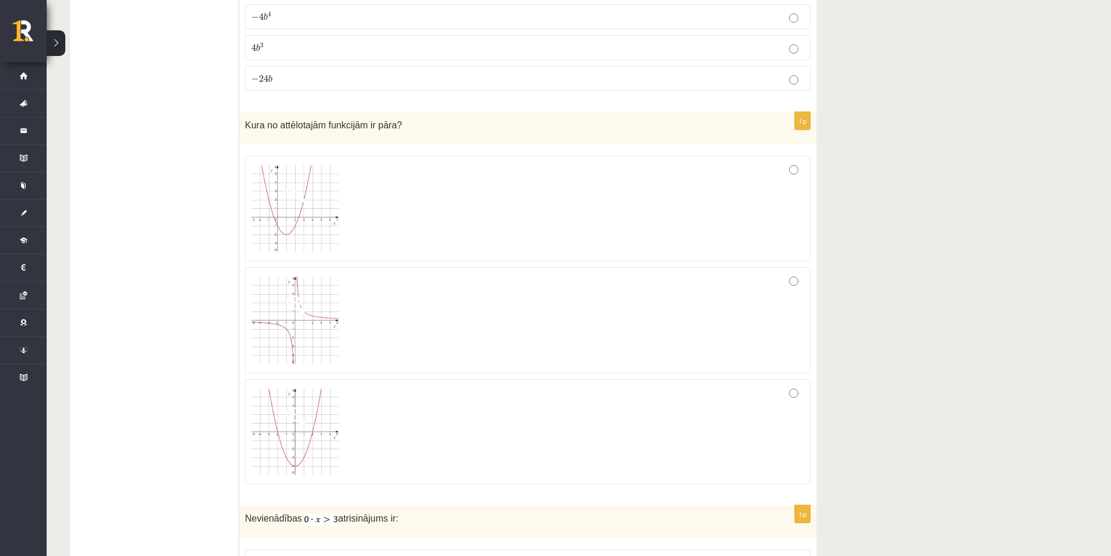
click at [514, 438] on div at bounding box center [527, 431] width 553 height 92
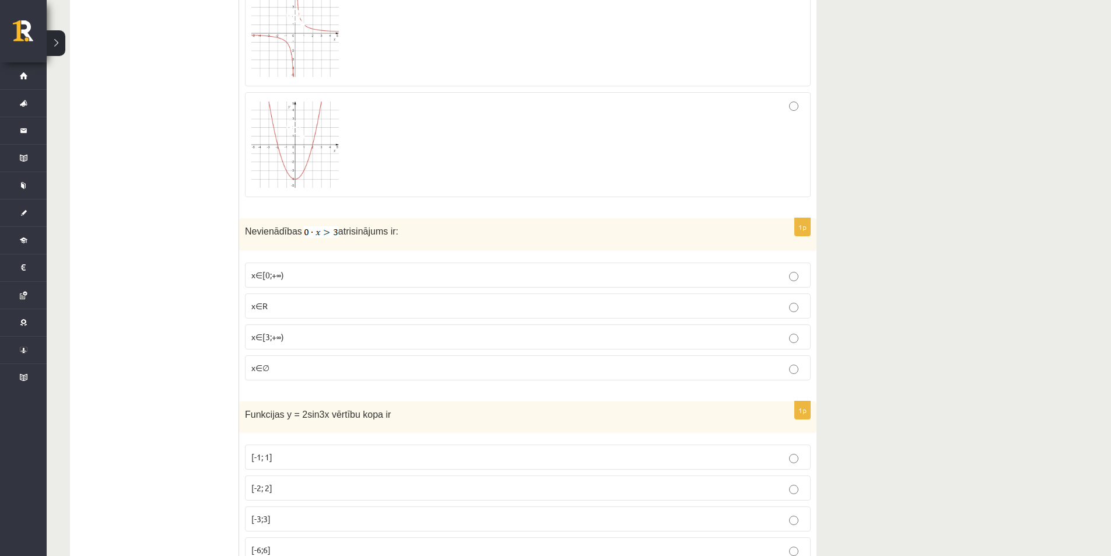
scroll to position [3661, 0]
click at [284, 335] on p "x∈[3;+∞)" at bounding box center [527, 332] width 553 height 12
click at [282, 371] on label "x∈∅" at bounding box center [528, 362] width 566 height 25
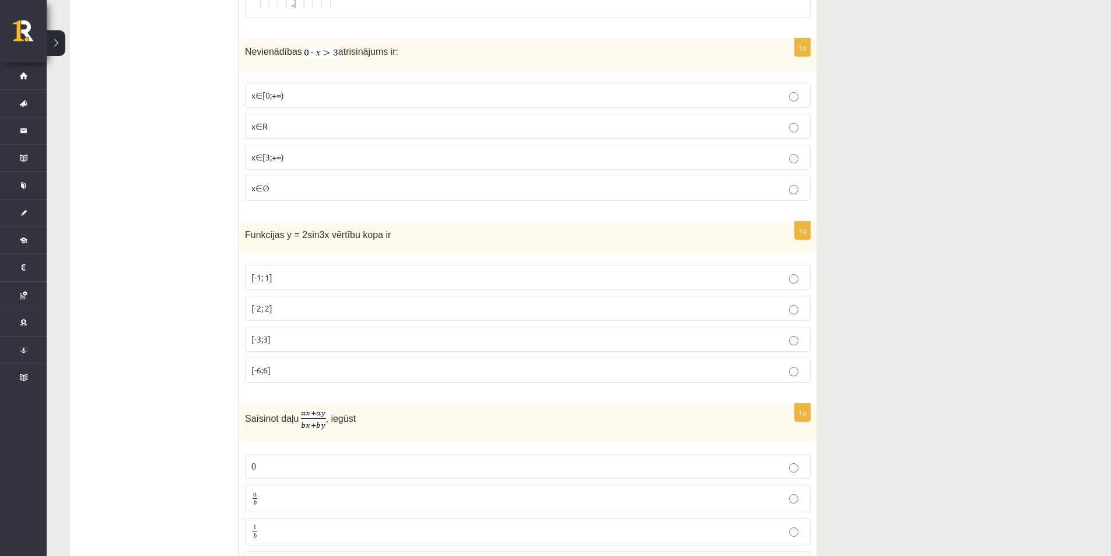
scroll to position [3828, 0]
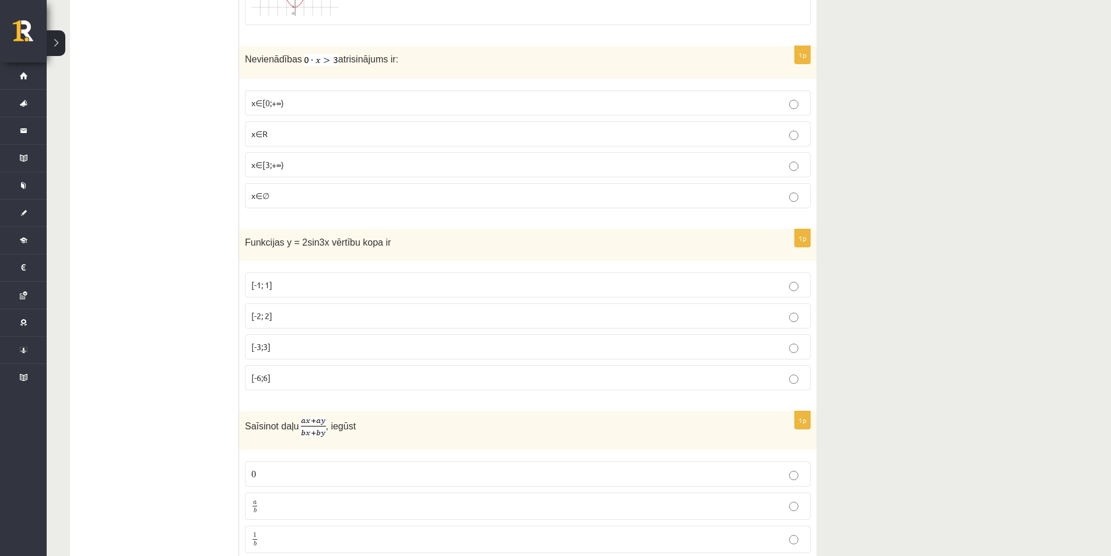
click at [304, 380] on p "[-6;6]" at bounding box center [527, 377] width 553 height 12
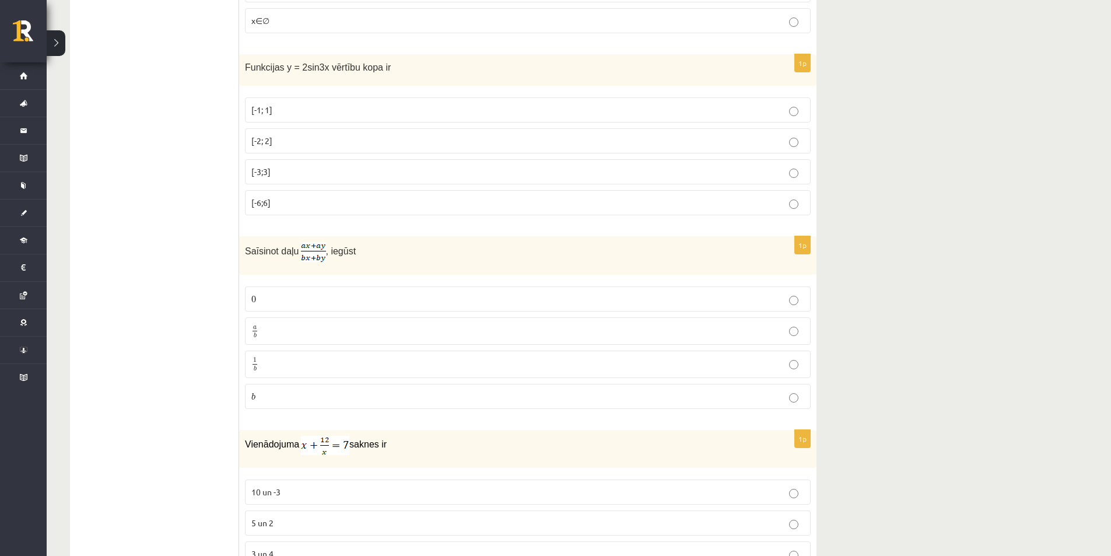
click at [289, 361] on p "1 b 1 b" at bounding box center [527, 364] width 553 height 15
drag, startPoint x: 257, startPoint y: 342, endPoint x: 258, endPoint y: 335, distance: 6.6
click at [257, 341] on fieldset "0 0 a b a b 1 b 1 b b b" at bounding box center [528, 346] width 566 height 132
click at [258, 335] on label "a b a b" at bounding box center [528, 330] width 566 height 27
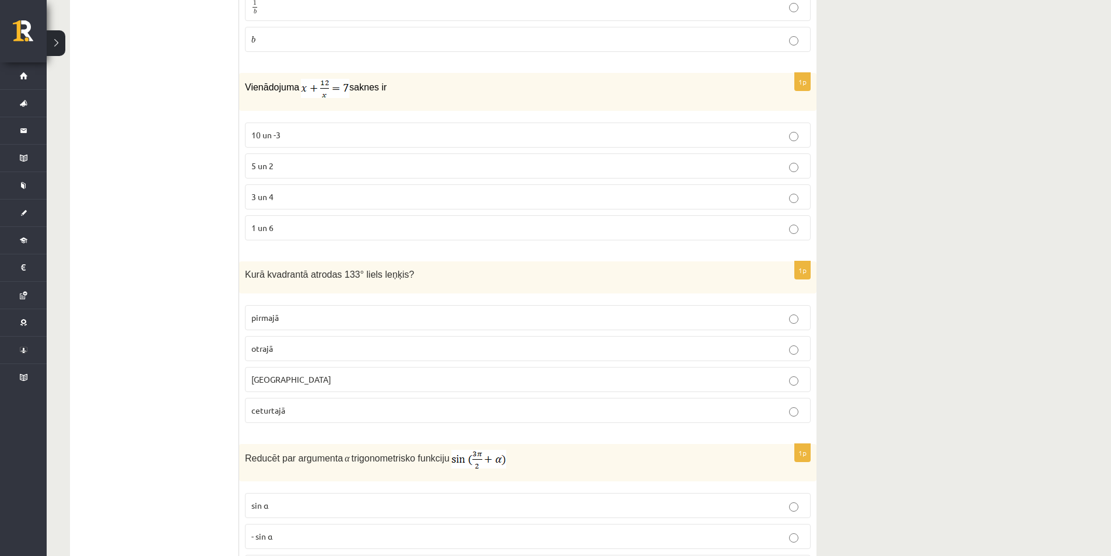
scroll to position [4339, 0]
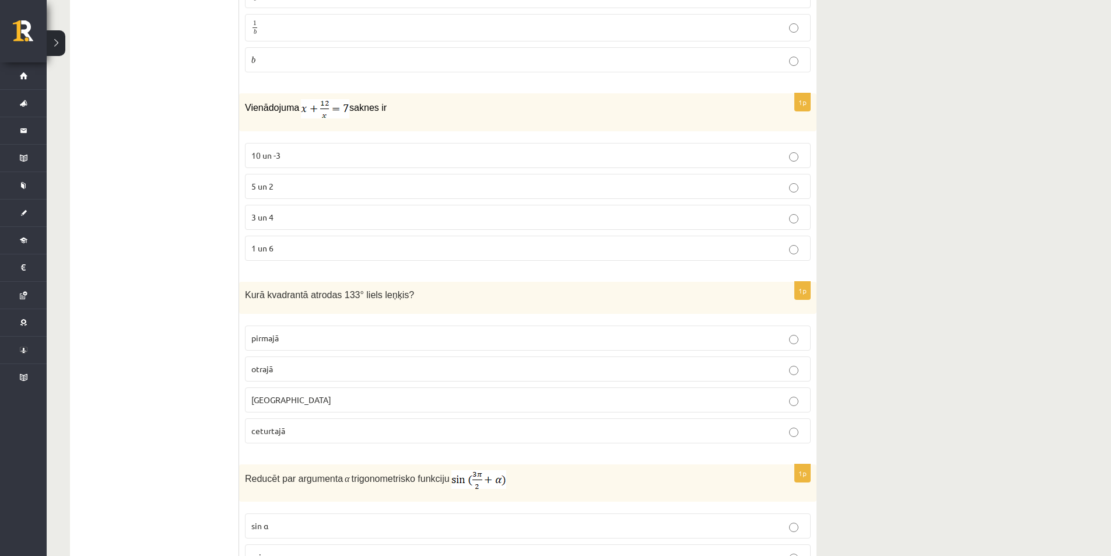
click at [286, 174] on label "5 un 2" at bounding box center [528, 186] width 566 height 25
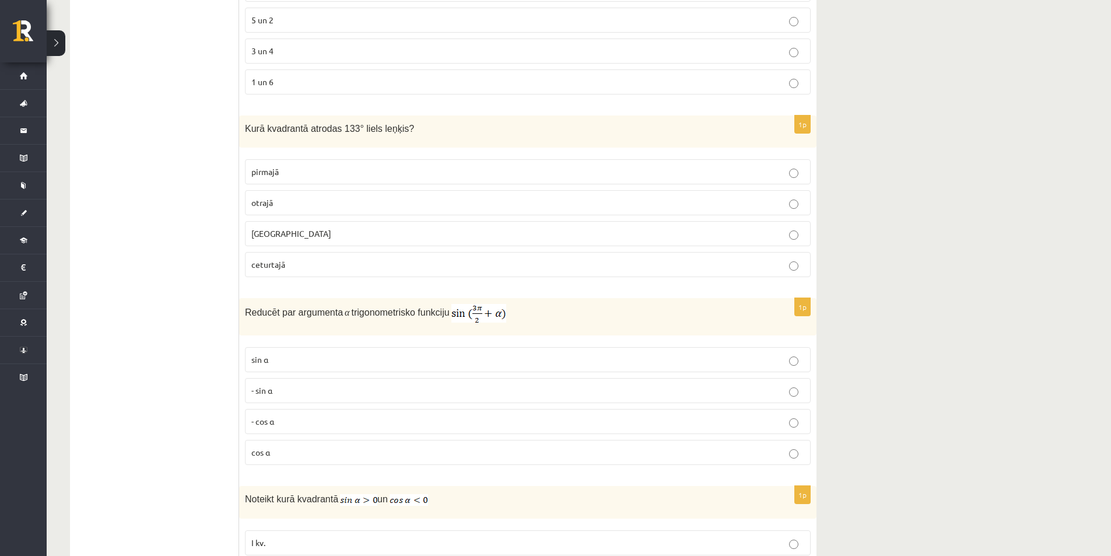
scroll to position [4514, 0]
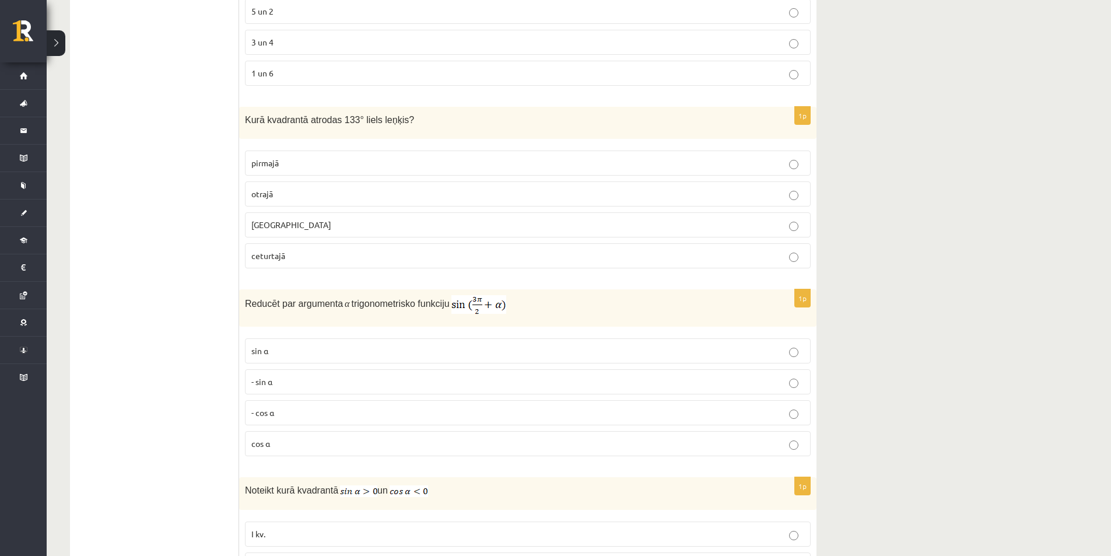
click at [387, 181] on label "otrajā" at bounding box center [528, 193] width 566 height 25
click at [275, 345] on p "sin⁡ α" at bounding box center [527, 351] width 553 height 12
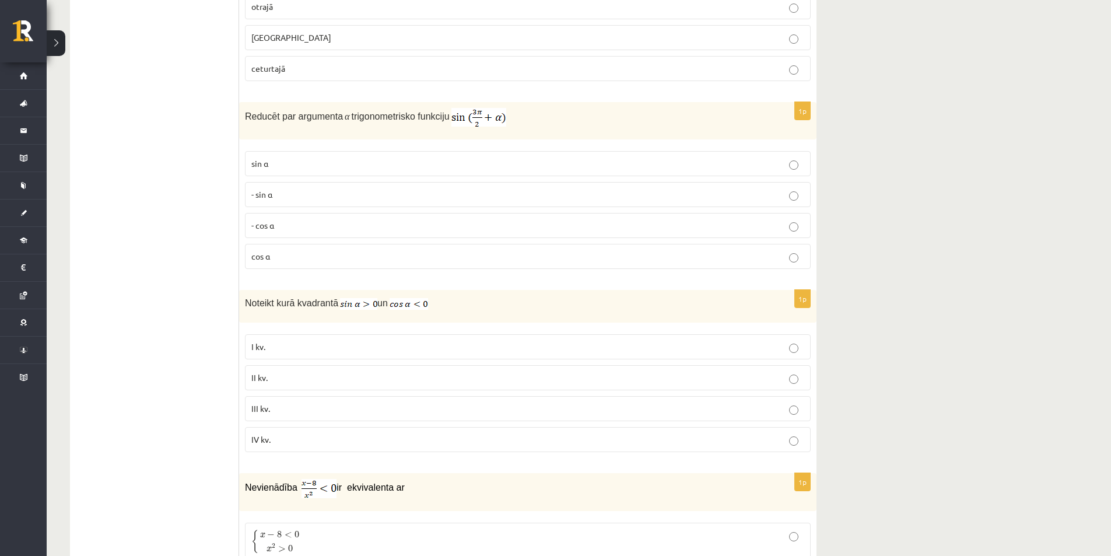
scroll to position [4748, 0]
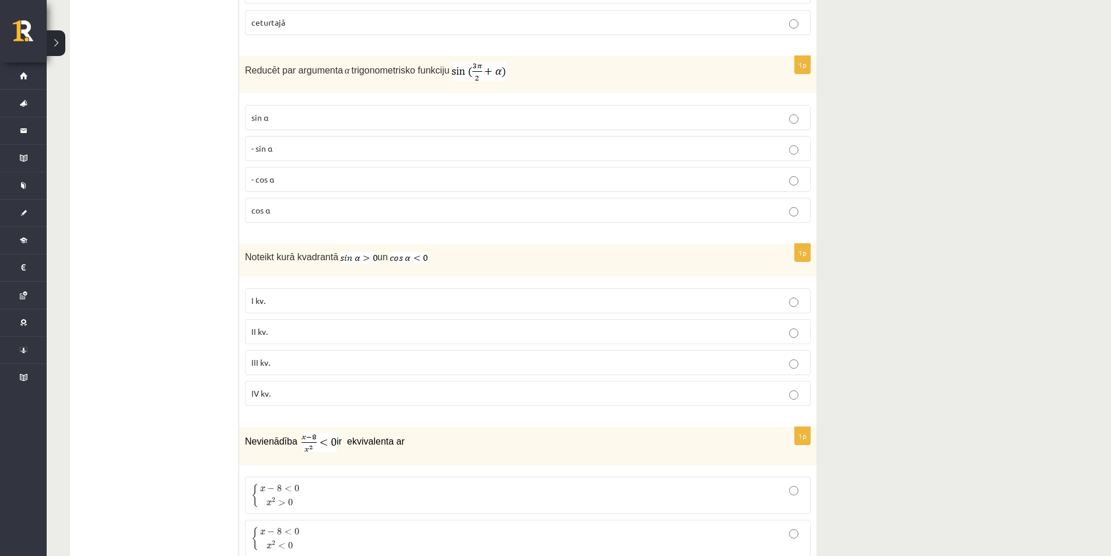
click at [310, 330] on p "II kv." at bounding box center [527, 331] width 553 height 12
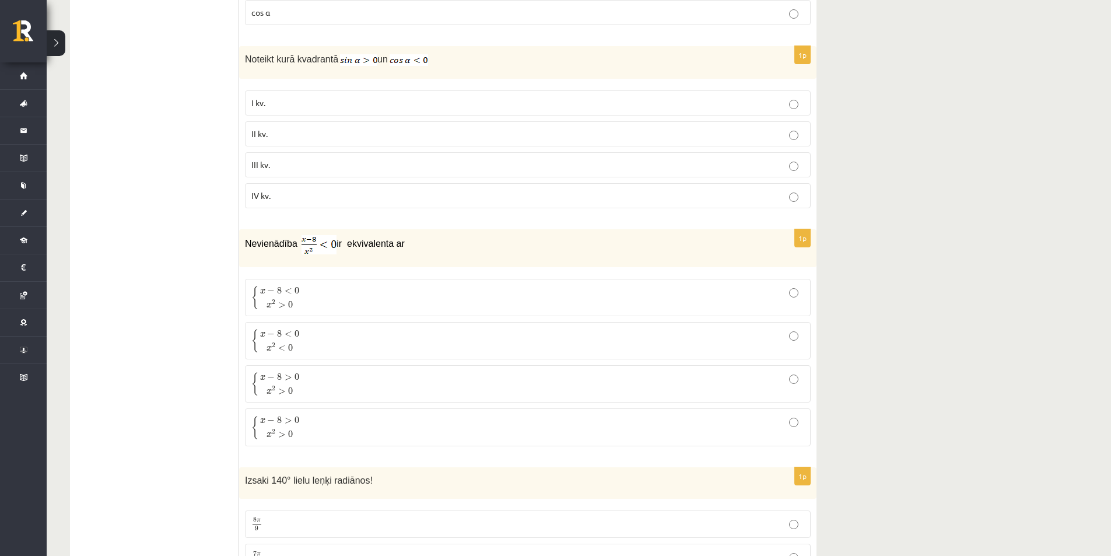
scroll to position [4981, 0]
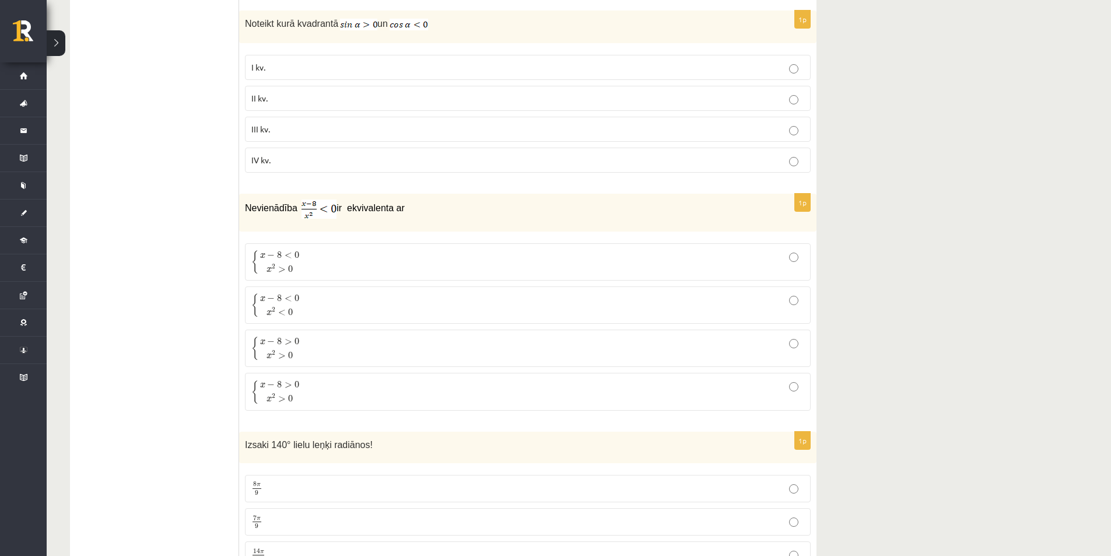
click at [301, 262] on span "x − 8 < 0 x 2 > 0" at bounding box center [279, 261] width 43 height 23
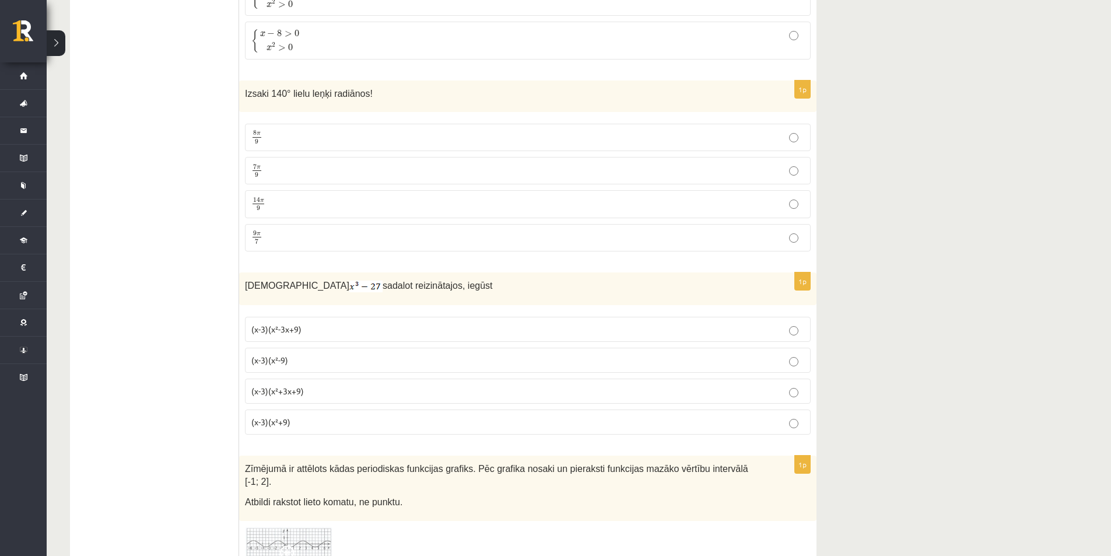
scroll to position [5331, 0]
click at [282, 141] on p "8 π 9 8 π 9" at bounding box center [527, 138] width 553 height 15
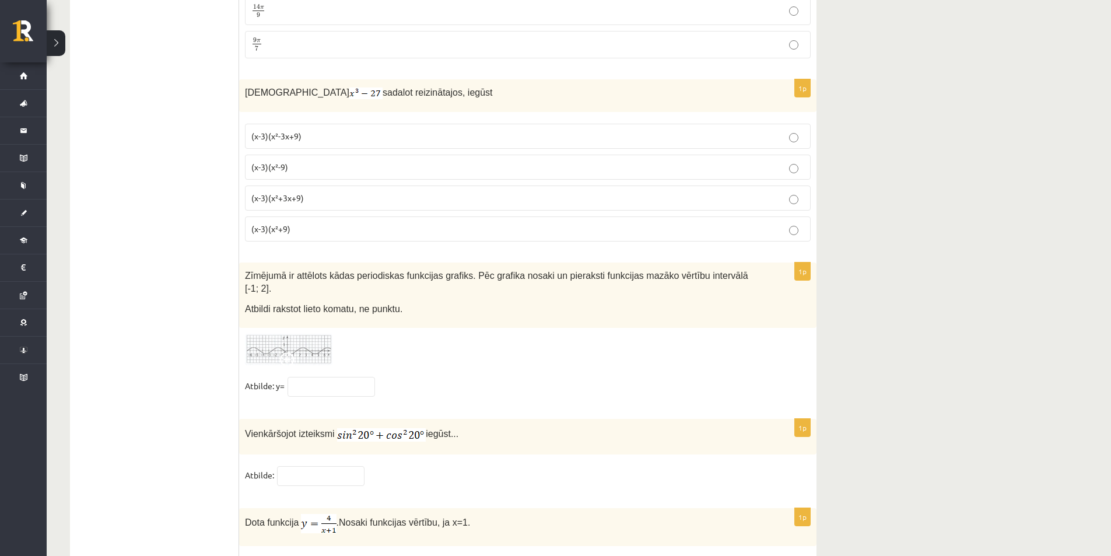
scroll to position [5577, 0]
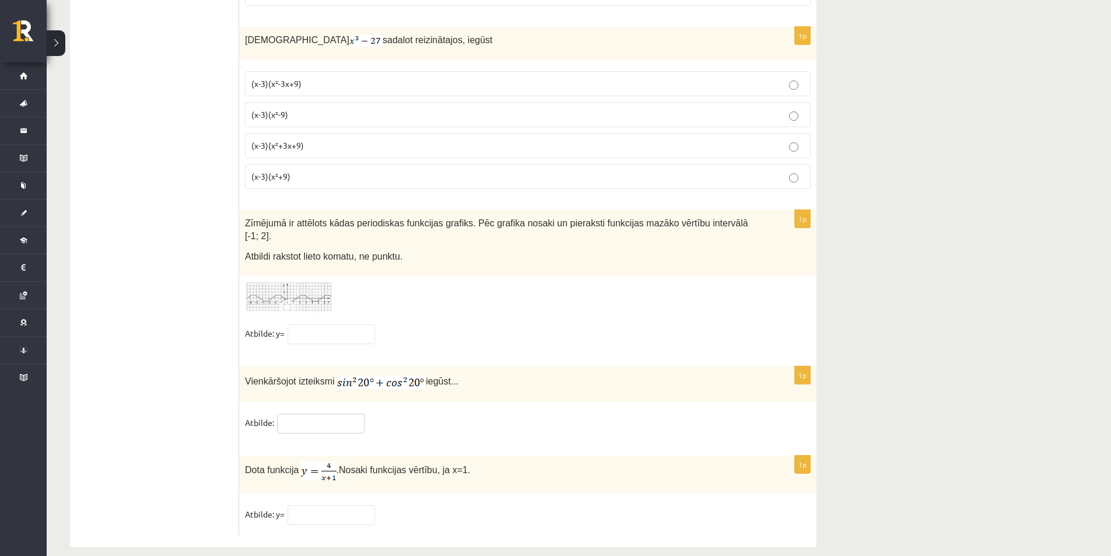
click at [310, 413] on input "text" at bounding box center [320, 423] width 87 height 20
type input "*"
click at [346, 487] on div "1p Dota funkcija . Nosaki funkcijas vērtību, ja x=1. Atbilde: y=" at bounding box center [527, 495] width 577 height 80
click at [353, 505] on input "text" at bounding box center [330, 515] width 87 height 20
click at [492, 505] on fieldset "Atbilde: y=" at bounding box center [528, 517] width 566 height 24
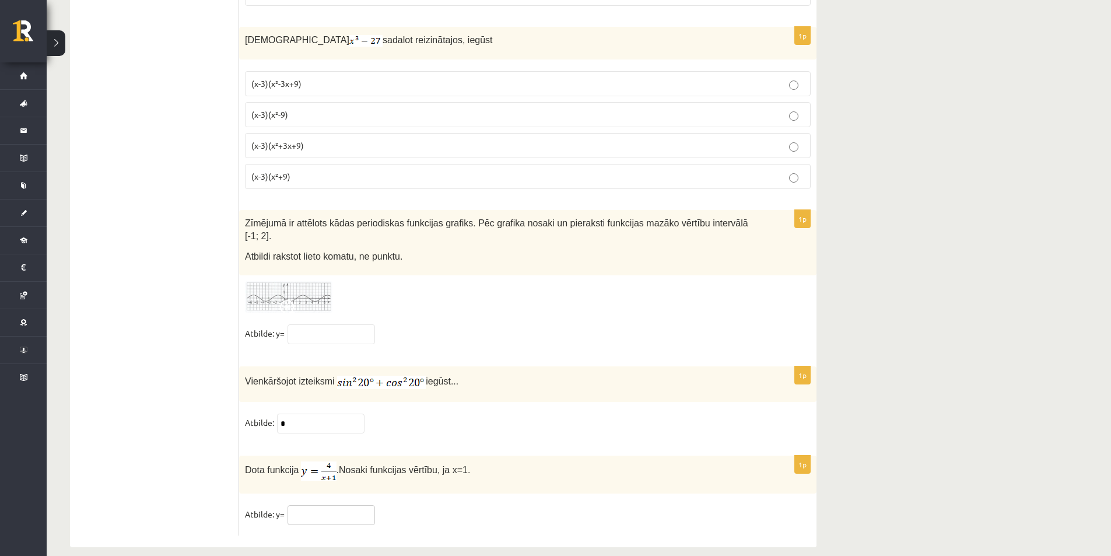
click at [359, 505] on input "text" at bounding box center [330, 515] width 87 height 20
click at [331, 505] on input "text" at bounding box center [330, 515] width 87 height 20
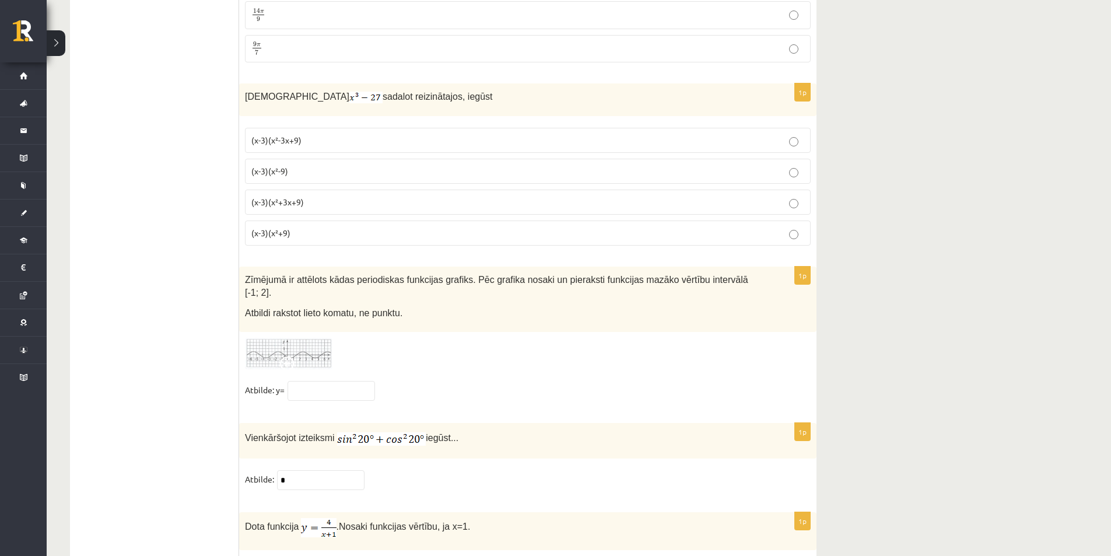
scroll to position [5519, 0]
type input "*"
click at [349, 383] on input "text" at bounding box center [330, 393] width 87 height 20
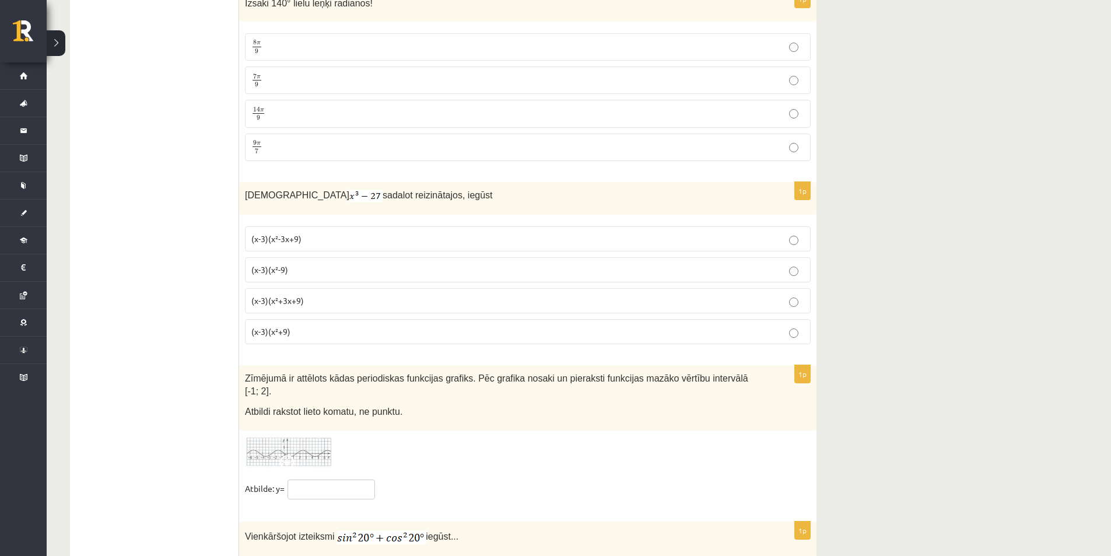
scroll to position [5344, 0]
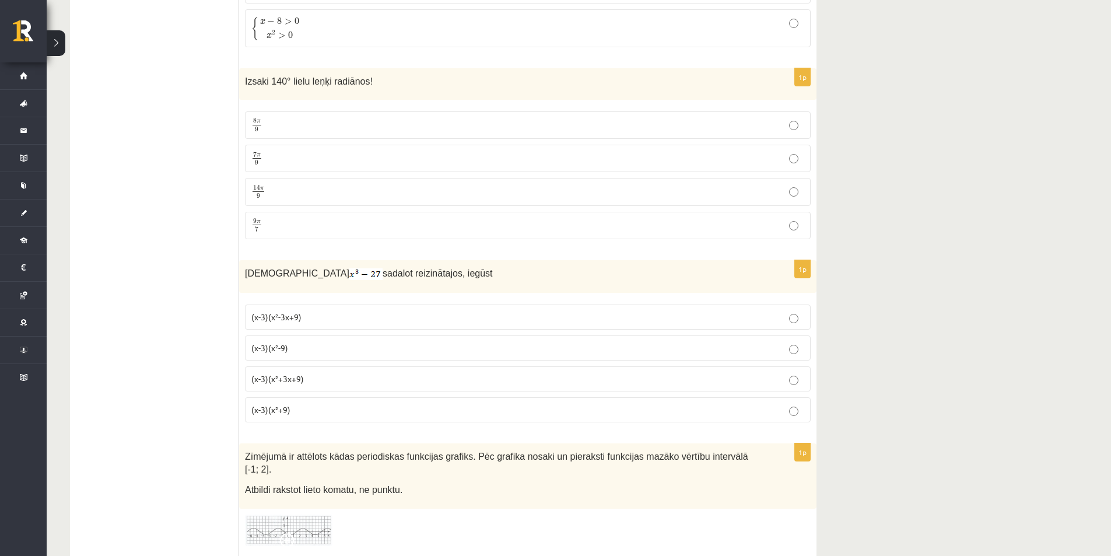
click at [332, 313] on p "(x-3)(x²-3x+9)" at bounding box center [527, 317] width 553 height 12
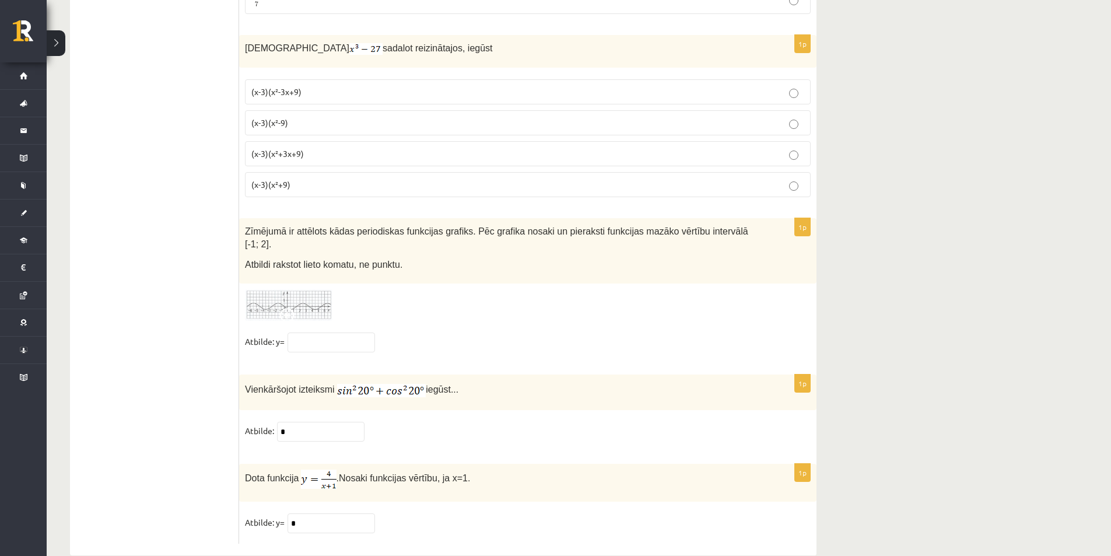
scroll to position [5577, 0]
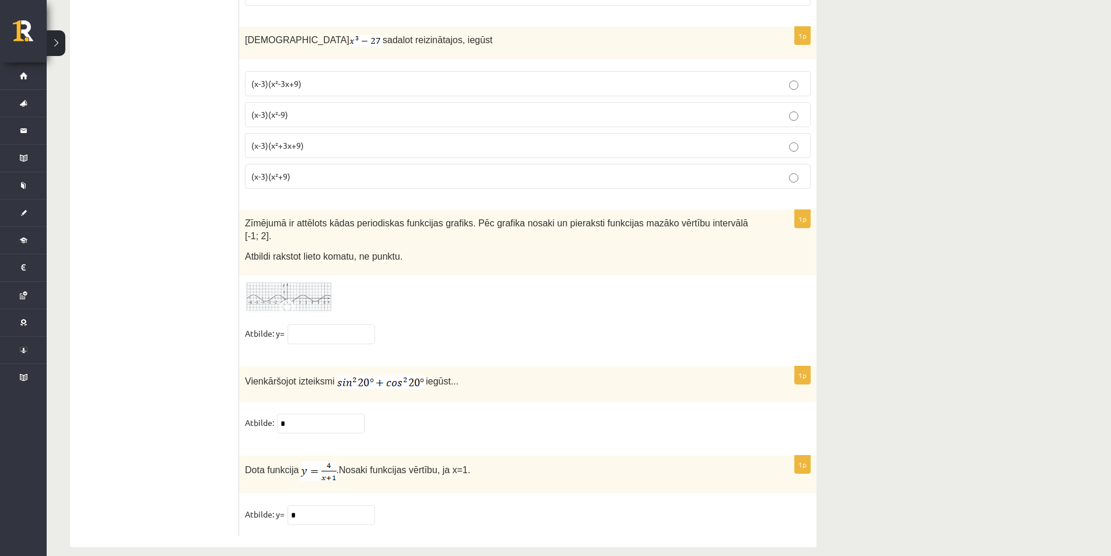
click at [300, 281] on img at bounding box center [288, 297] width 87 height 32
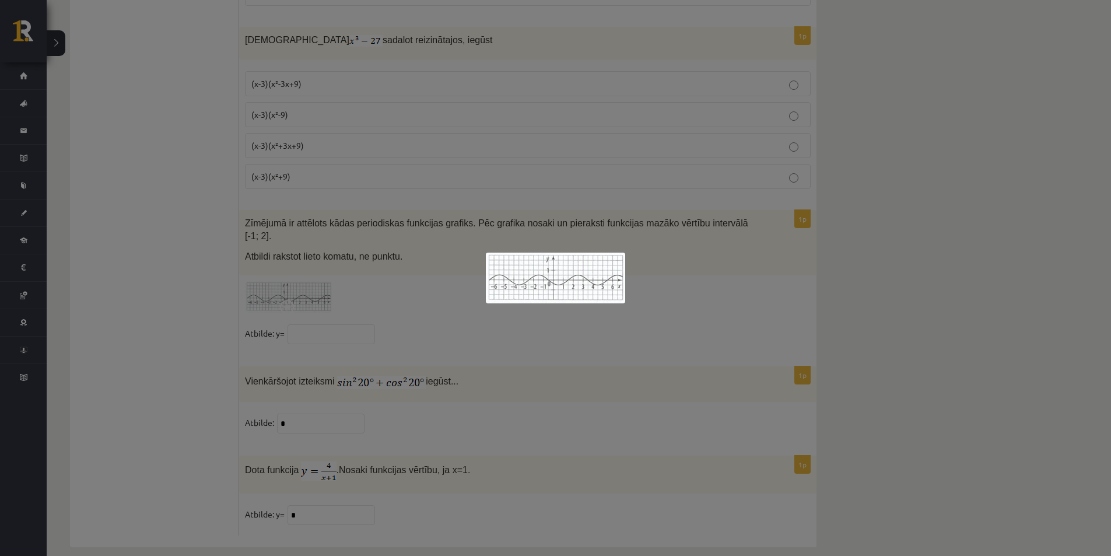
drag, startPoint x: 685, startPoint y: 334, endPoint x: 1048, endPoint y: 362, distance: 364.9
click at [738, 338] on div at bounding box center [555, 278] width 1111 height 556
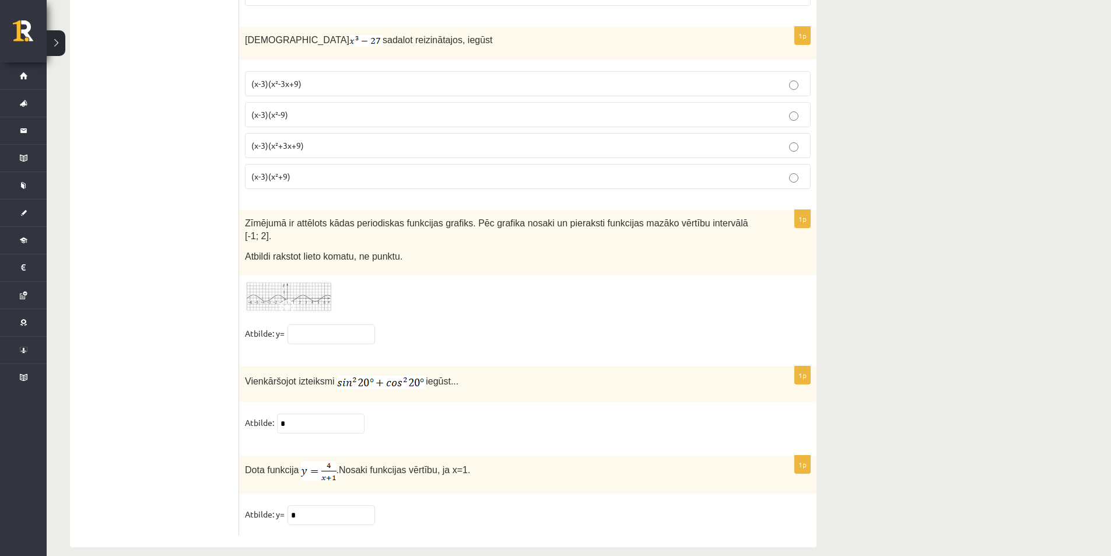
scroll to position [5558, 0]
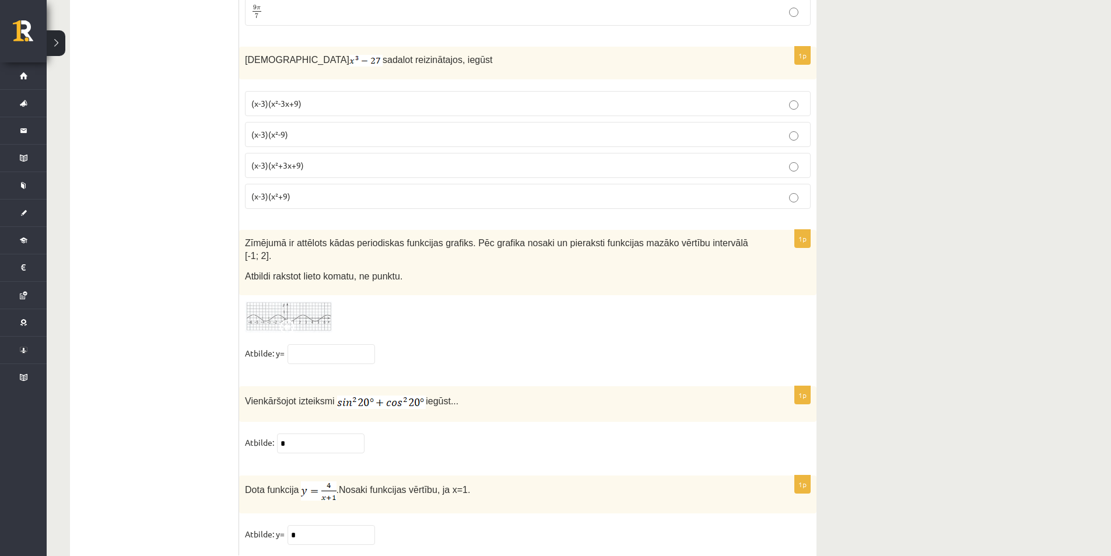
click at [308, 303] on img at bounding box center [288, 317] width 87 height 32
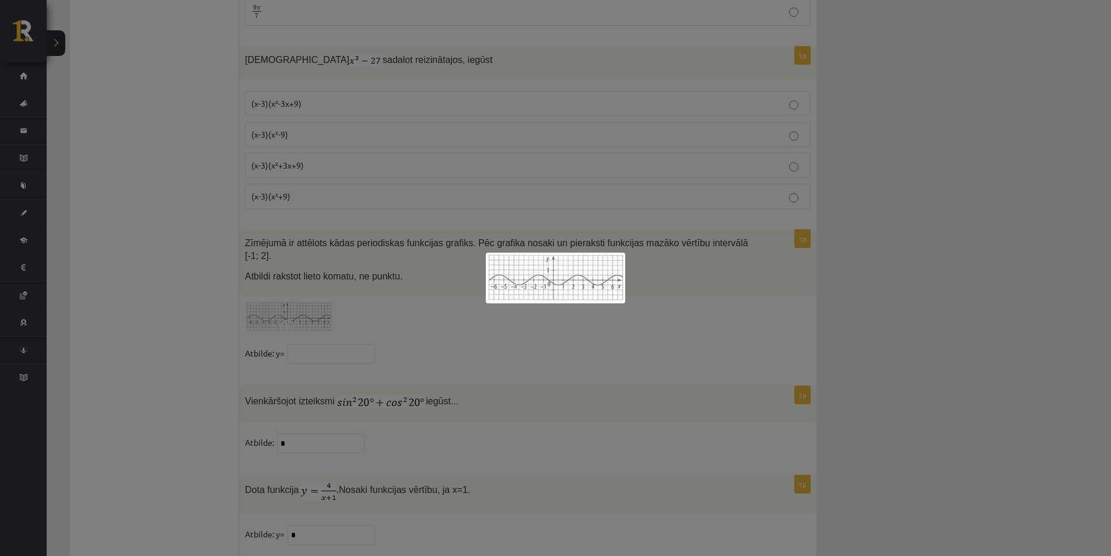
click at [457, 311] on div at bounding box center [555, 278] width 1111 height 556
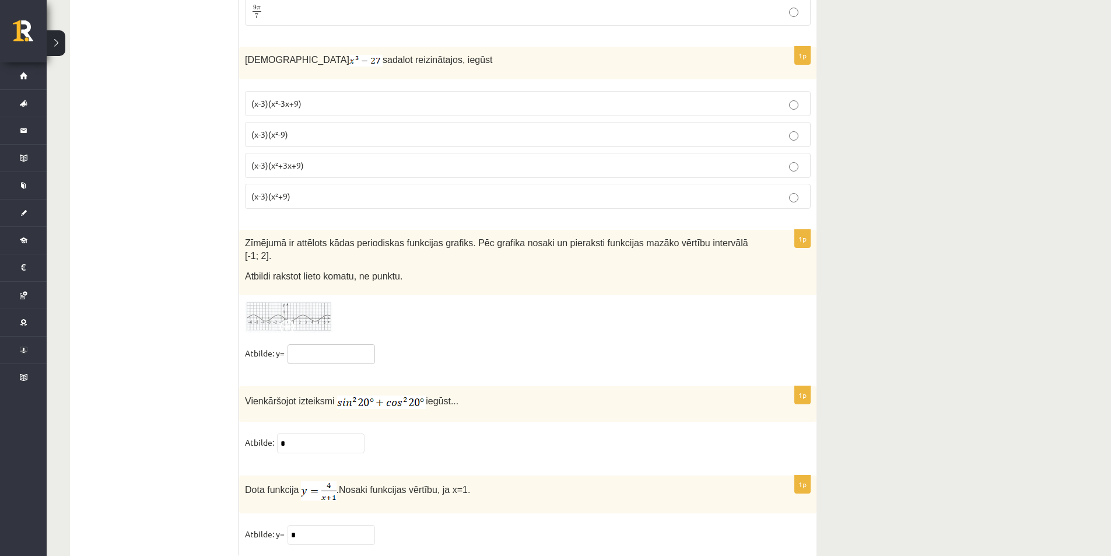
click at [312, 344] on input "text" at bounding box center [330, 354] width 87 height 20
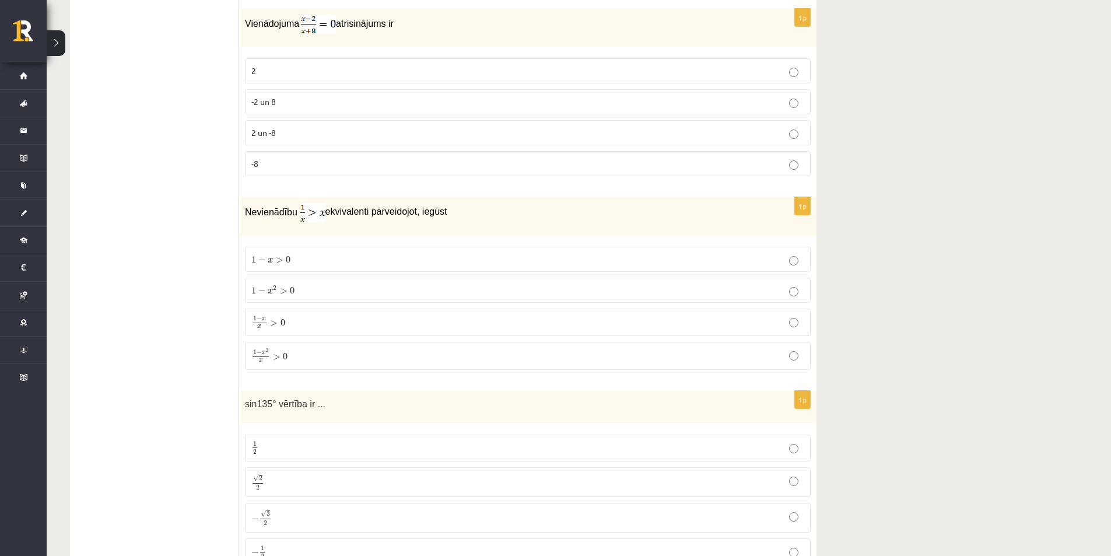
scroll to position [0, 0]
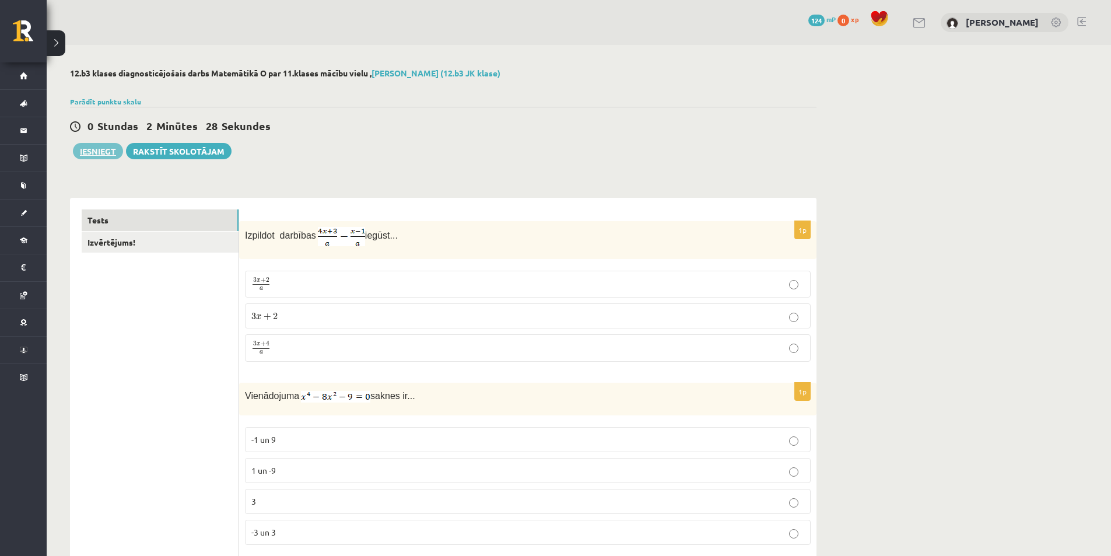
type input "***"
click at [100, 147] on button "Iesniegt" at bounding box center [98, 151] width 50 height 16
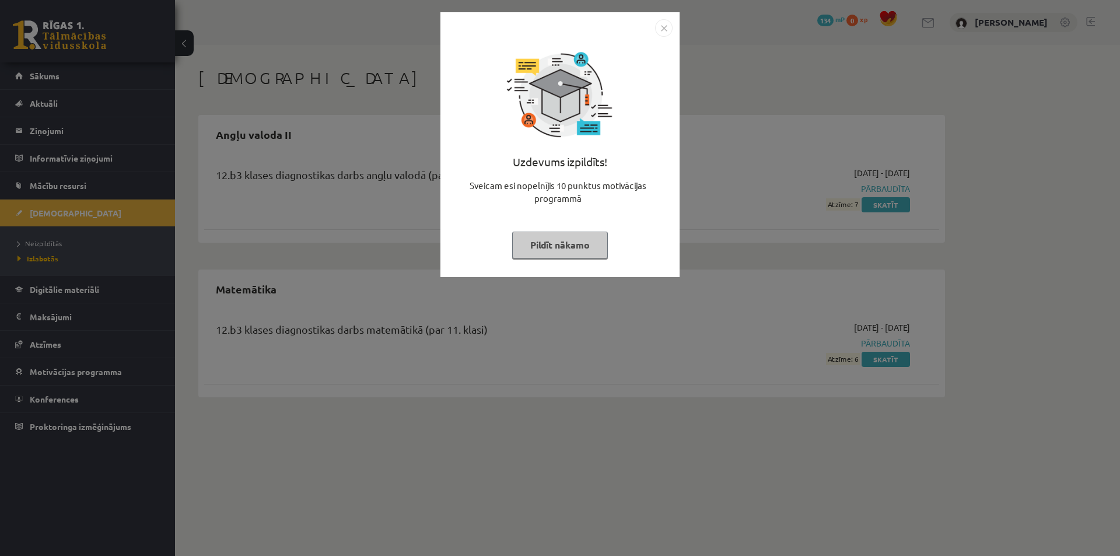
drag, startPoint x: 485, startPoint y: 203, endPoint x: 549, endPoint y: 182, distance: 67.5
click at [661, 32] on img "Close" at bounding box center [663, 27] width 17 height 17
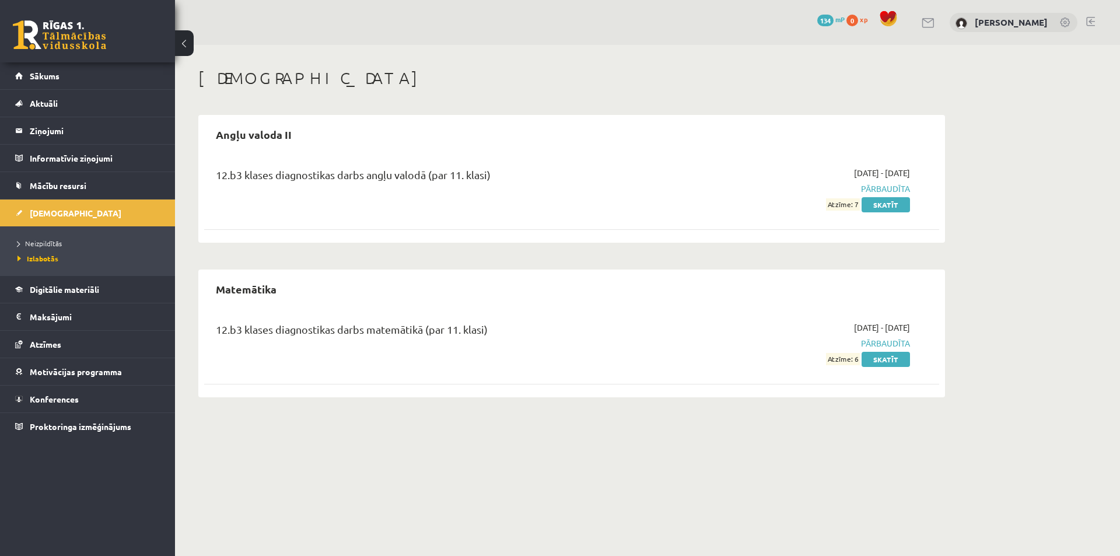
click at [677, 82] on h1 "[DEMOGRAPHIC_DATA]" at bounding box center [571, 78] width 746 height 20
click at [900, 209] on link "Skatīt" at bounding box center [885, 204] width 48 height 15
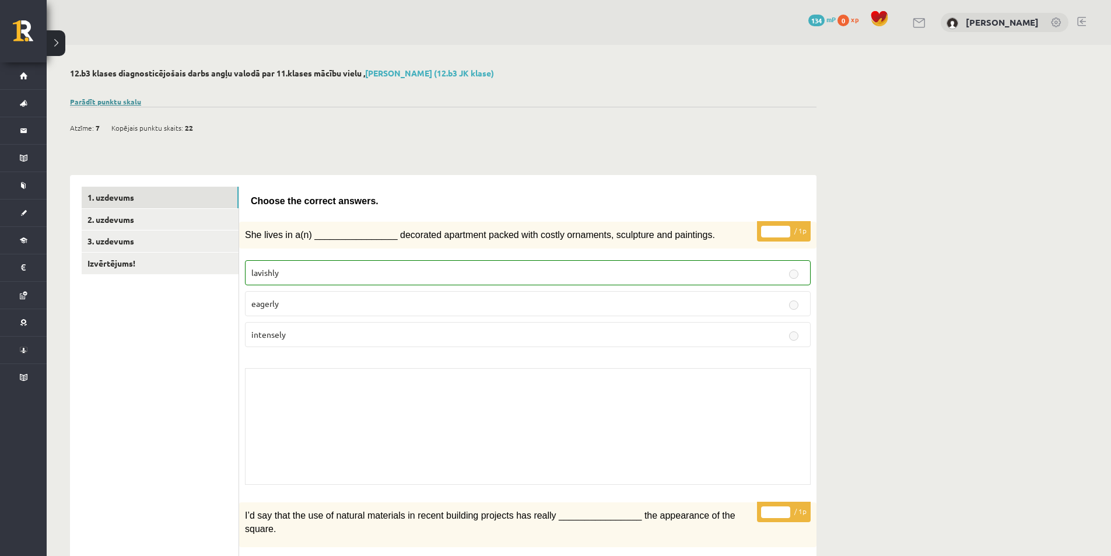
click at [129, 100] on link "Parādīt punktu skalu" at bounding box center [105, 101] width 71 height 9
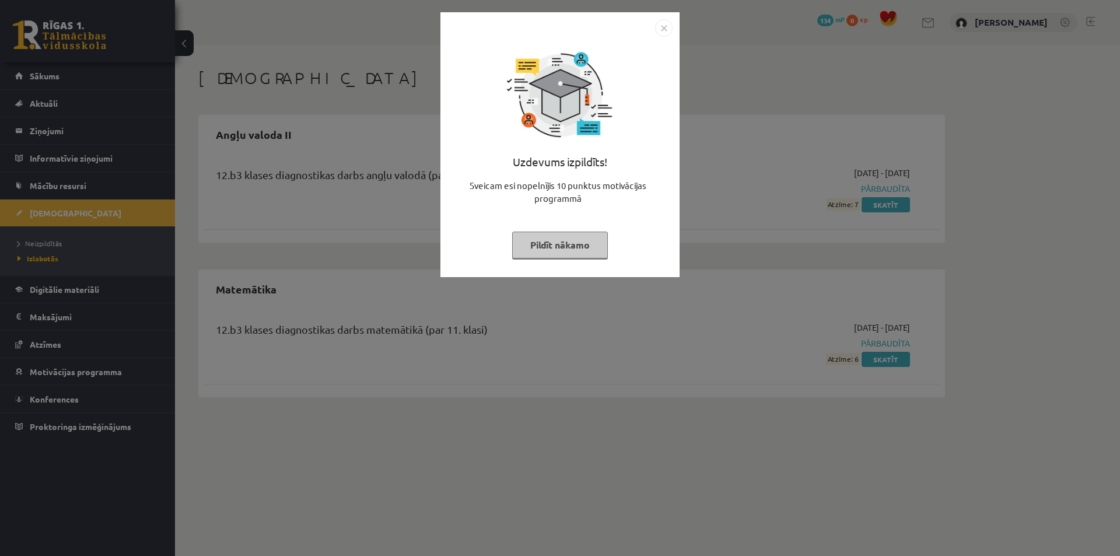
click at [664, 26] on img "Close" at bounding box center [663, 27] width 17 height 17
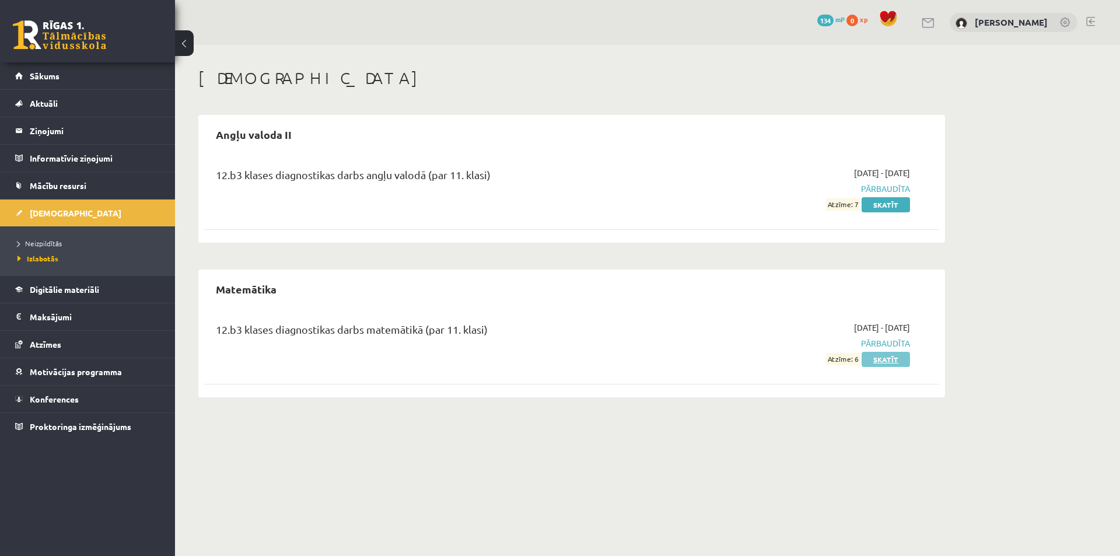
click at [888, 362] on link "Skatīt" at bounding box center [885, 359] width 48 height 15
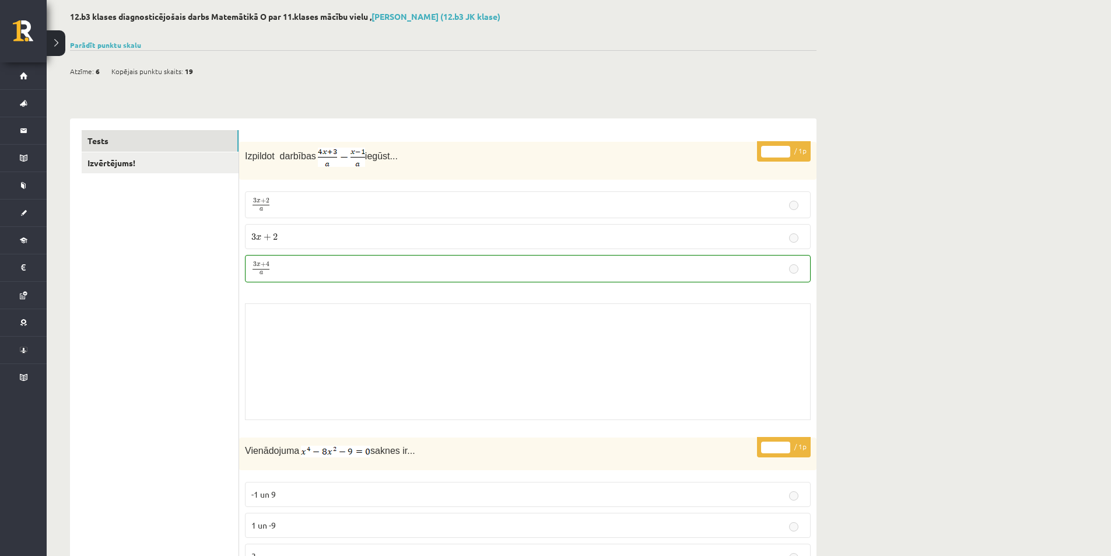
scroll to position [58, 0]
click at [103, 44] on link "Parādīt punktu skalu" at bounding box center [105, 42] width 71 height 9
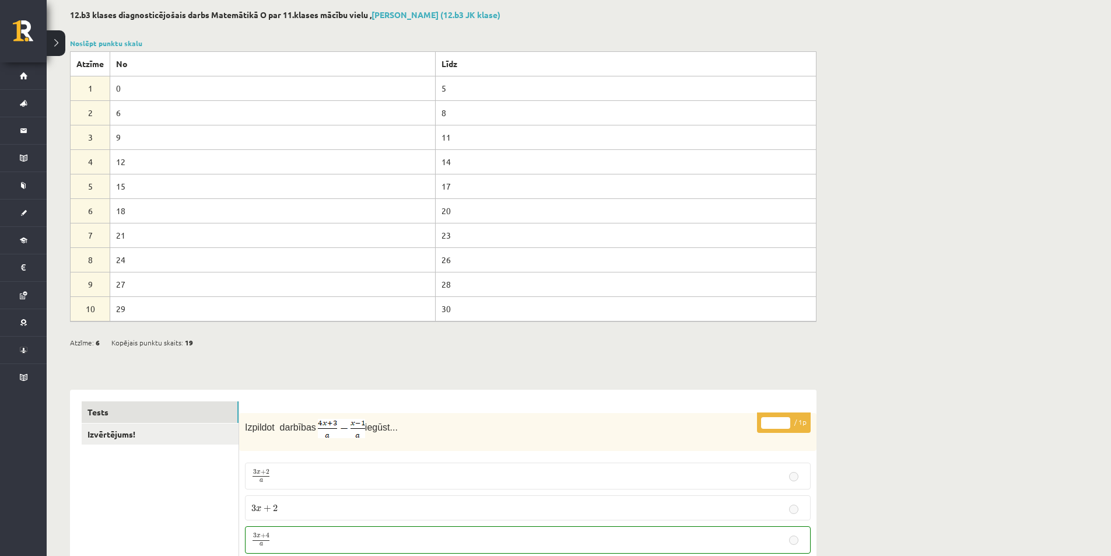
click at [89, 45] on link "Noslēpt punktu skalu" at bounding box center [106, 42] width 72 height 9
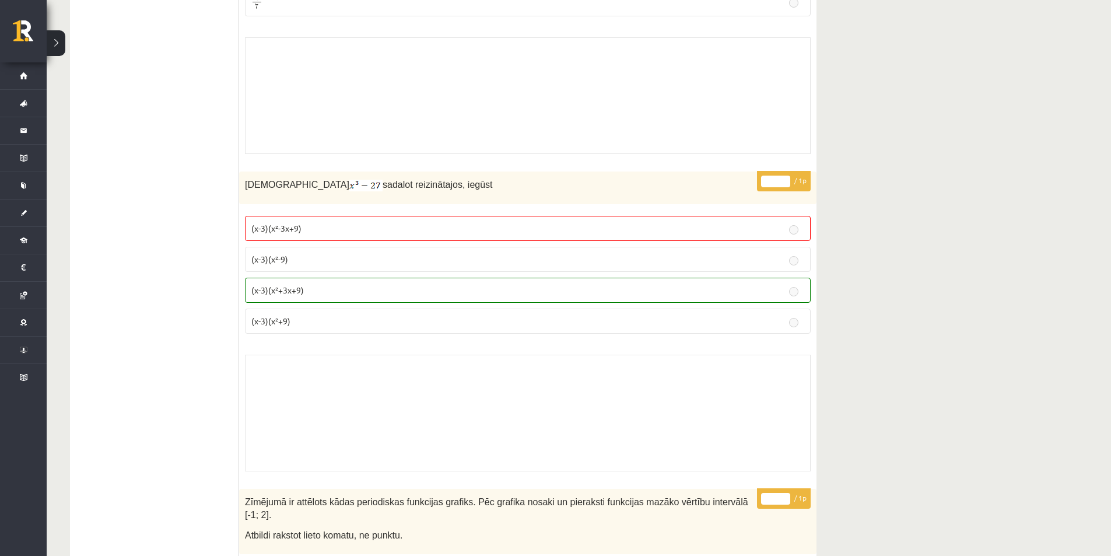
scroll to position [8922, 0]
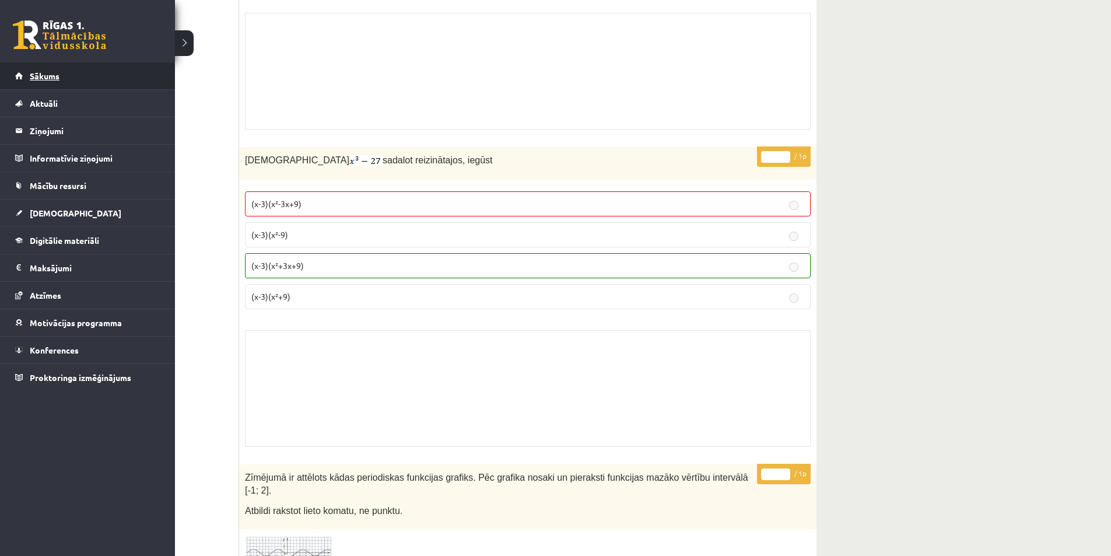
click at [47, 78] on span "Sākums" at bounding box center [45, 76] width 30 height 10
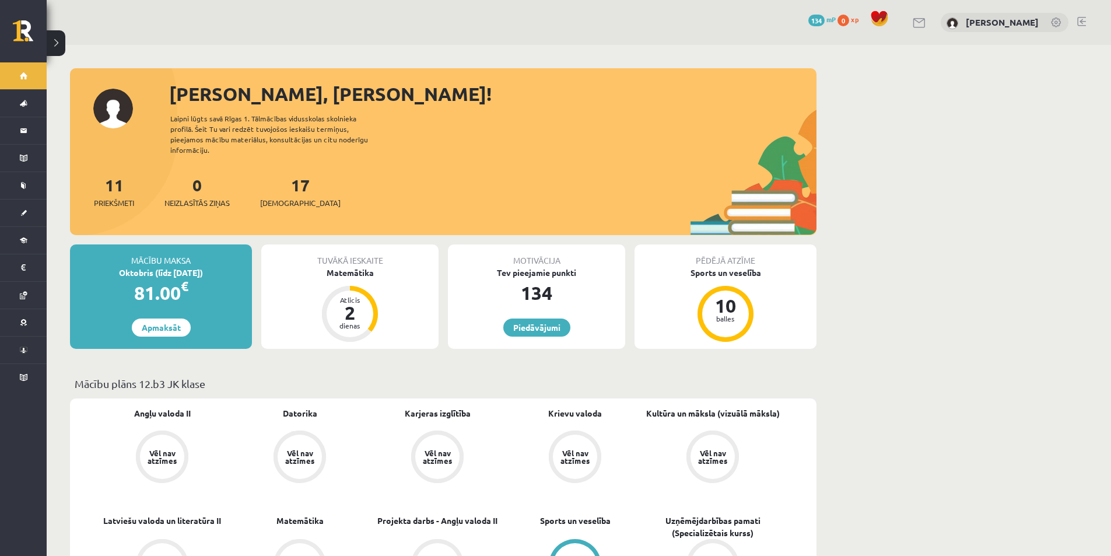
click at [364, 245] on div "Tuvākā ieskaite" at bounding box center [349, 255] width 177 height 22
click at [349, 266] on div "Matemātika" at bounding box center [349, 272] width 177 height 12
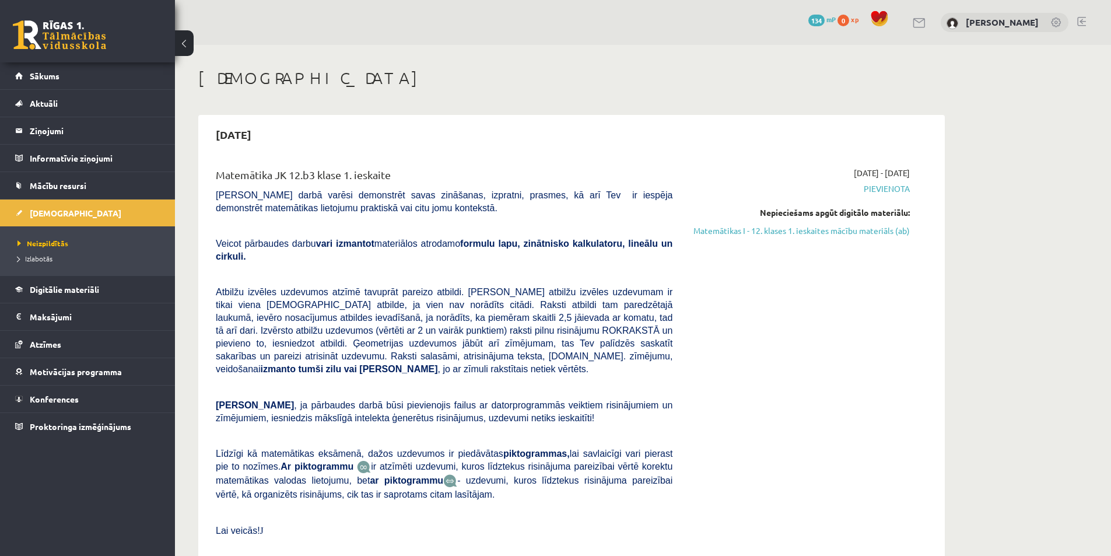
click at [892, 187] on span "Pievienota" at bounding box center [800, 189] width 220 height 12
click at [810, 181] on div "[DATE] - [DATE] [GEOGRAPHIC_DATA] Nepieciešams apgūt digitālo materiālu: Matemā…" at bounding box center [799, 364] width 237 height 394
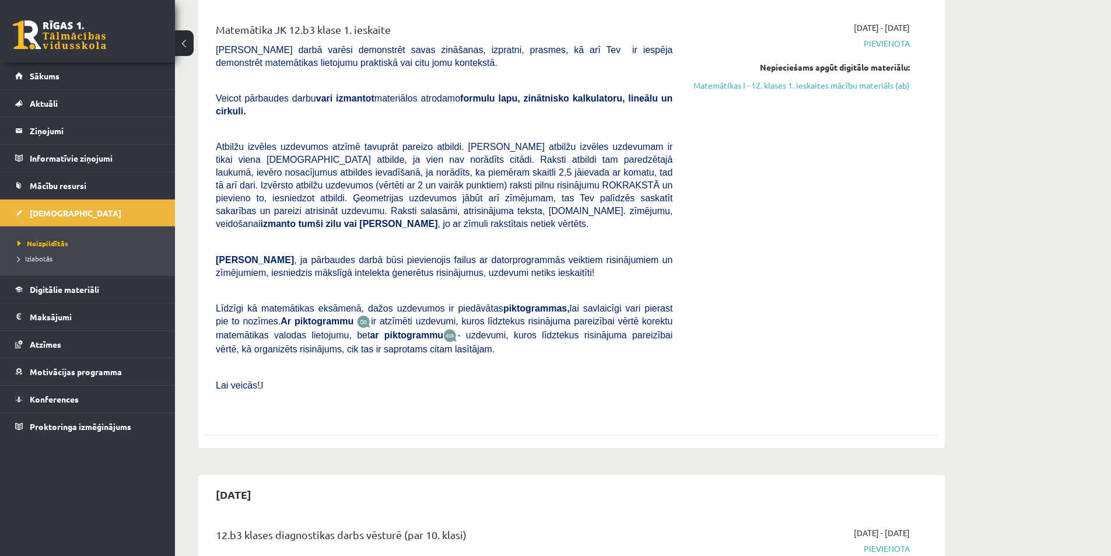
scroll to position [58, 0]
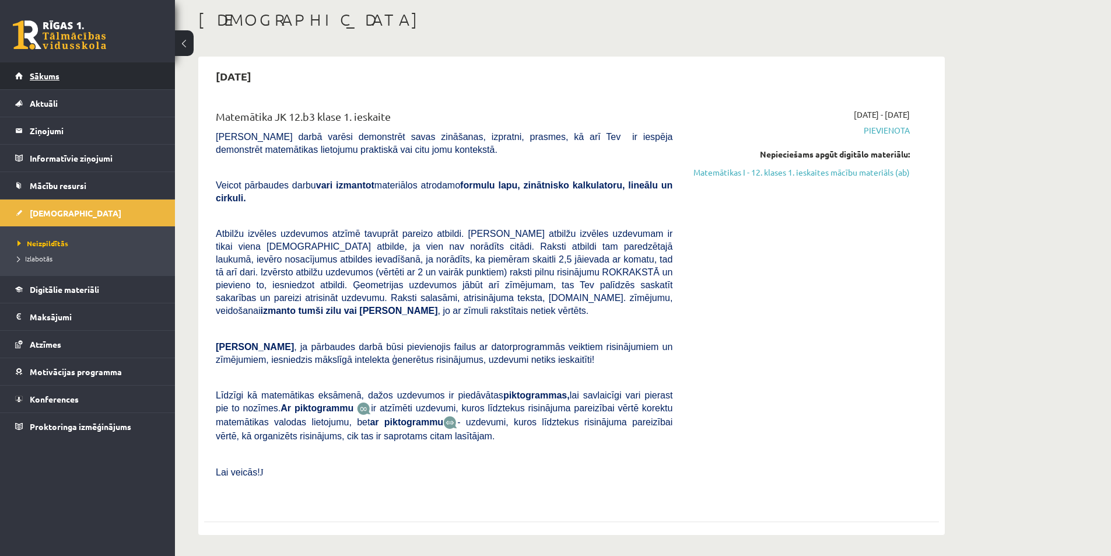
click at [54, 78] on span "Sākums" at bounding box center [45, 76] width 30 height 10
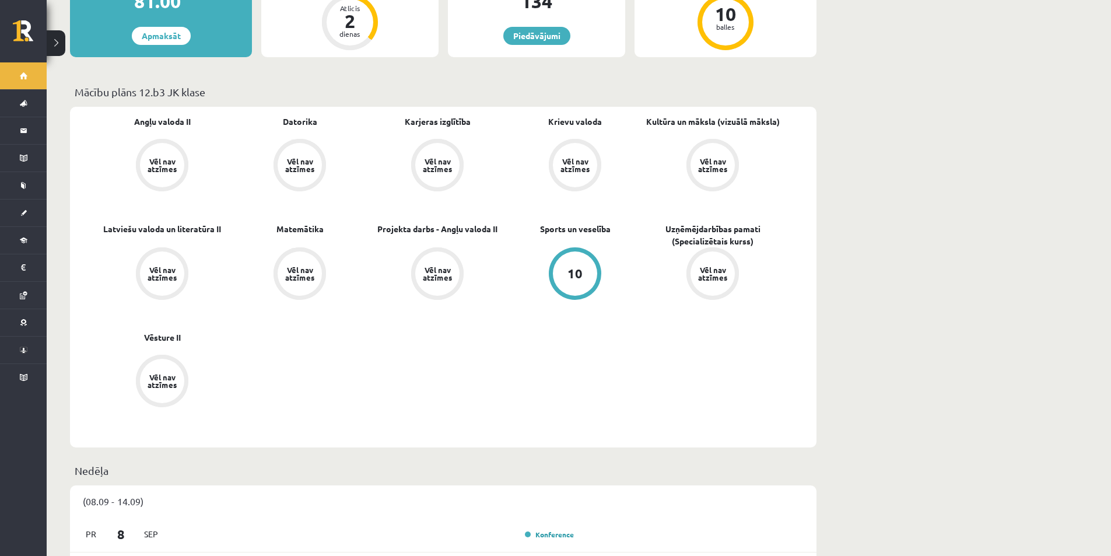
scroll to position [583, 0]
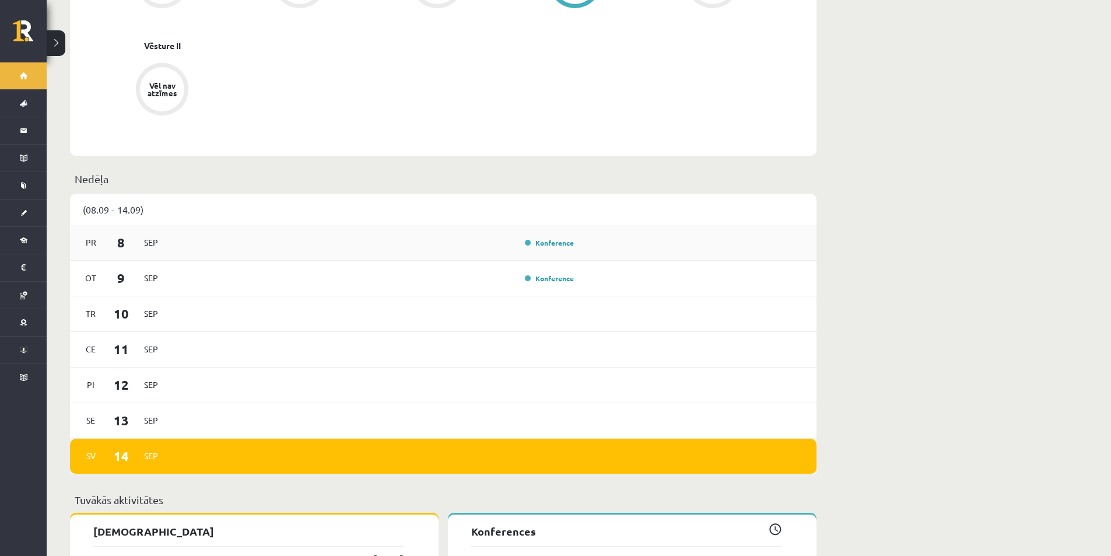
click at [231, 225] on div "[DATE] Konference" at bounding box center [443, 243] width 746 height 36
click at [222, 241] on div "[DATE] Konference" at bounding box center [443, 243] width 746 height 36
click at [544, 238] on link "Konference" at bounding box center [549, 242] width 49 height 9
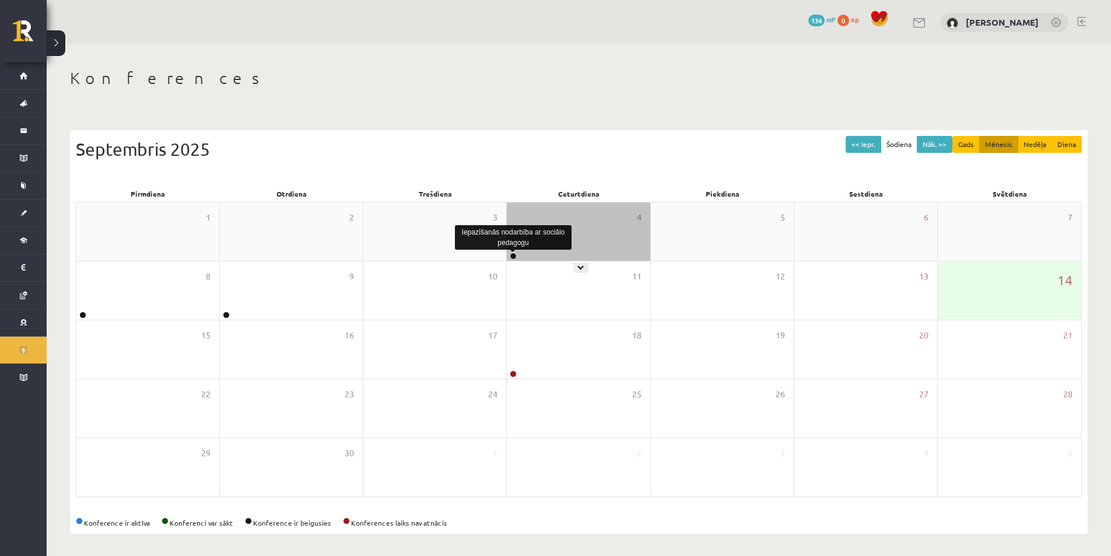
click at [513, 258] on link at bounding box center [513, 255] width 7 height 7
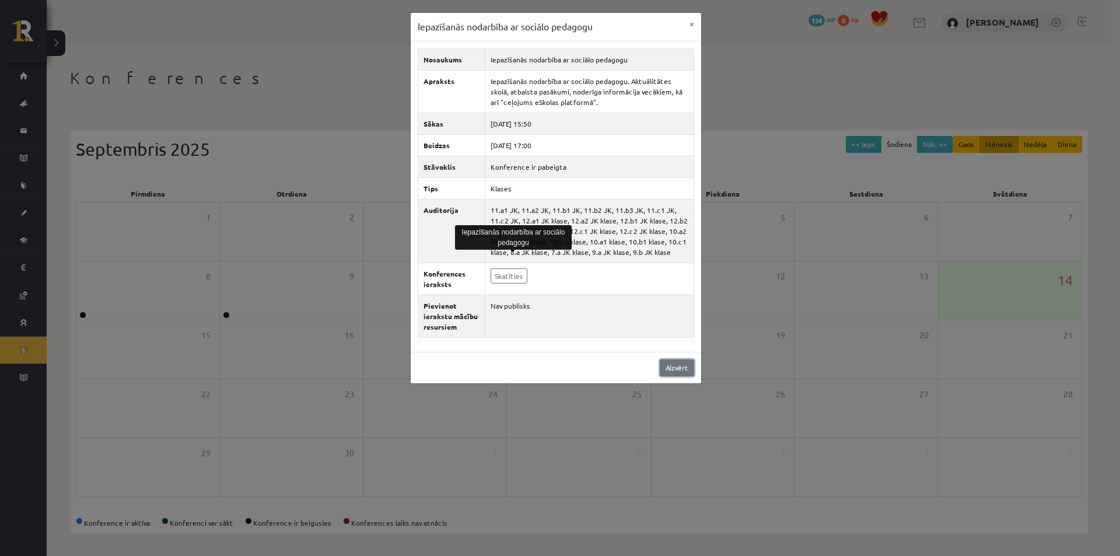
click at [673, 366] on link "Aizvērt" at bounding box center [676, 367] width 34 height 17
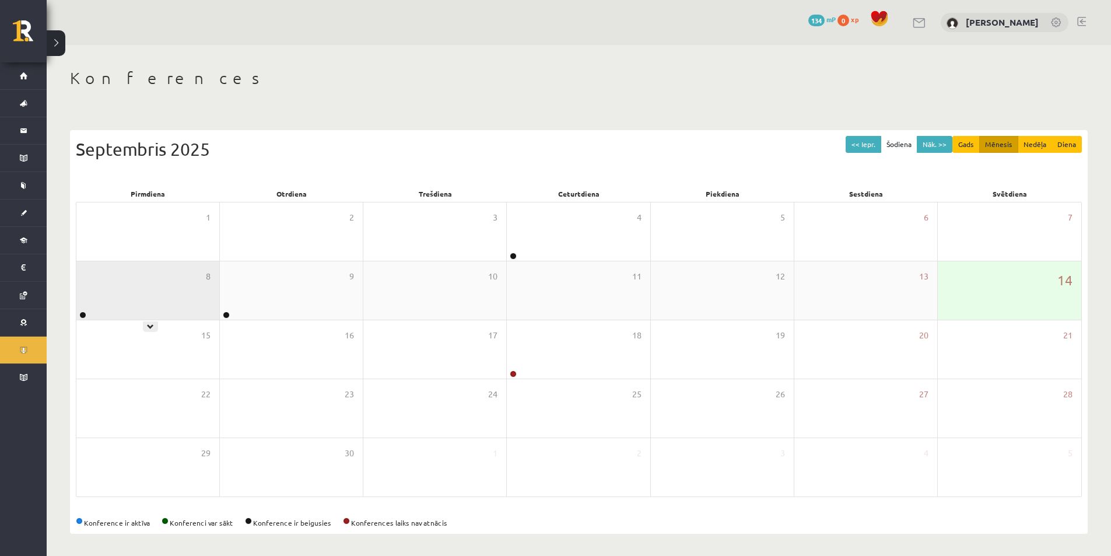
drag, startPoint x: 89, startPoint y: 316, endPoint x: 83, endPoint y: 314, distance: 6.3
click at [87, 316] on div "8" at bounding box center [147, 290] width 143 height 58
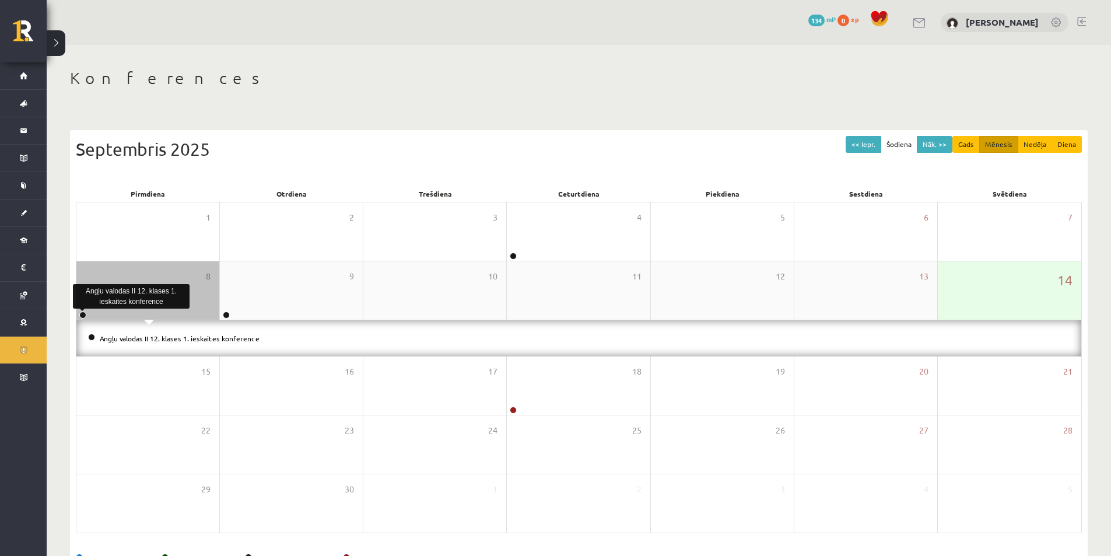
click at [83, 314] on link at bounding box center [82, 314] width 7 height 7
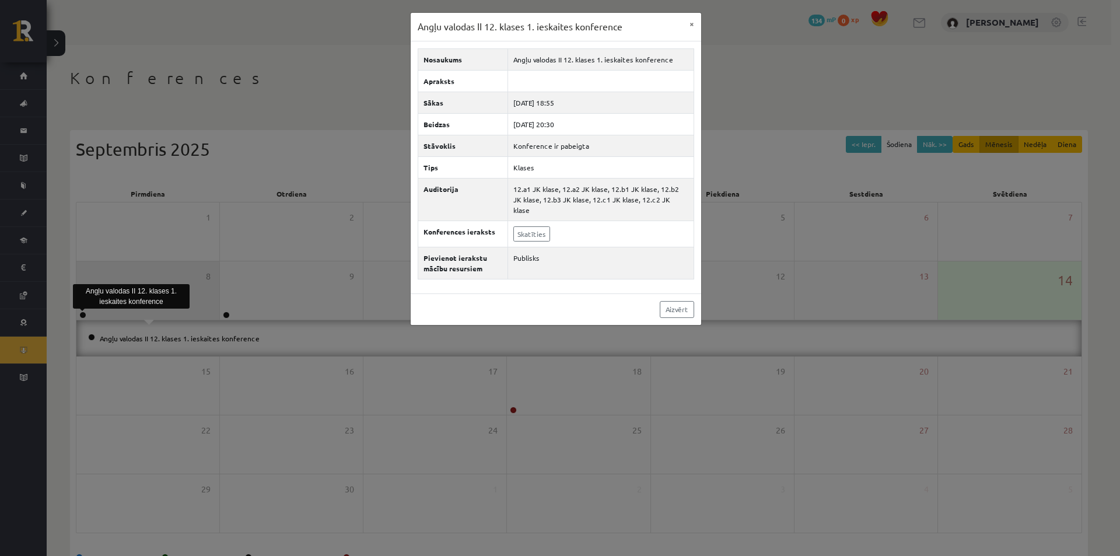
click at [83, 314] on div "Angļu valodas II 12. klases 1. ieskaites konference × Nosaukums Angļu valodas I…" at bounding box center [560, 278] width 1120 height 556
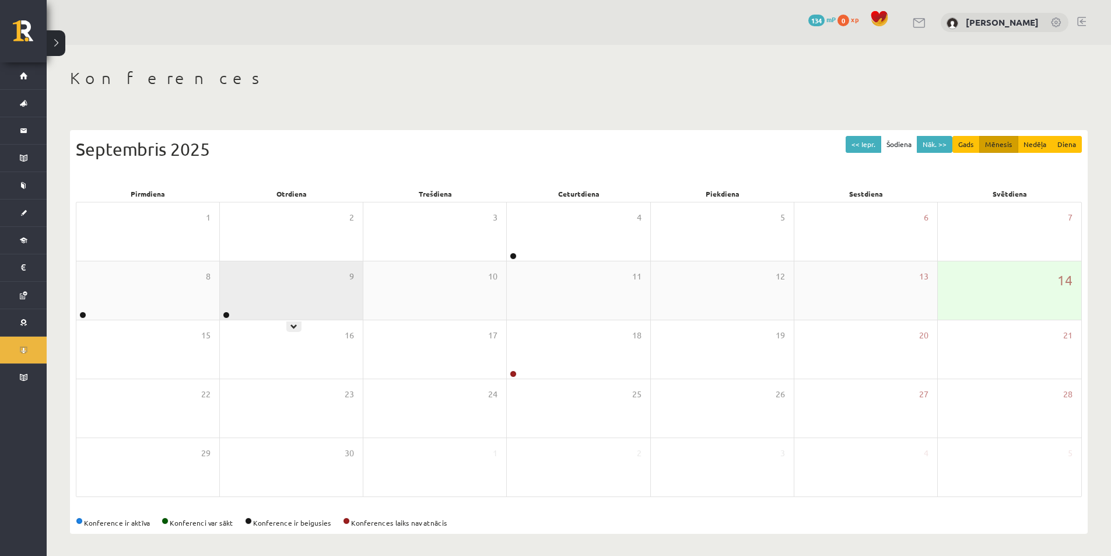
click at [230, 315] on div at bounding box center [225, 315] width 11 height 8
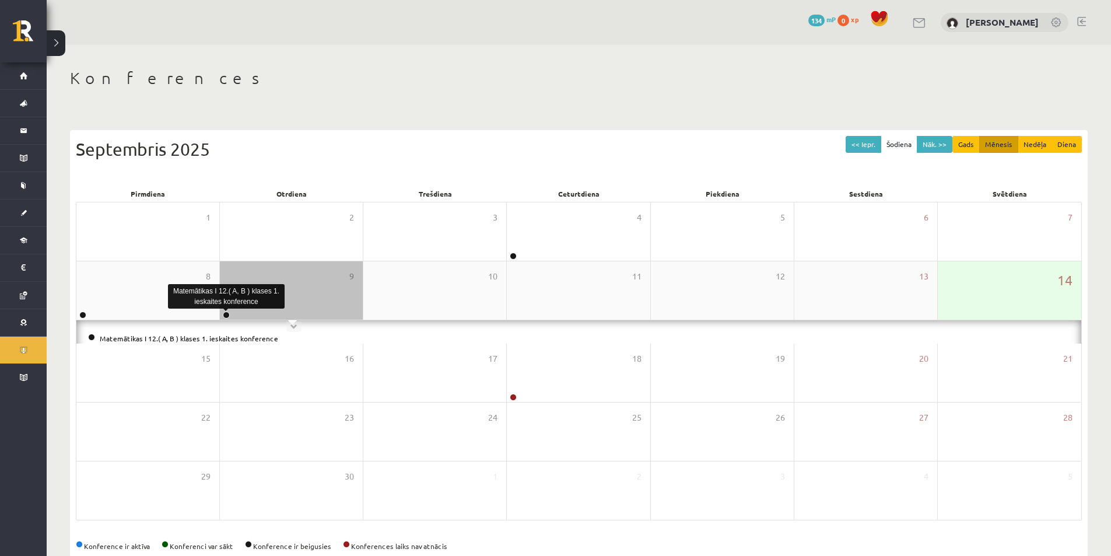
click at [229, 315] on link at bounding box center [226, 314] width 7 height 7
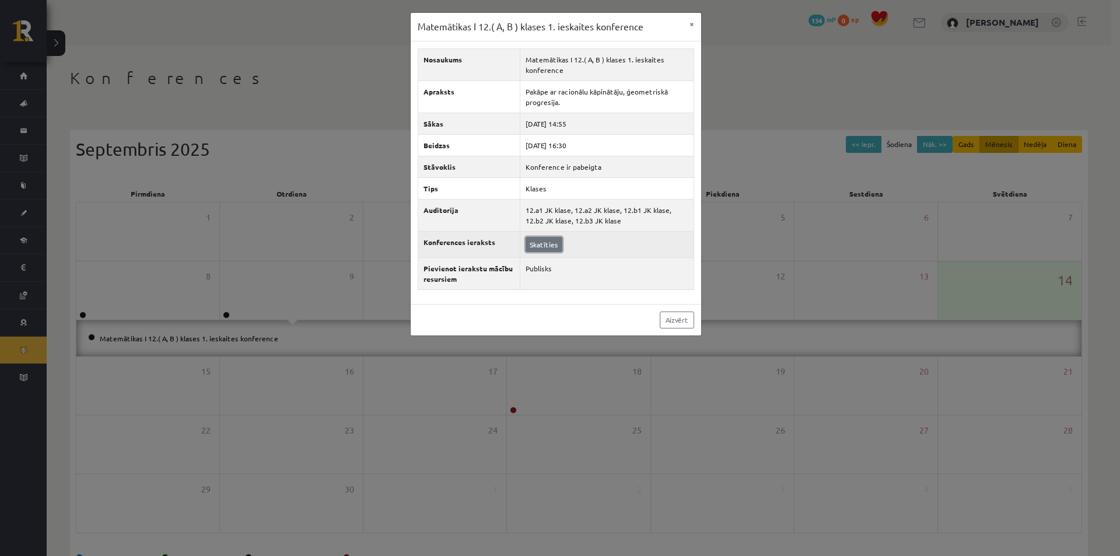
click at [538, 247] on link "Skatīties" at bounding box center [543, 244] width 37 height 15
